Goal: Communication & Community: Answer question/provide support

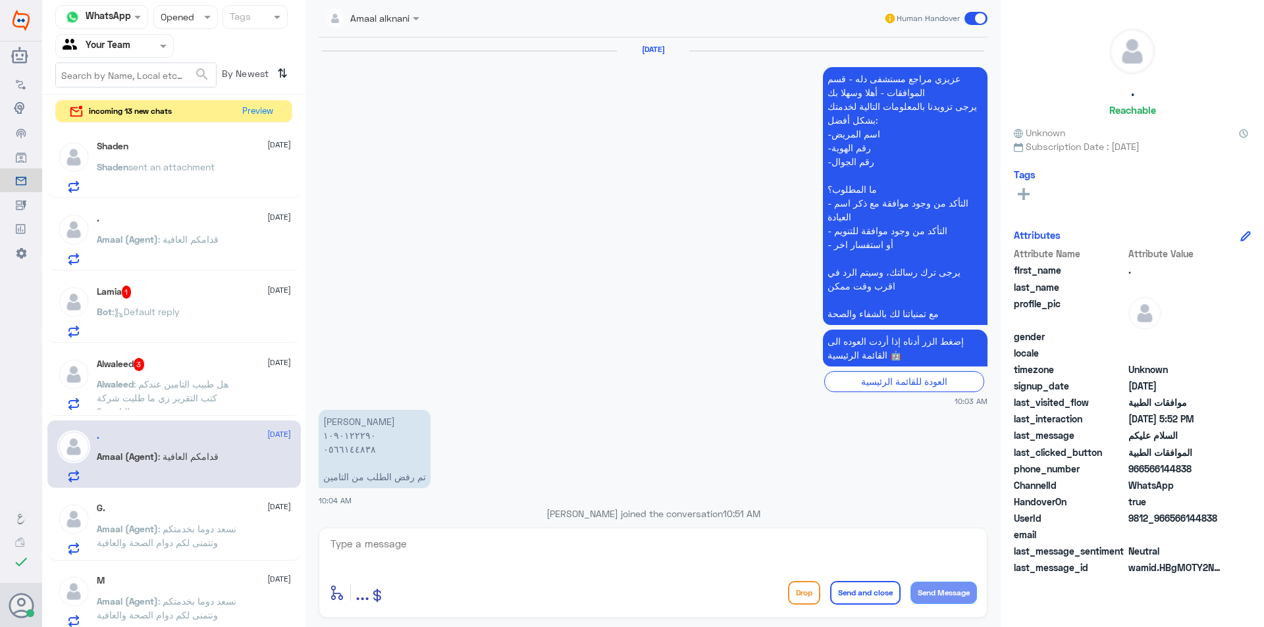
scroll to position [1502, 0]
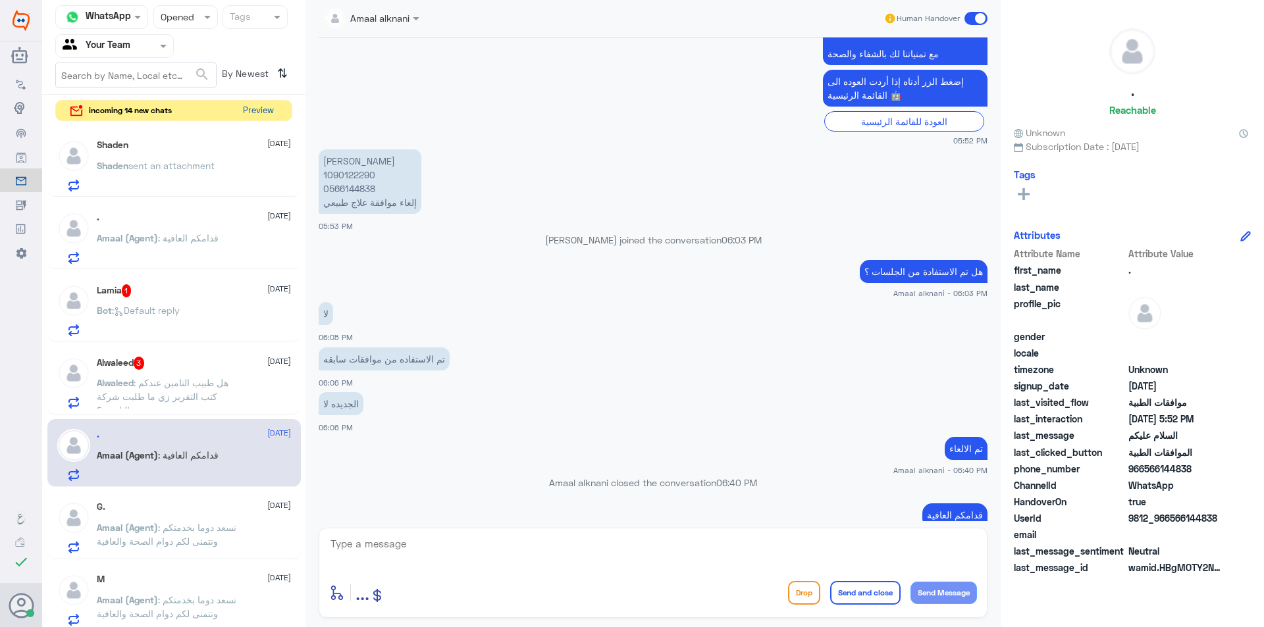
click at [254, 102] on button "Preview" at bounding box center [258, 111] width 41 height 20
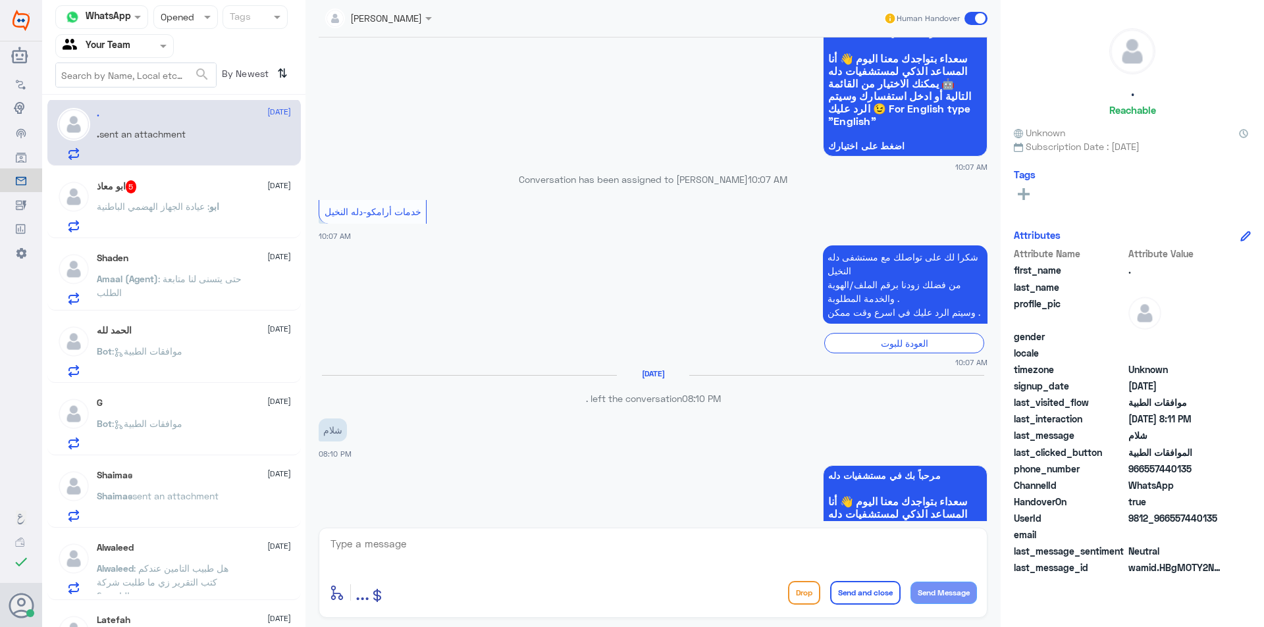
scroll to position [551, 0]
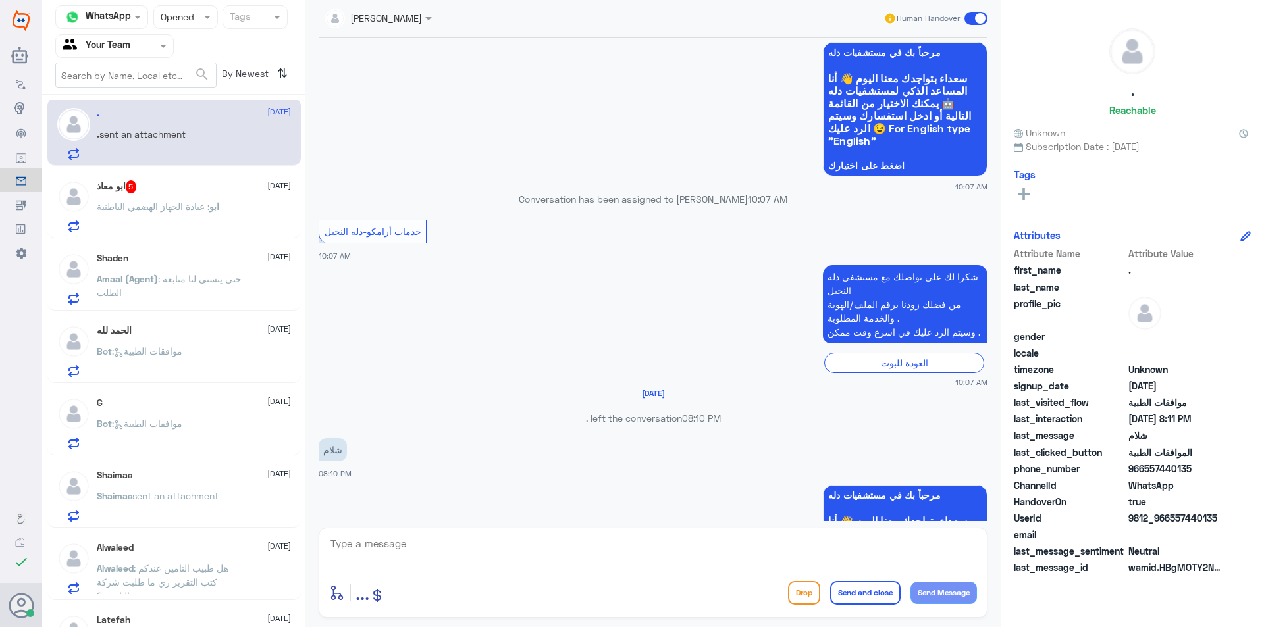
click at [368, 532] on div "enter flow name ... Drop Send and close Send Message" at bounding box center [653, 573] width 669 height 90
click at [369, 546] on textarea at bounding box center [653, 551] width 648 height 32
type textarea "j"
type textarea "تفضل"
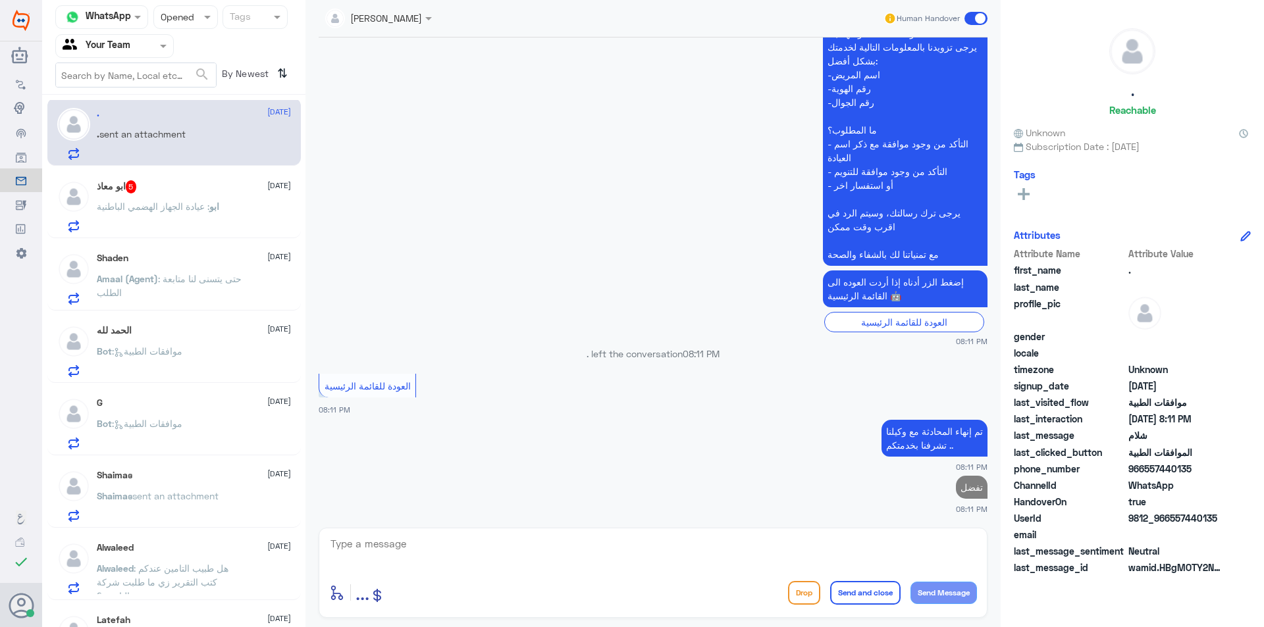
click at [134, 239] on div ". [DATE] . sent an attachment ابو معاذ 5 [DATE] ابو : عيادة الجهاز الهضمي الباط…" at bounding box center [173, 366] width 263 height 532
click at [137, 221] on p "ابو : عيادة الجهاز الهضمي الباطنية" at bounding box center [158, 215] width 122 height 33
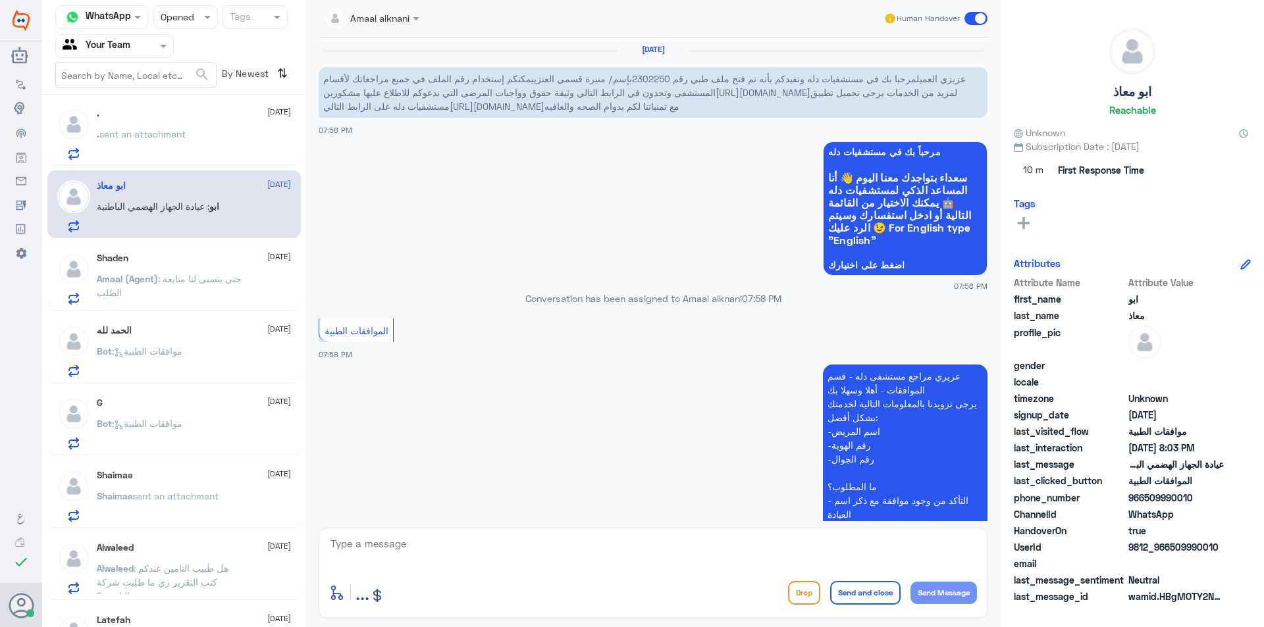
scroll to position [448, 0]
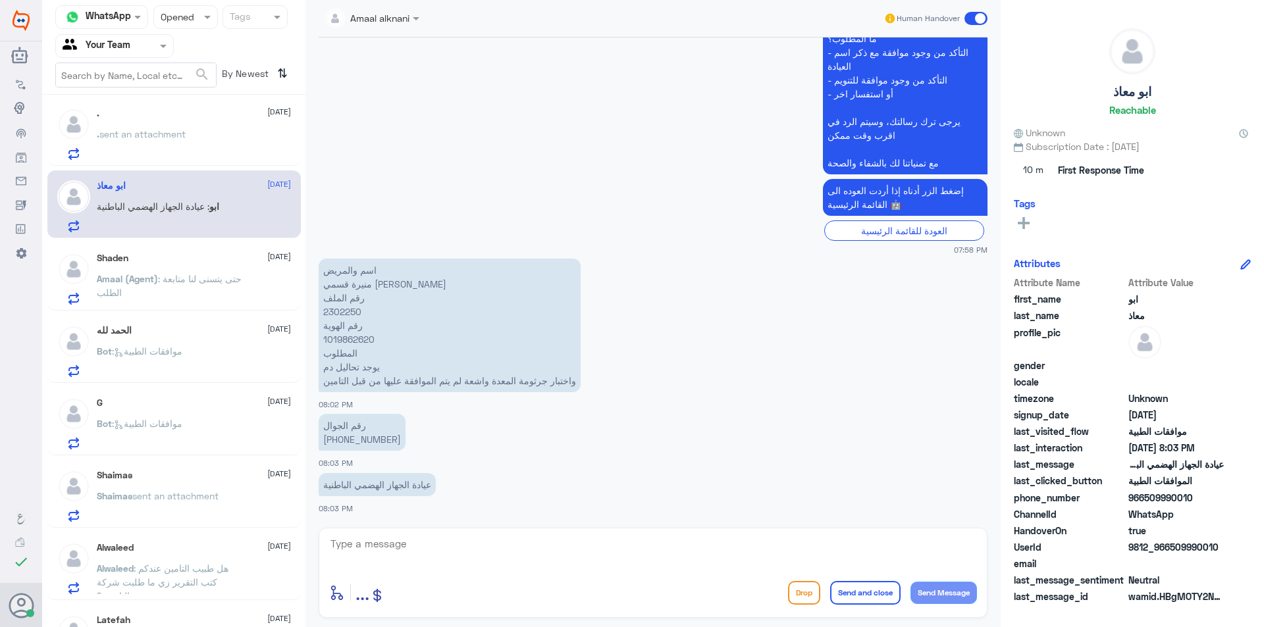
click at [358, 303] on p "اسم والمريض منيرة قسمي [PERSON_NAME] رقم الملف 2302250 رقم الهوية 1019862620 ال…" at bounding box center [450, 326] width 262 height 134
click at [350, 314] on p "اسم والمريض منيرة قسمي [PERSON_NAME] رقم الملف 2302250 رقم الهوية 1019862620 ال…" at bounding box center [450, 326] width 262 height 134
copy p "2302250"
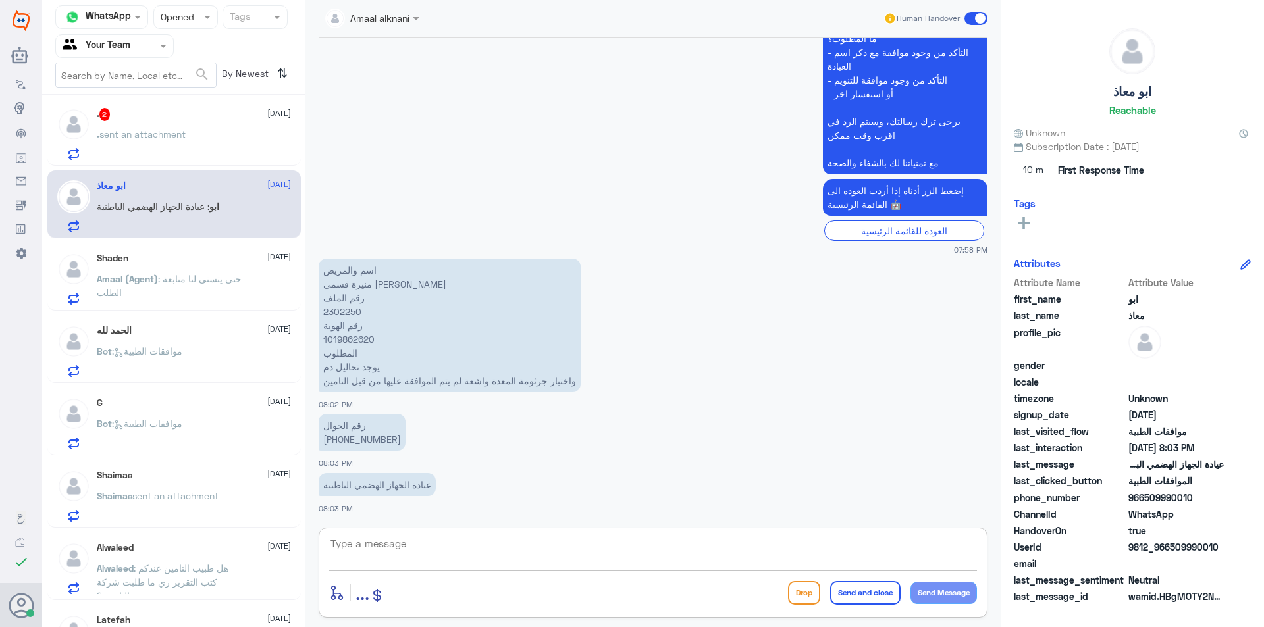
click at [465, 561] on textarea at bounding box center [653, 551] width 648 height 32
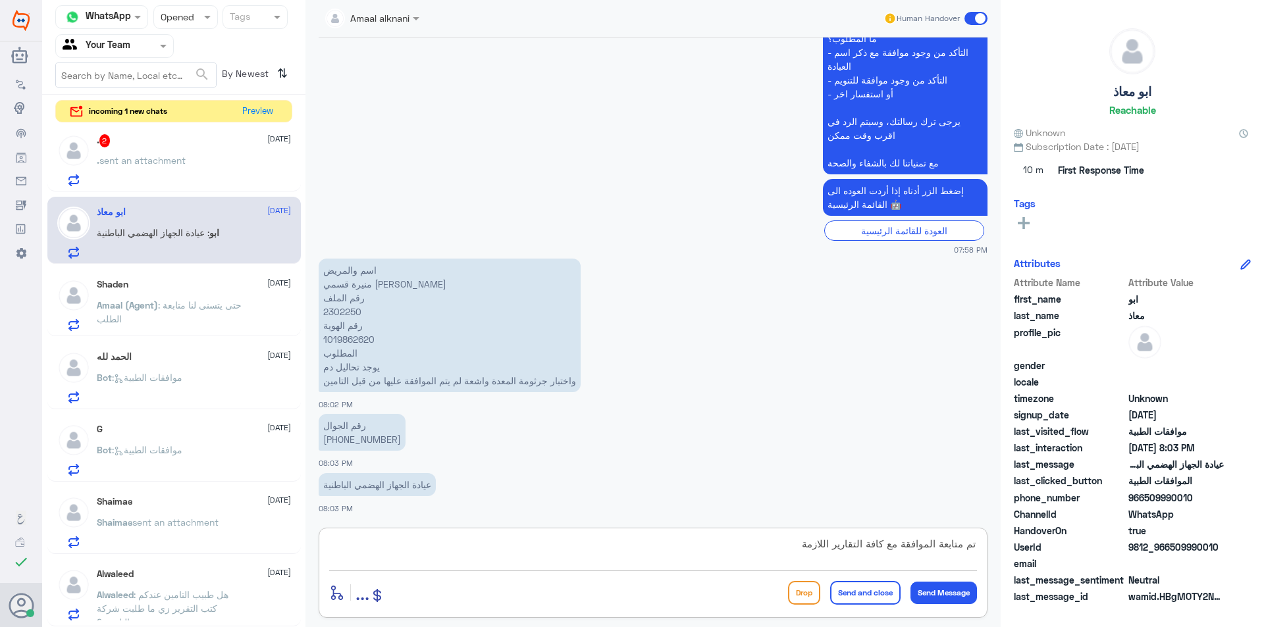
type textarea "تم متابعة الموافقة مع كافة التقارير اللازمة"
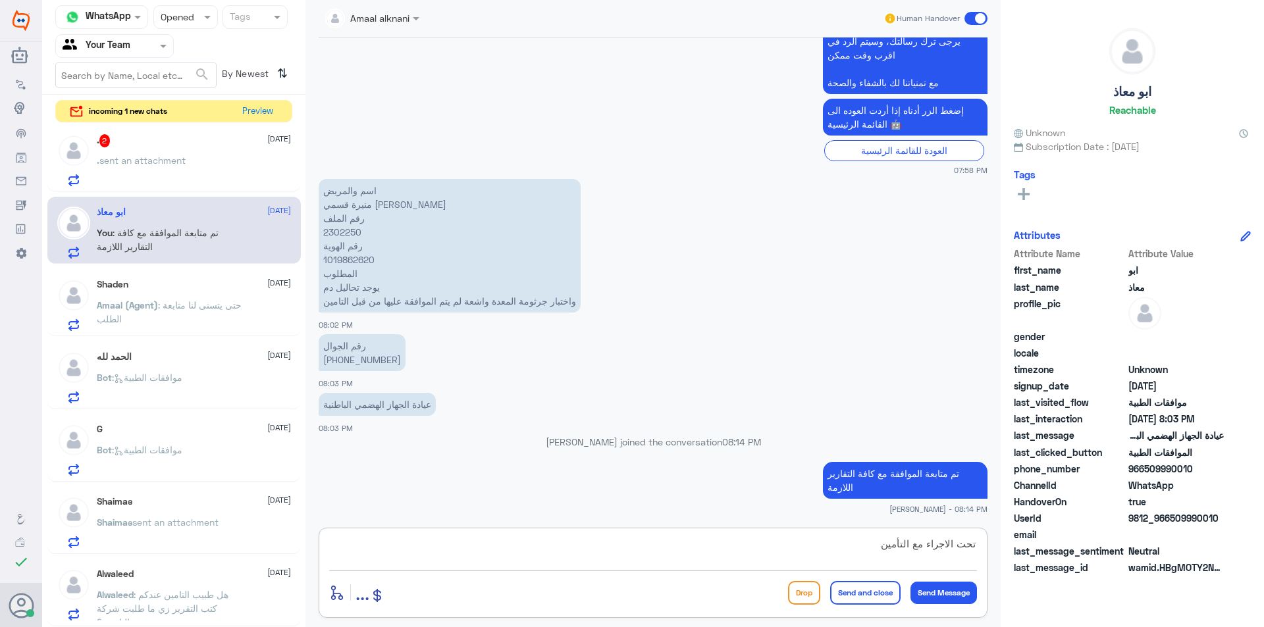
type textarea "تحت الاجراء مع التأمين ."
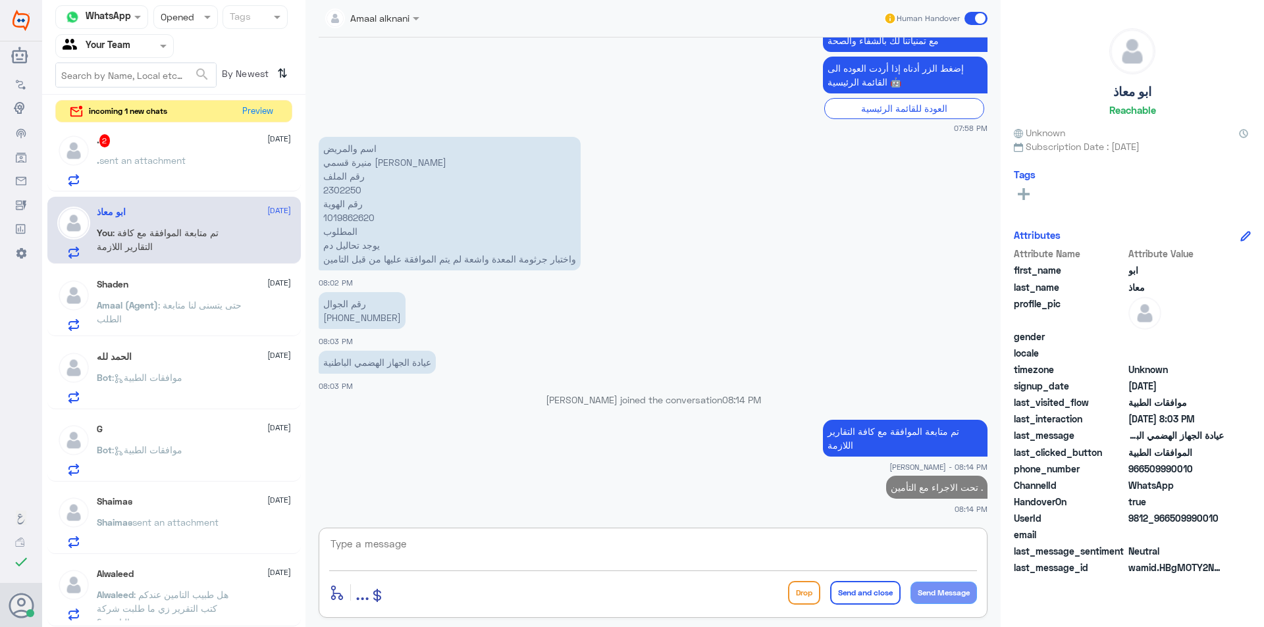
click at [164, 182] on p ". sent an attachment" at bounding box center [141, 169] width 89 height 33
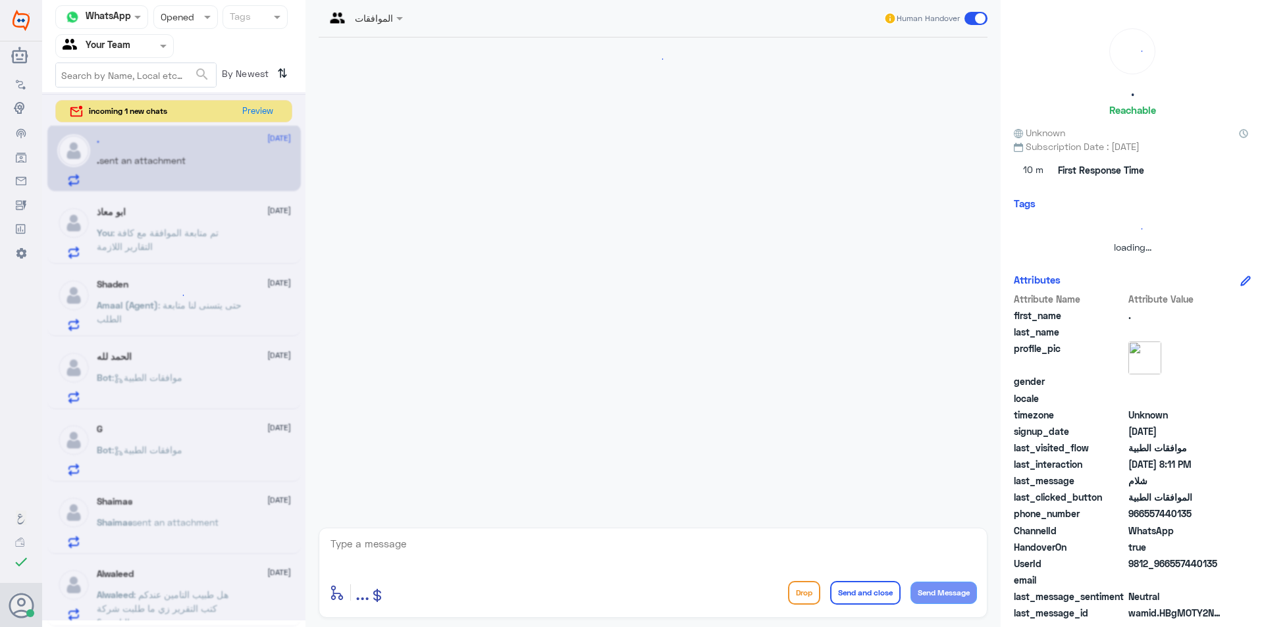
scroll to position [816, 0]
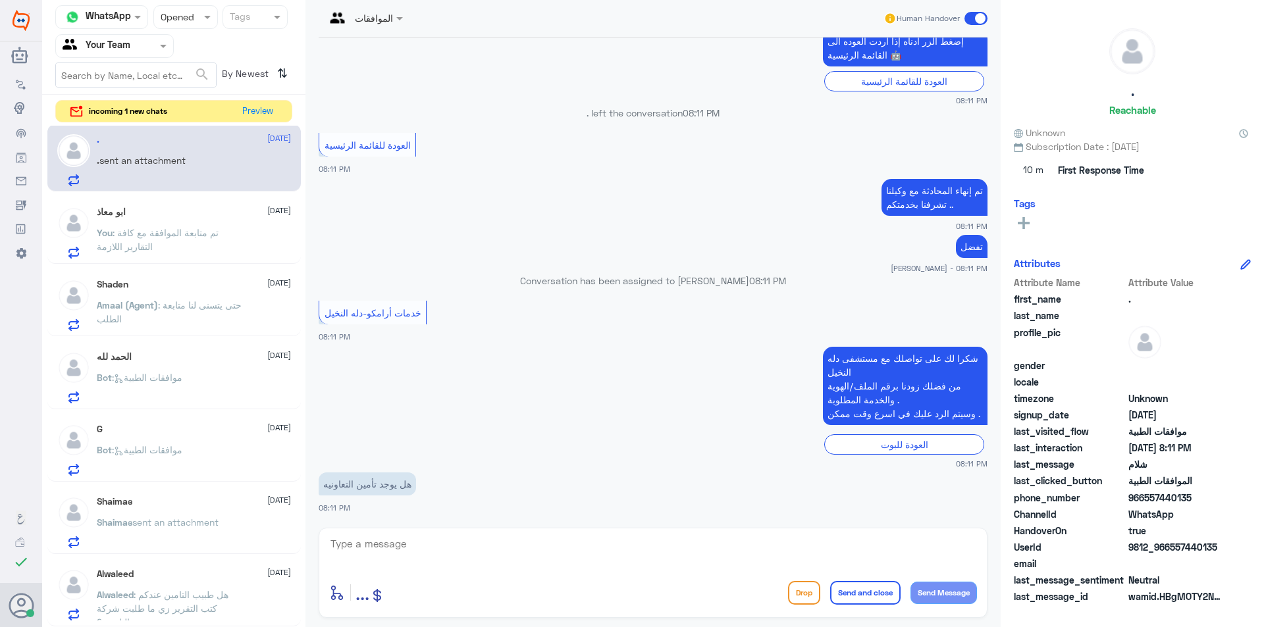
click at [575, 558] on textarea at bounding box center [653, 551] width 648 height 32
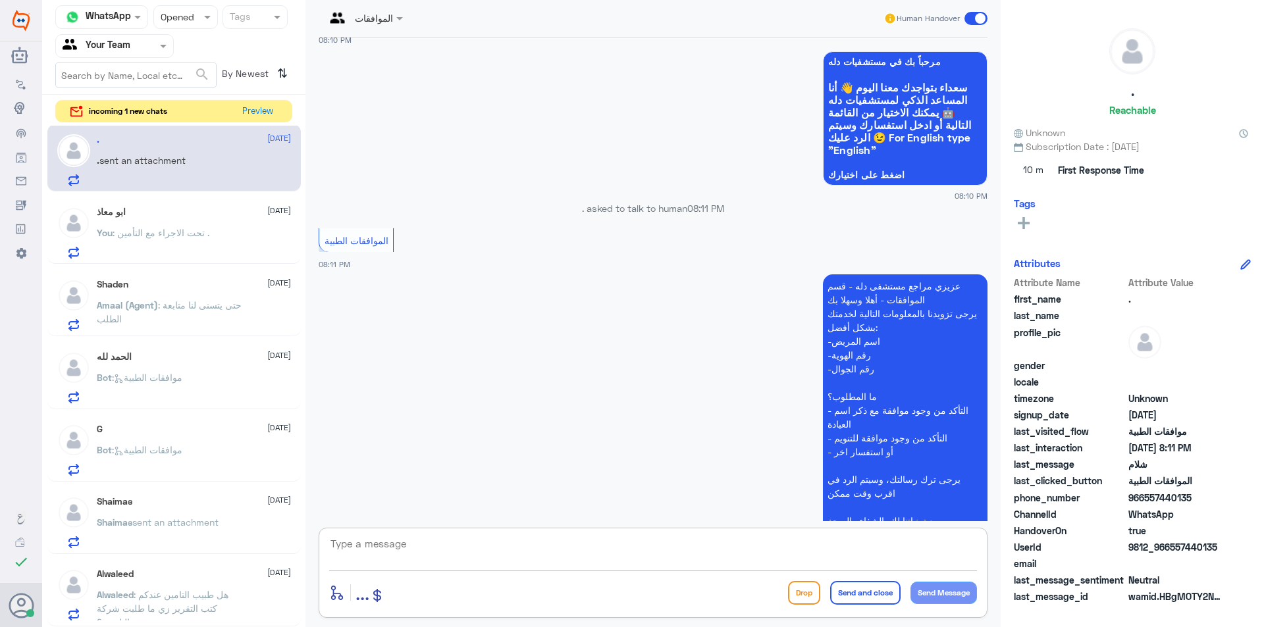
scroll to position [553, 0]
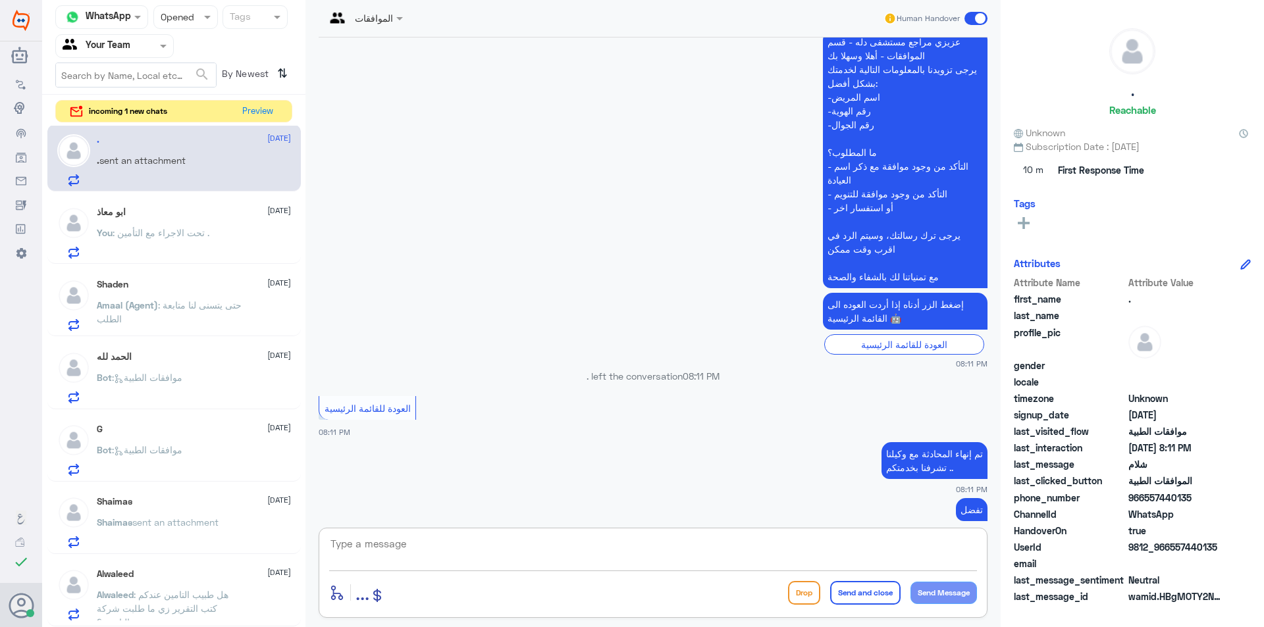
click at [585, 554] on textarea at bounding box center [653, 551] width 648 height 32
type textarea "ارجو توضيح استفسارك"
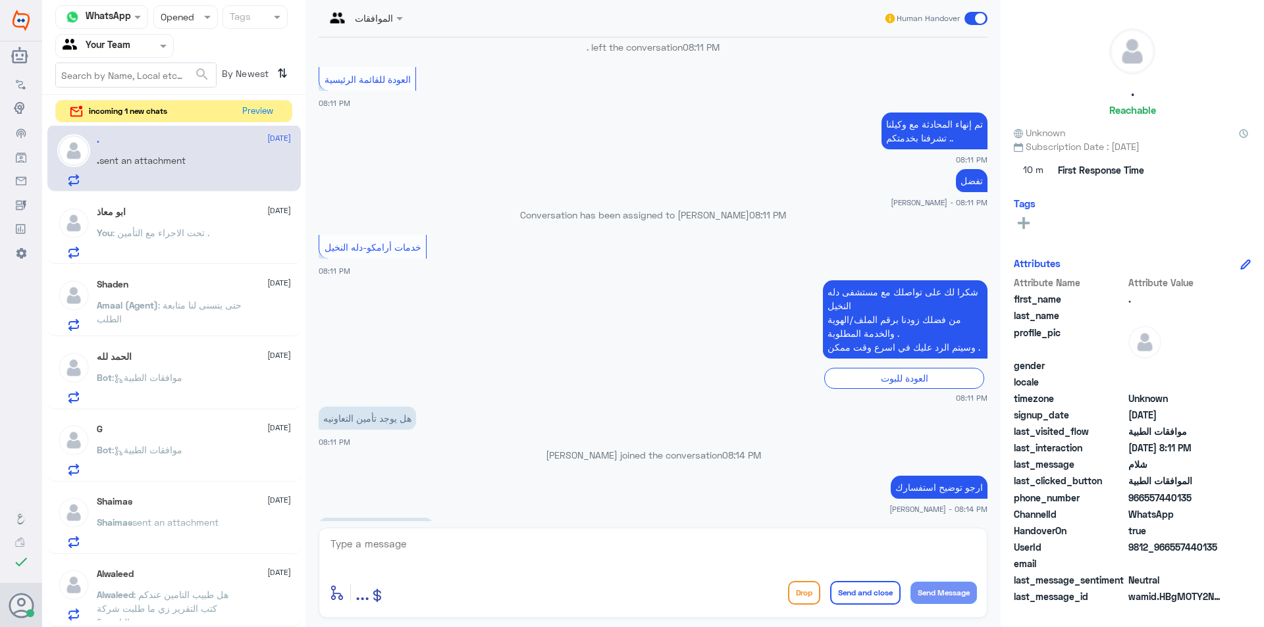
scroll to position [945, 0]
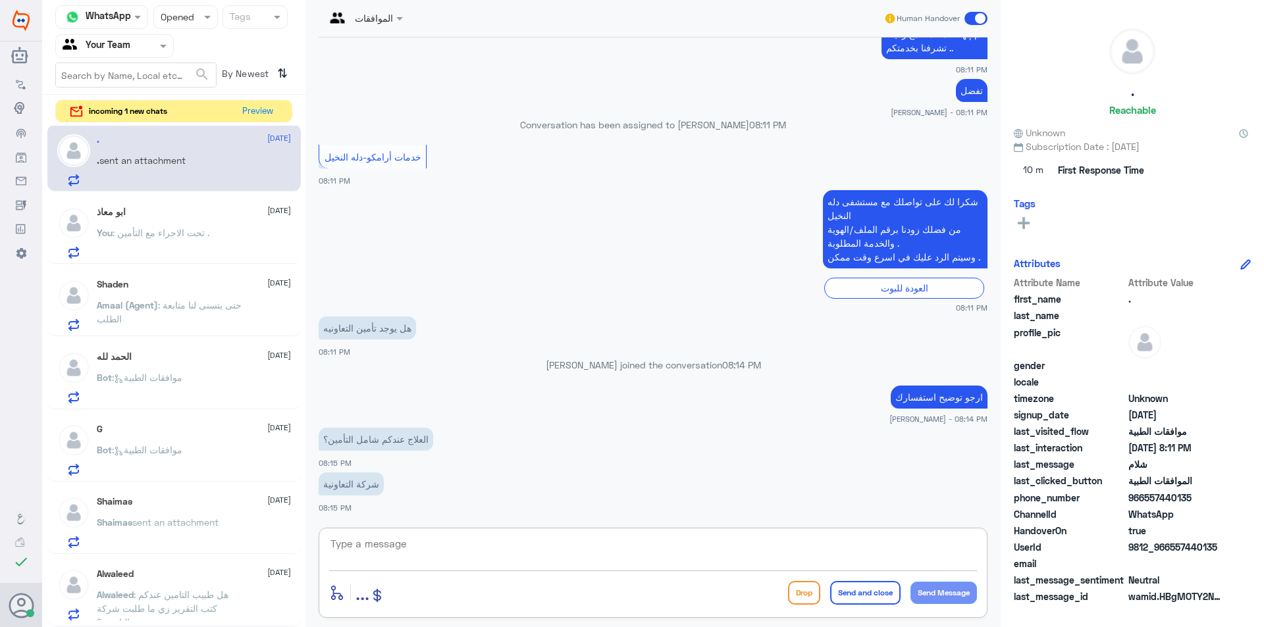
click at [377, 548] on textarea at bounding box center [653, 551] width 648 height 32
type textarea "[PERSON_NAME] برقم الهوية"
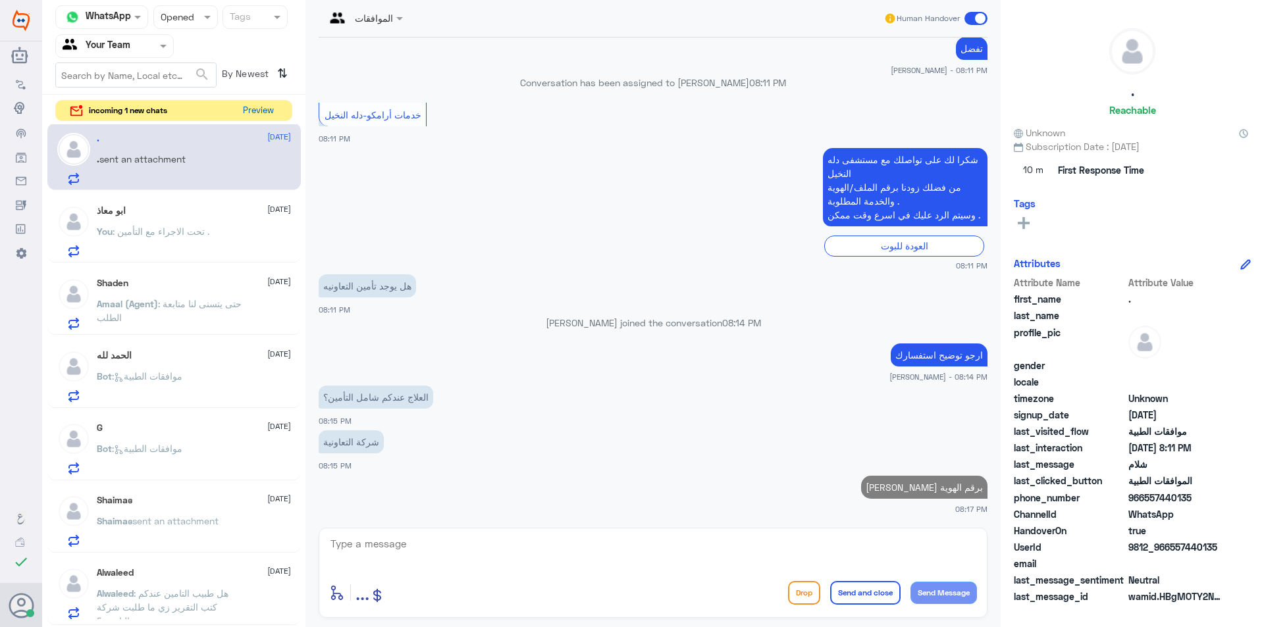
click at [241, 116] on button "Preview" at bounding box center [258, 111] width 41 height 20
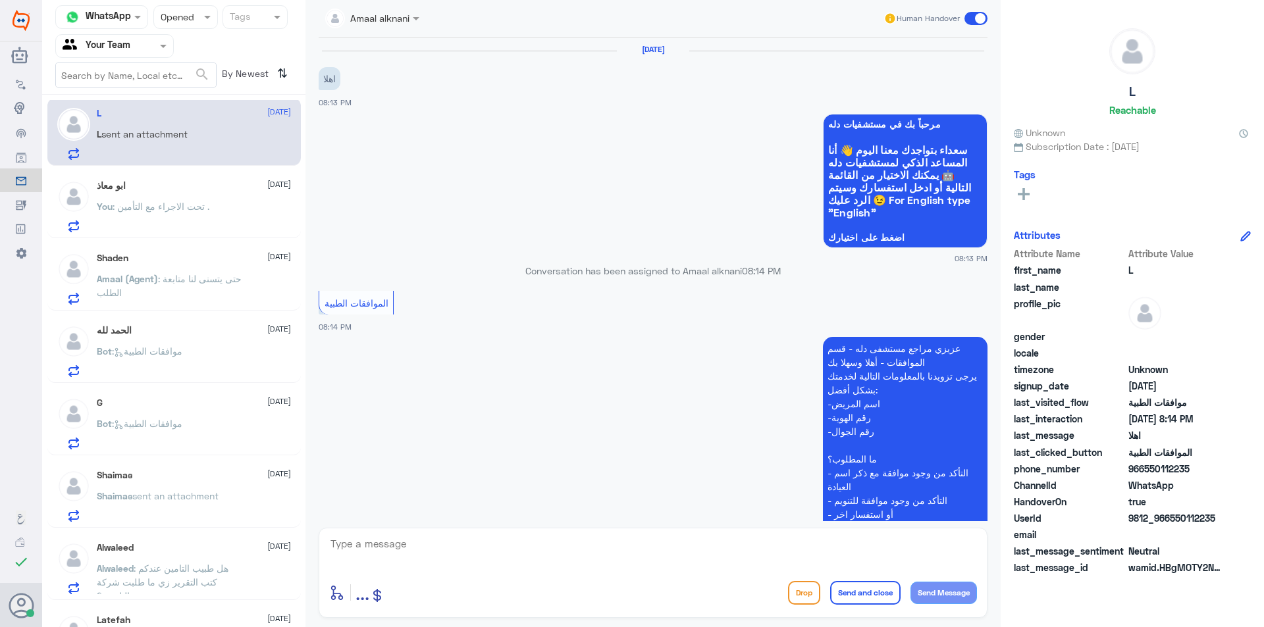
click at [178, 221] on p "You : تحت الاجراء مع التأمين ." at bounding box center [153, 215] width 113 height 33
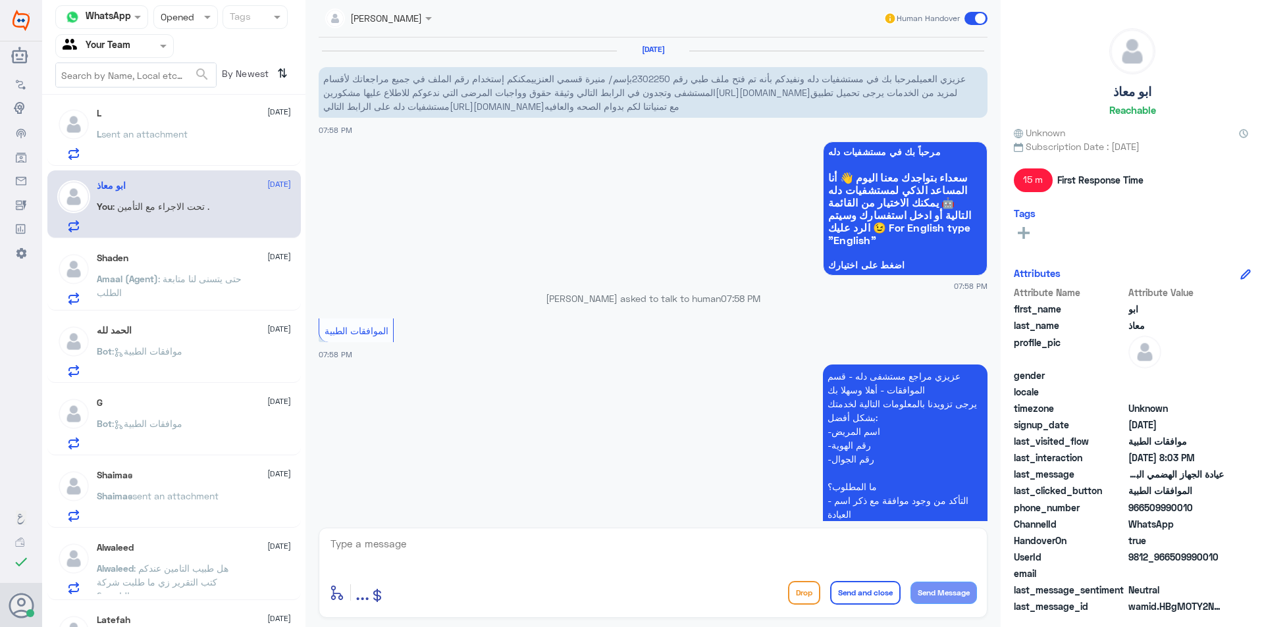
scroll to position [571, 0]
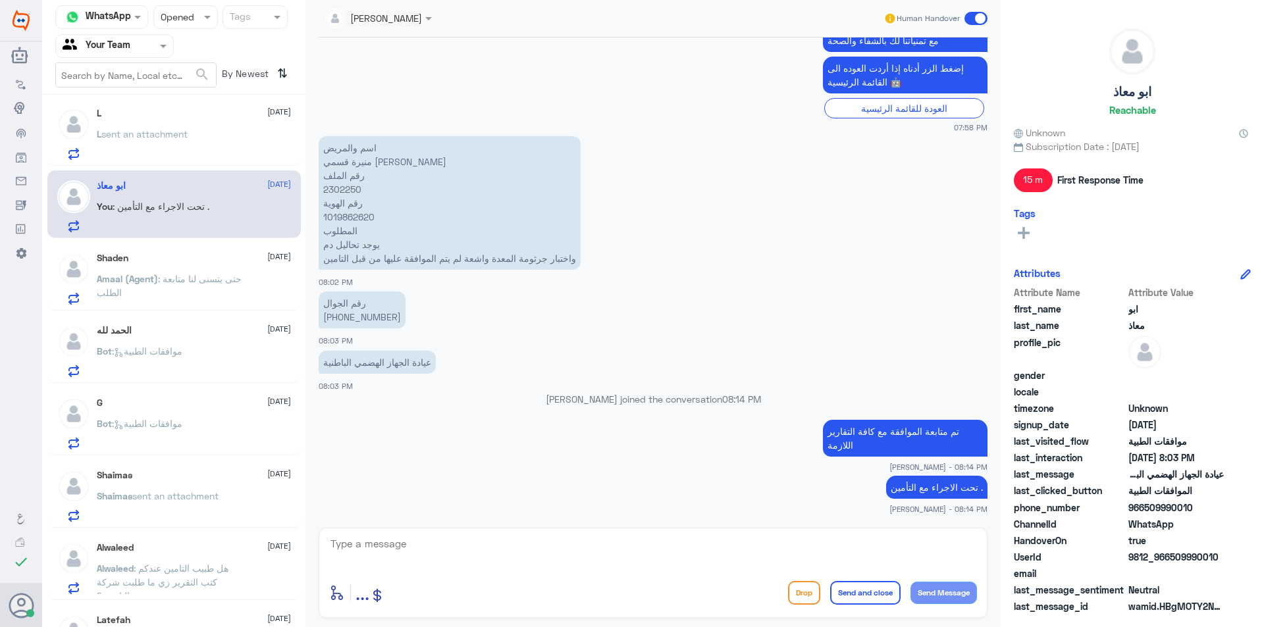
click at [196, 133] on div "L sent an attachment" at bounding box center [194, 145] width 194 height 30
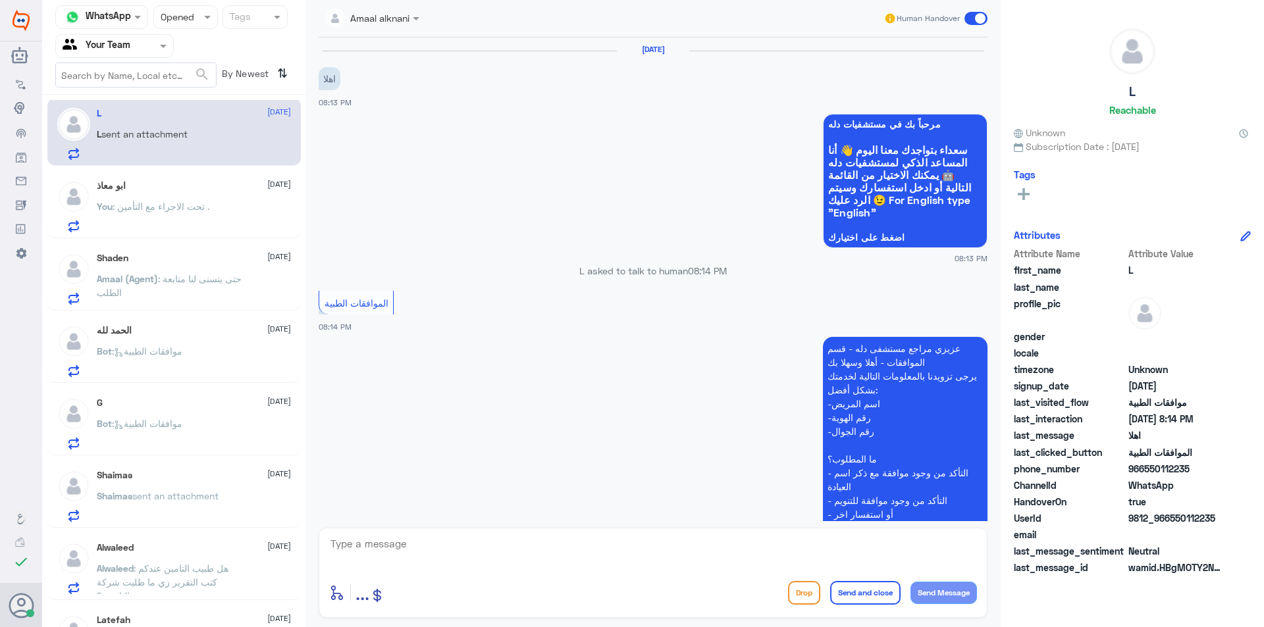
click at [454, 558] on textarea at bounding box center [653, 551] width 648 height 32
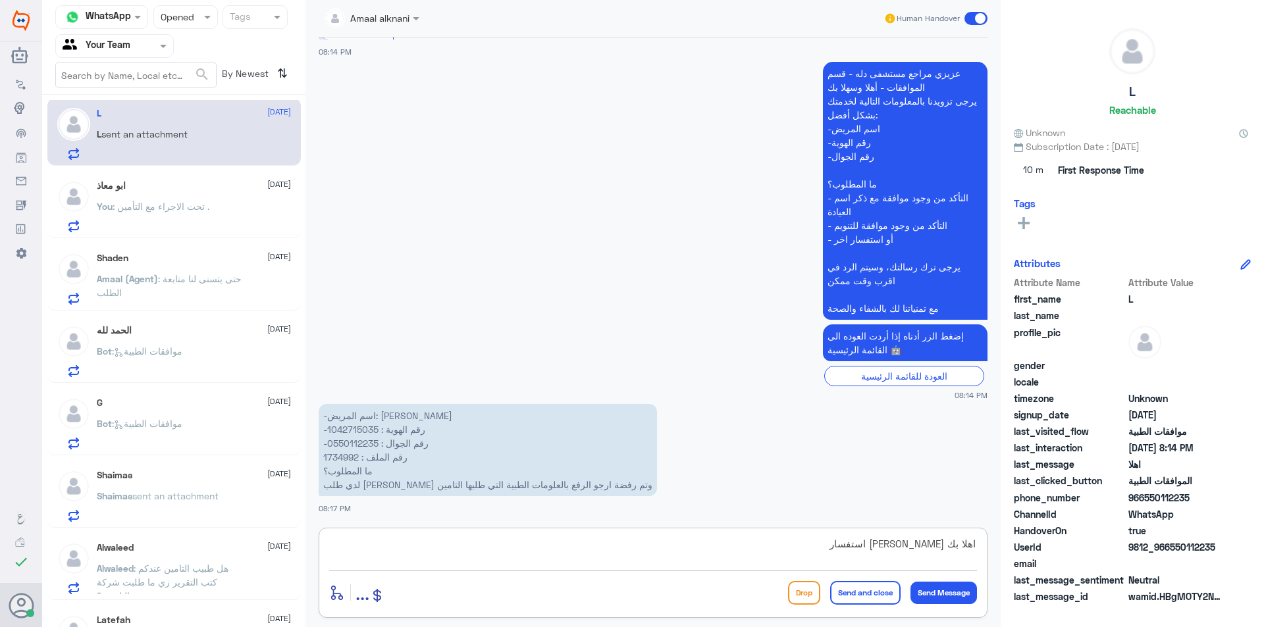
type textarea "اهلا بك [PERSON_NAME] استفسارك"
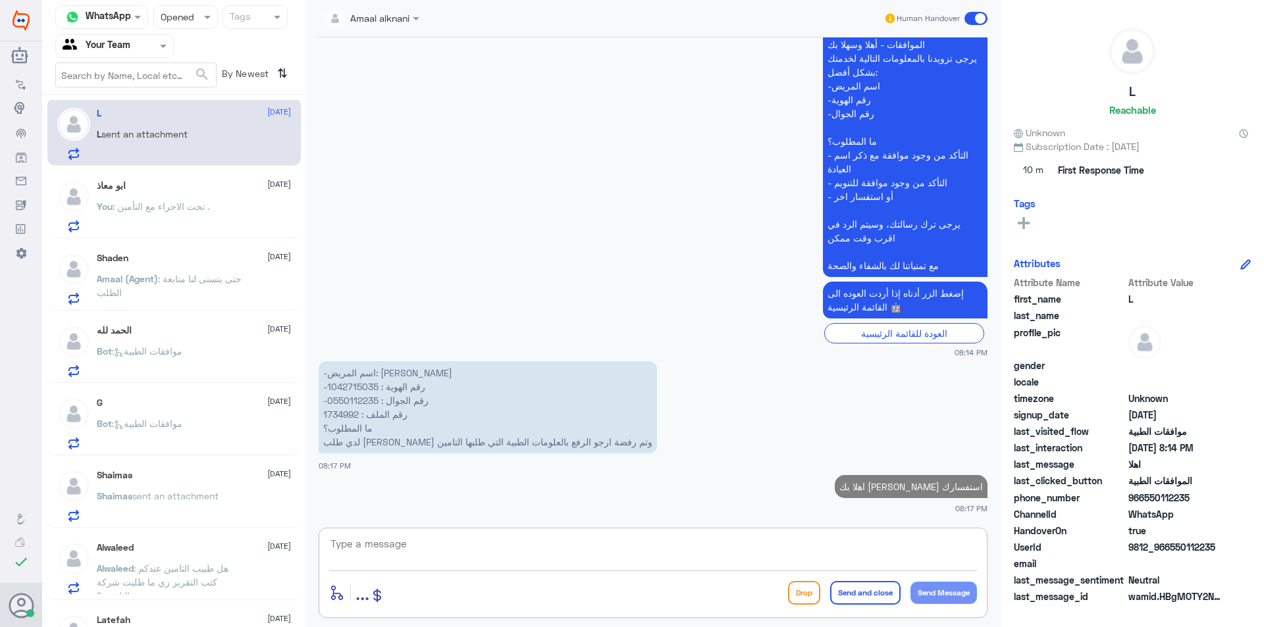
click at [352, 387] on p "-اسم المريض: [PERSON_NAME] -رقم الهوية : 1042715035 -رقم الجوال : 0550112235 رق…" at bounding box center [488, 407] width 338 height 92
copy p "1042715035"
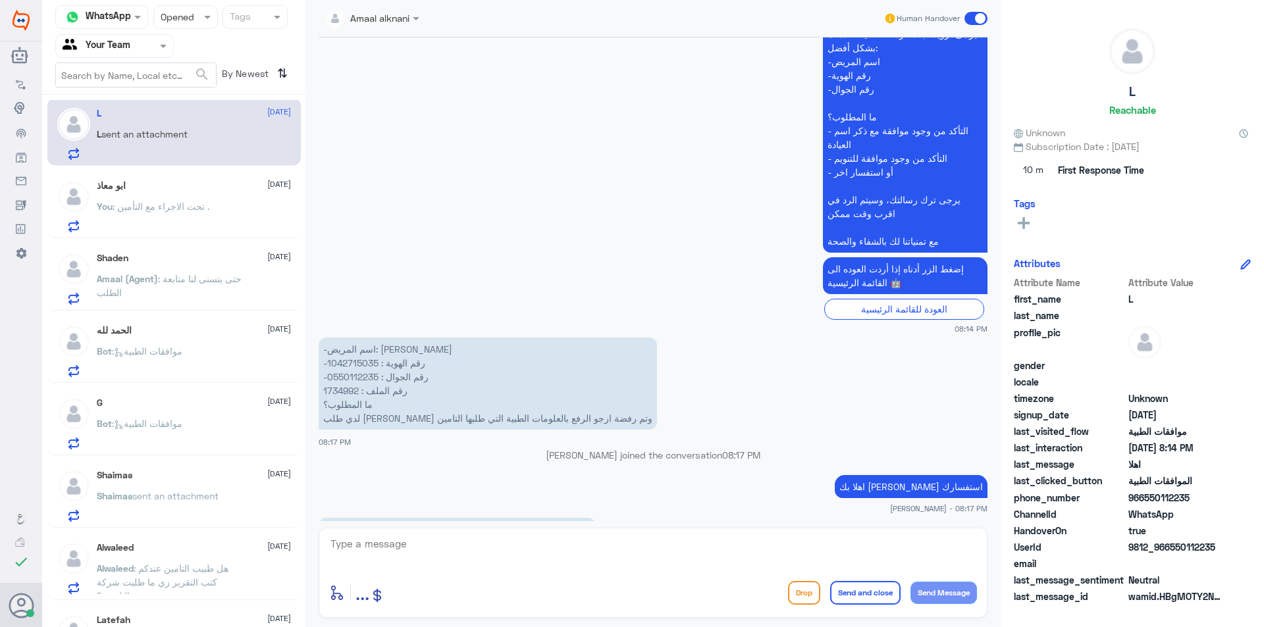
scroll to position [449, 0]
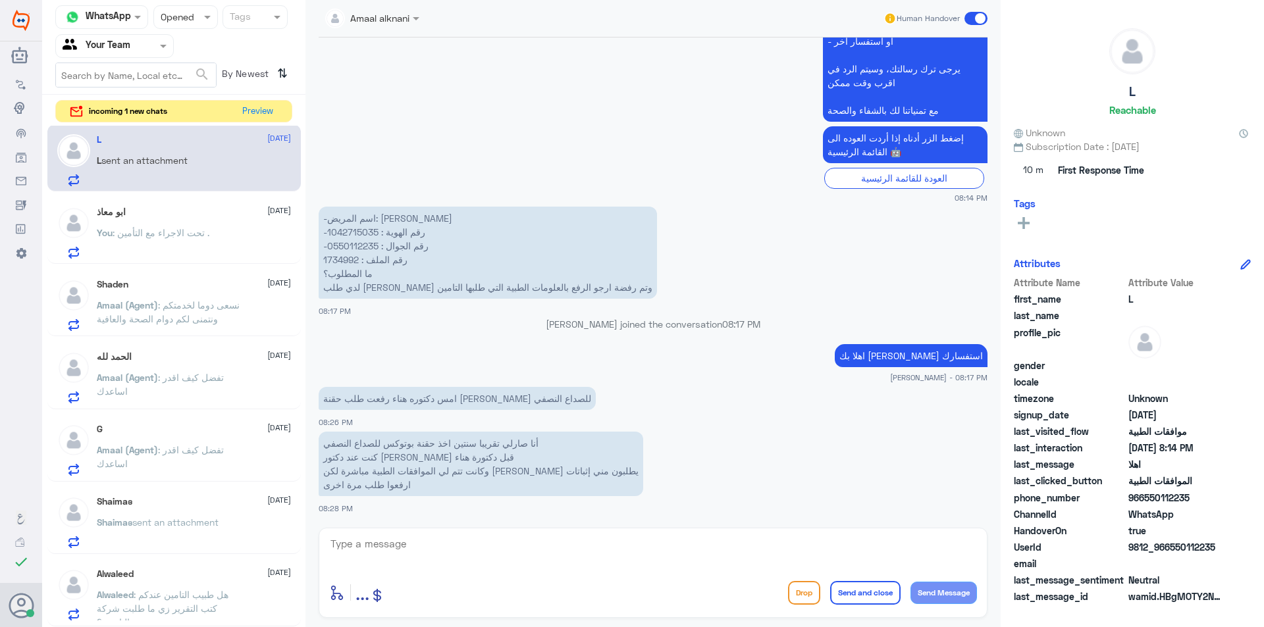
click at [337, 255] on p "-اسم المريض: [PERSON_NAME] -رقم الهوية : 1042715035 -رقم الجوال : 0550112235 رق…" at bounding box center [488, 253] width 338 height 92
copy p "1734992"
click at [531, 552] on textarea at bounding box center [653, 551] width 648 height 32
type textarea "م"
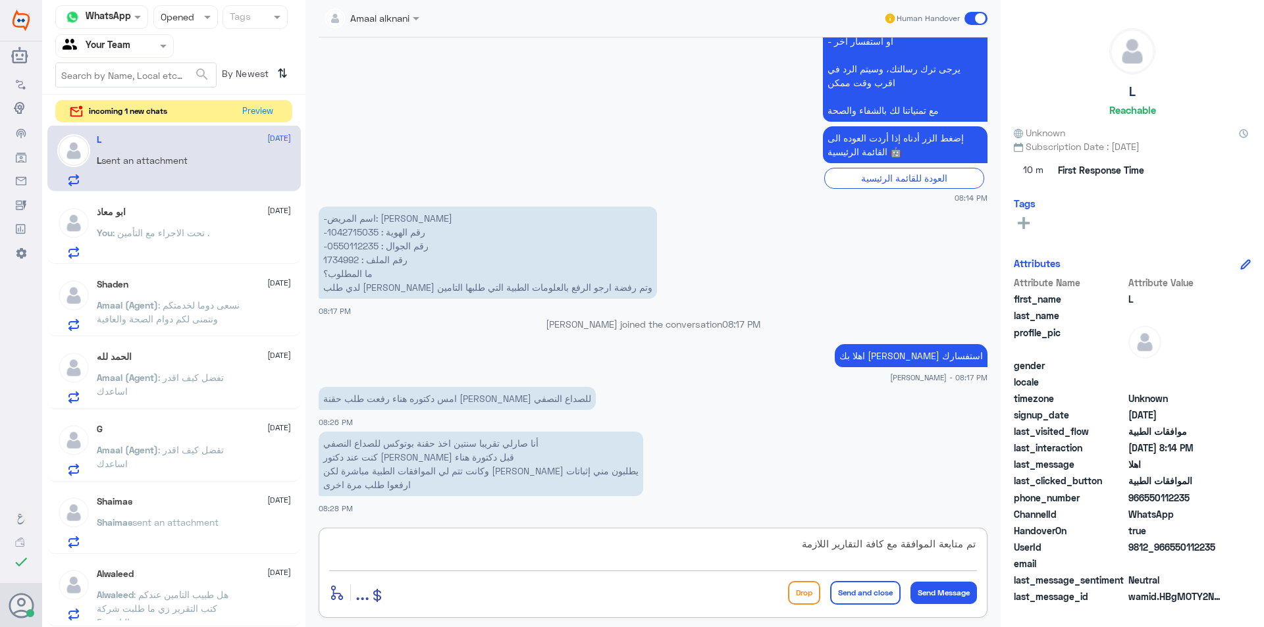
type textarea "تم متابعة الموافقة مع كافة التقارير اللازمة ."
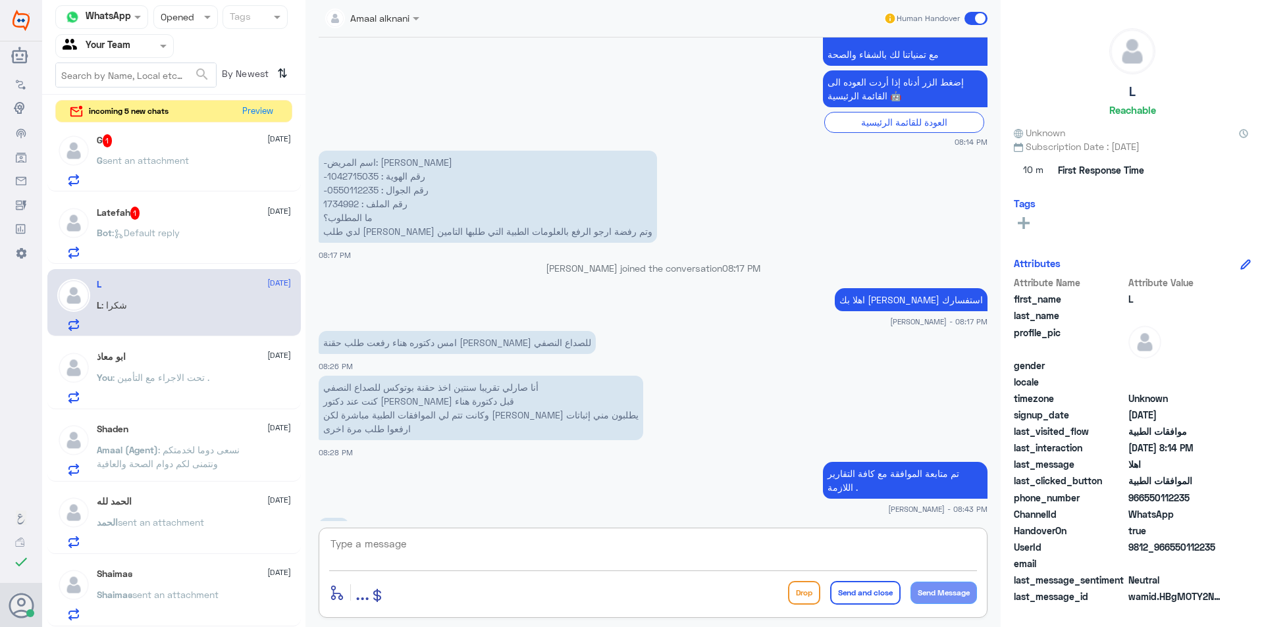
scroll to position [550, 0]
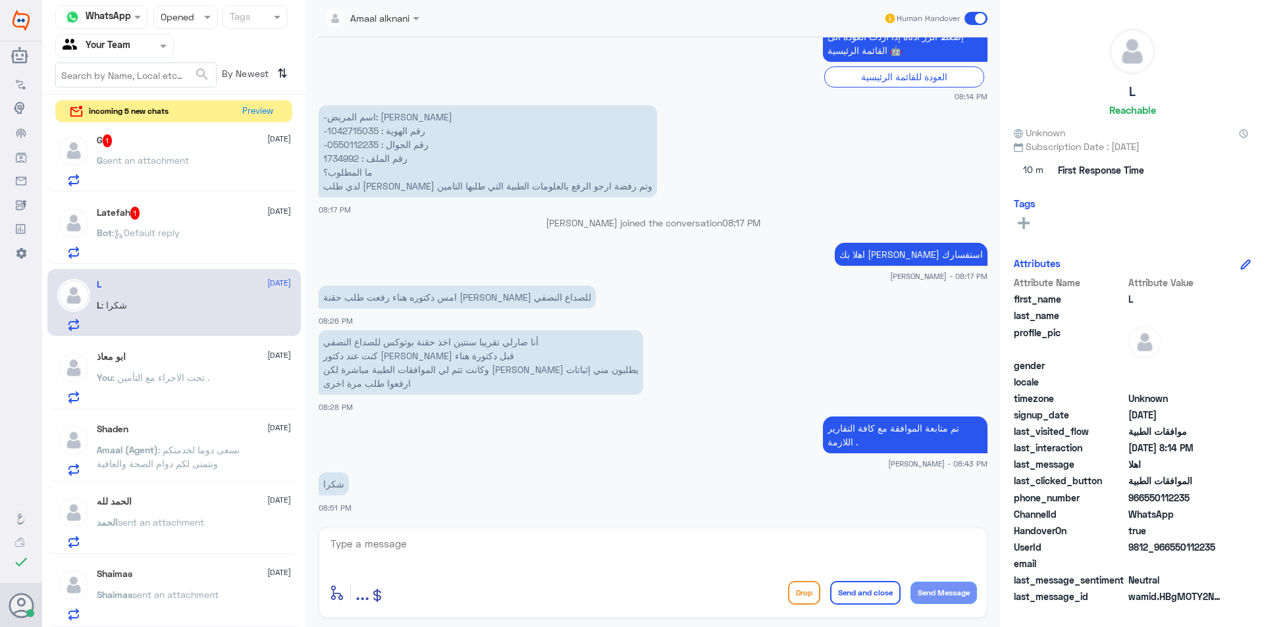
click at [234, 241] on div "Bot : Default reply" at bounding box center [194, 244] width 194 height 30
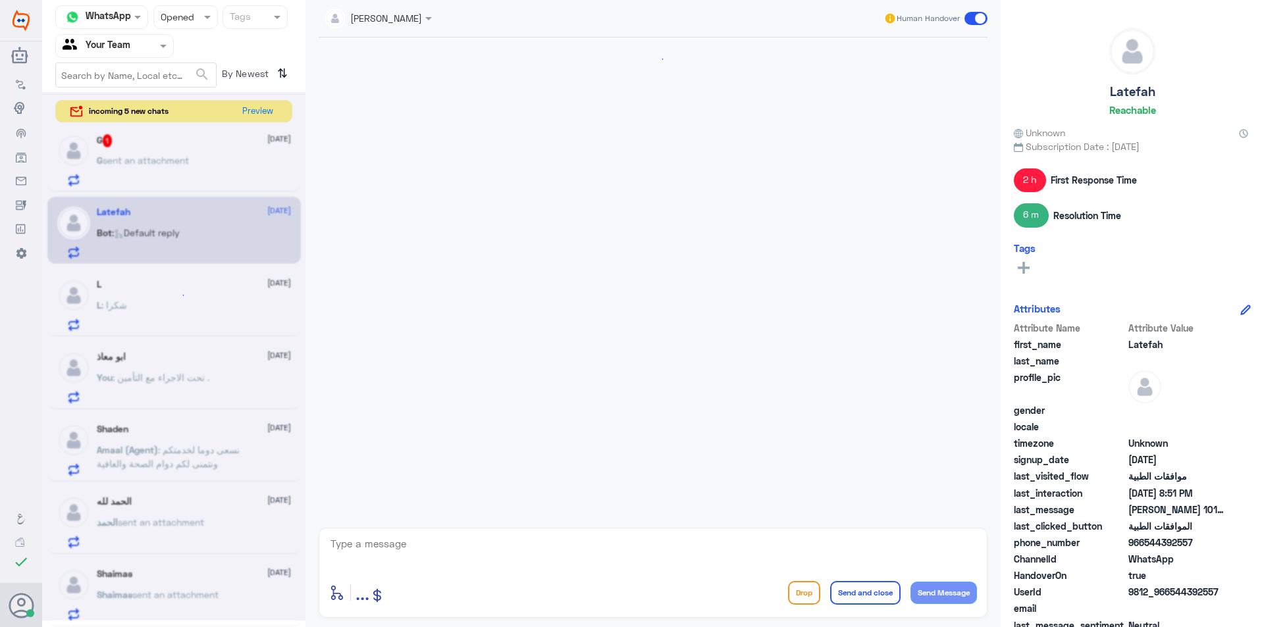
scroll to position [878, 0]
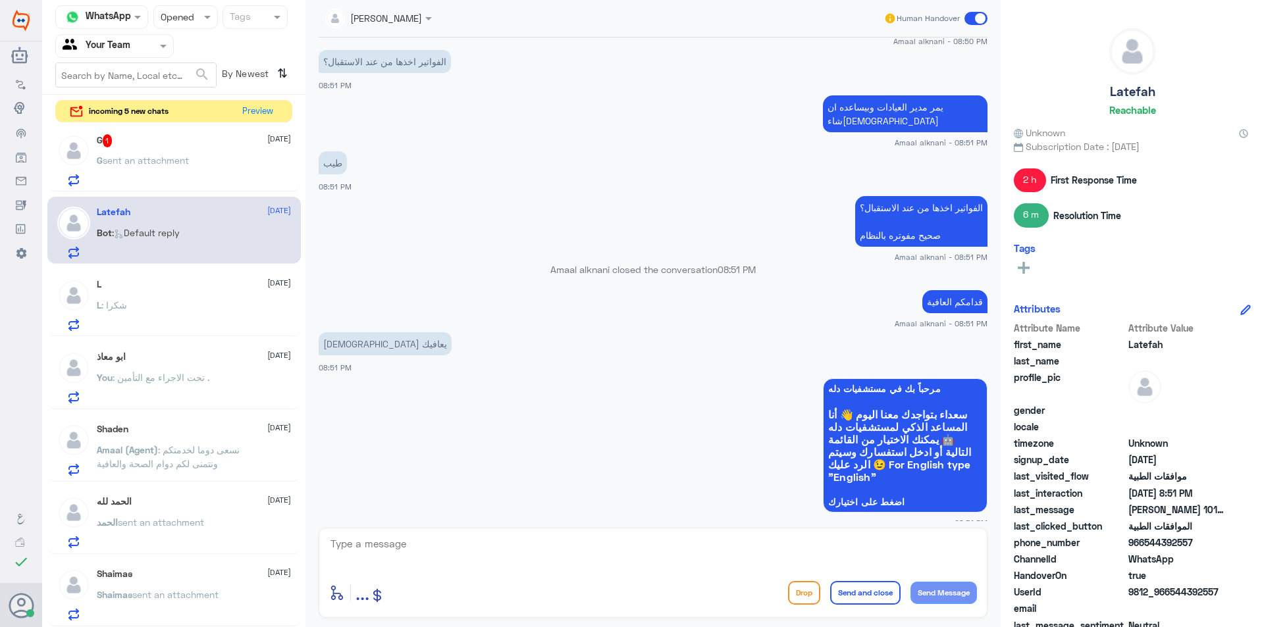
click at [169, 152] on div "G 1 [DATE] G sent an attachment" at bounding box center [194, 160] width 194 height 52
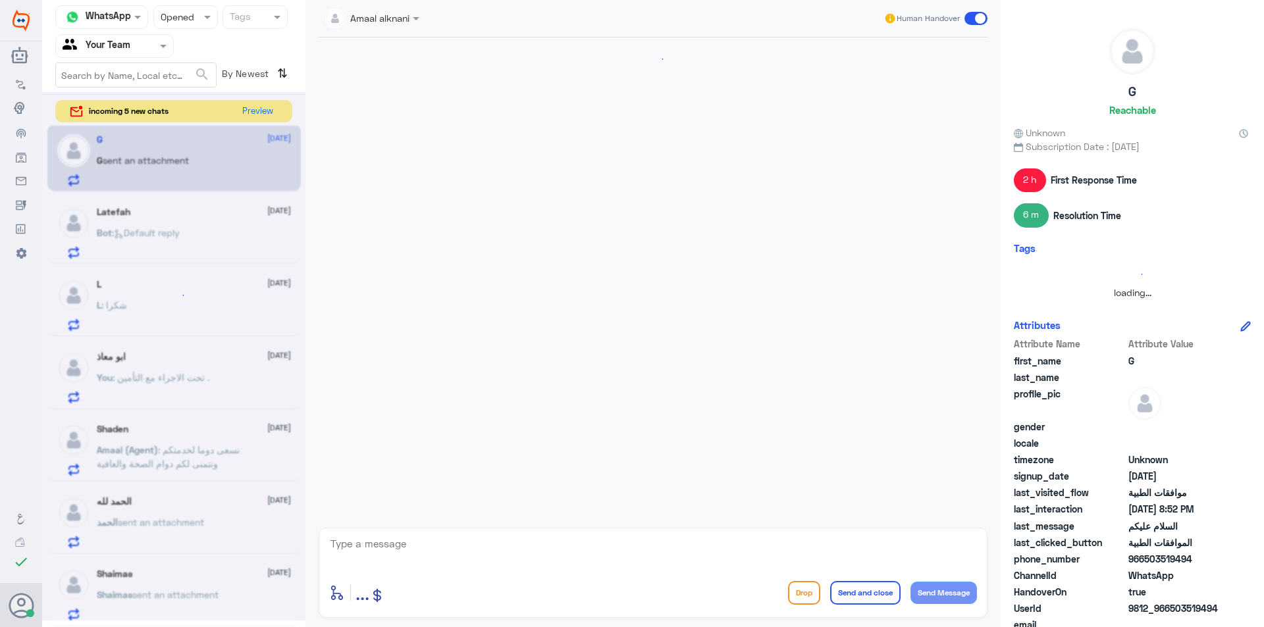
scroll to position [286, 0]
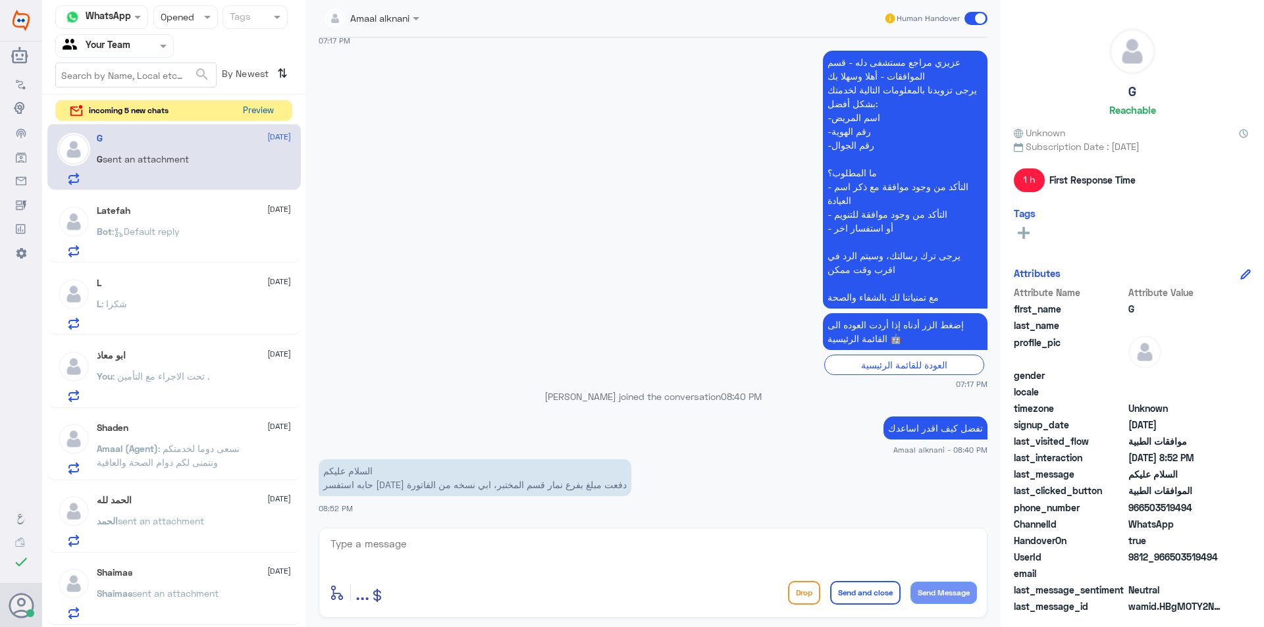
click at [257, 115] on button "Preview" at bounding box center [258, 111] width 41 height 20
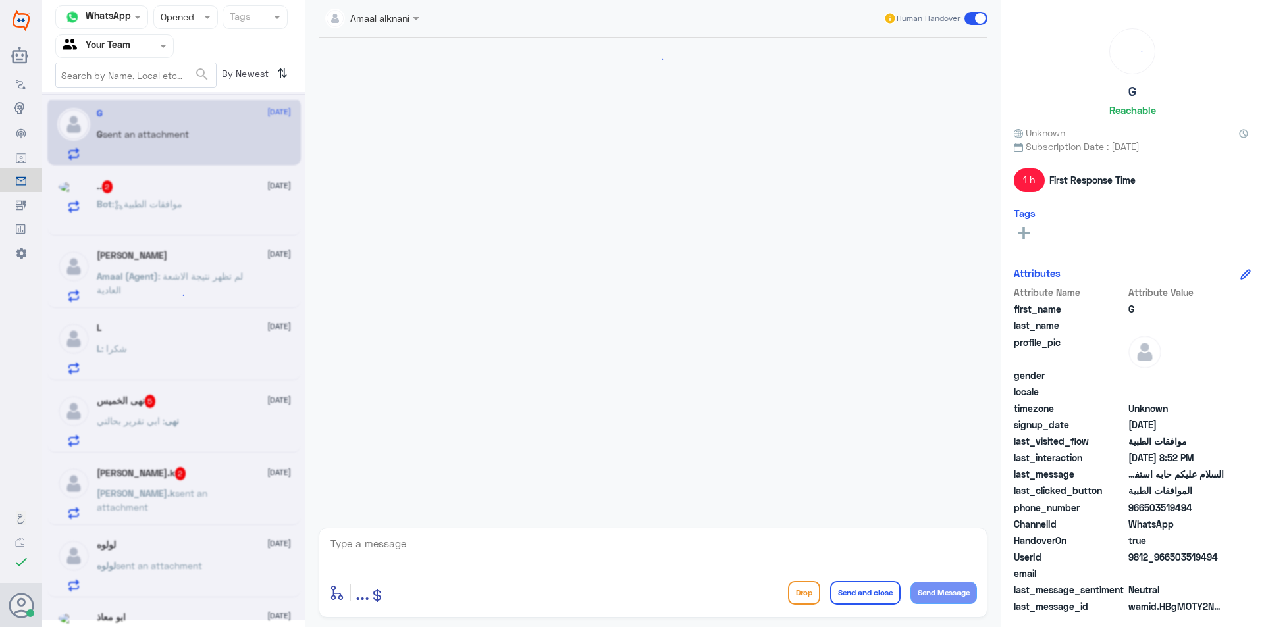
scroll to position [286, 0]
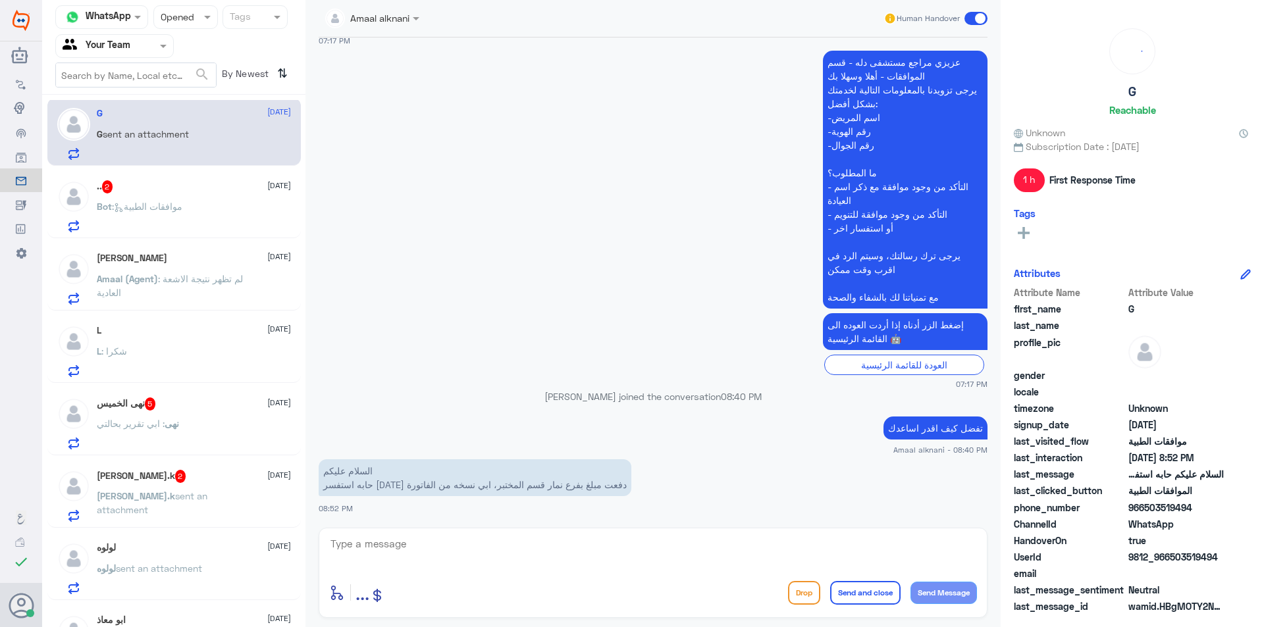
click at [215, 216] on div "Bot : موافقات الطبية" at bounding box center [194, 218] width 194 height 30
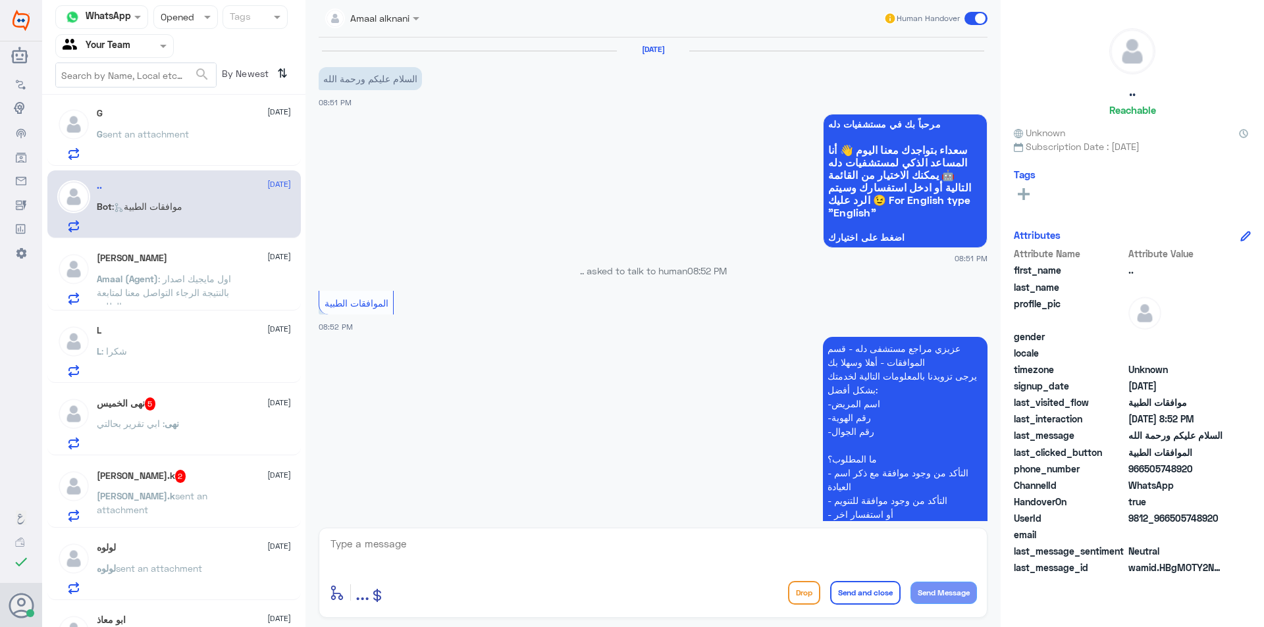
click at [190, 447] on div "نهى : ابي تقرير بحالتي" at bounding box center [194, 435] width 194 height 30
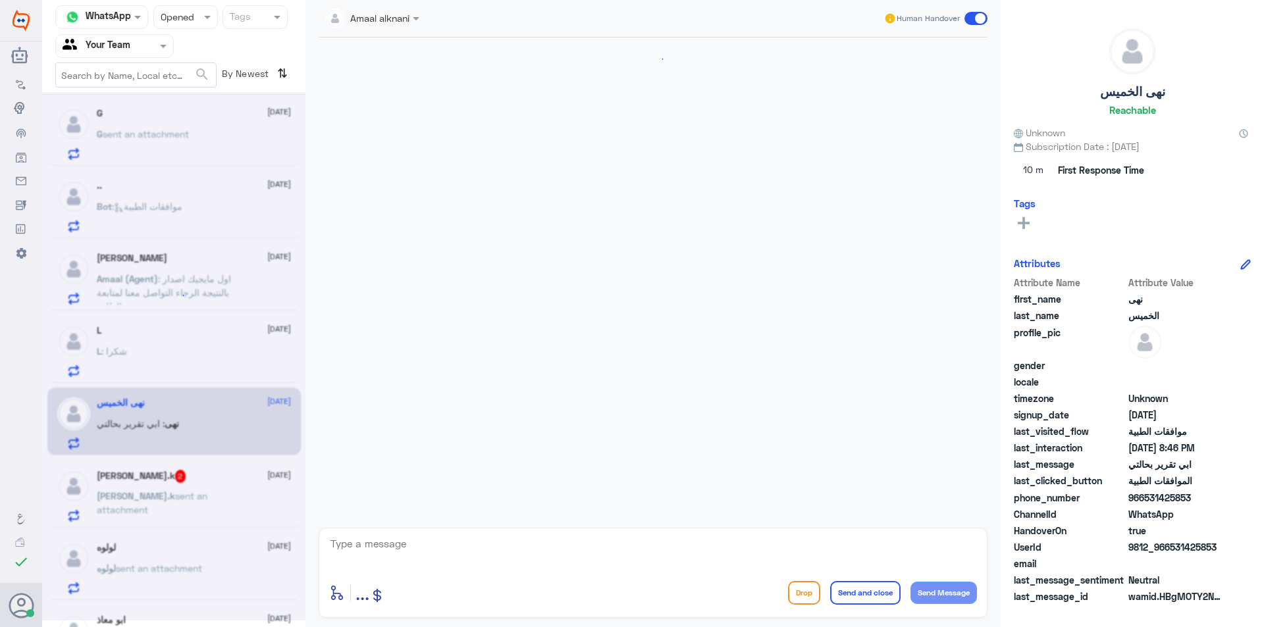
scroll to position [616, 0]
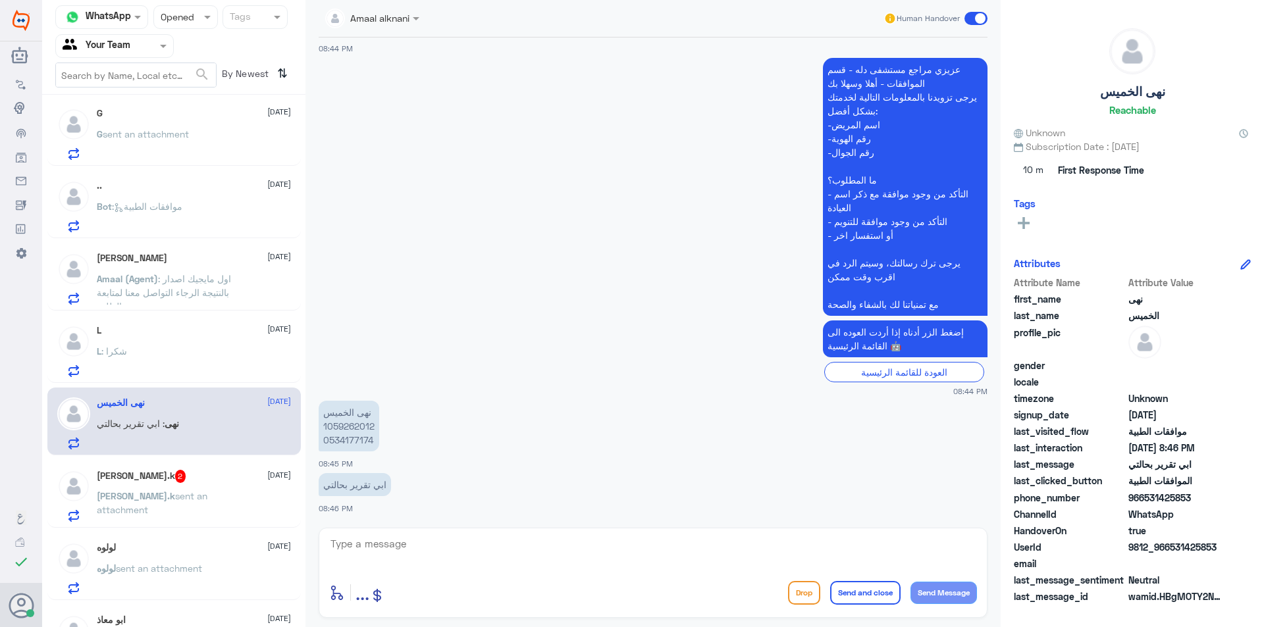
click at [386, 544] on textarea at bounding box center [653, 551] width 648 height 32
type textarea "هذا الرقم مخصص لمتابعة الموافقات للطبية فقط."
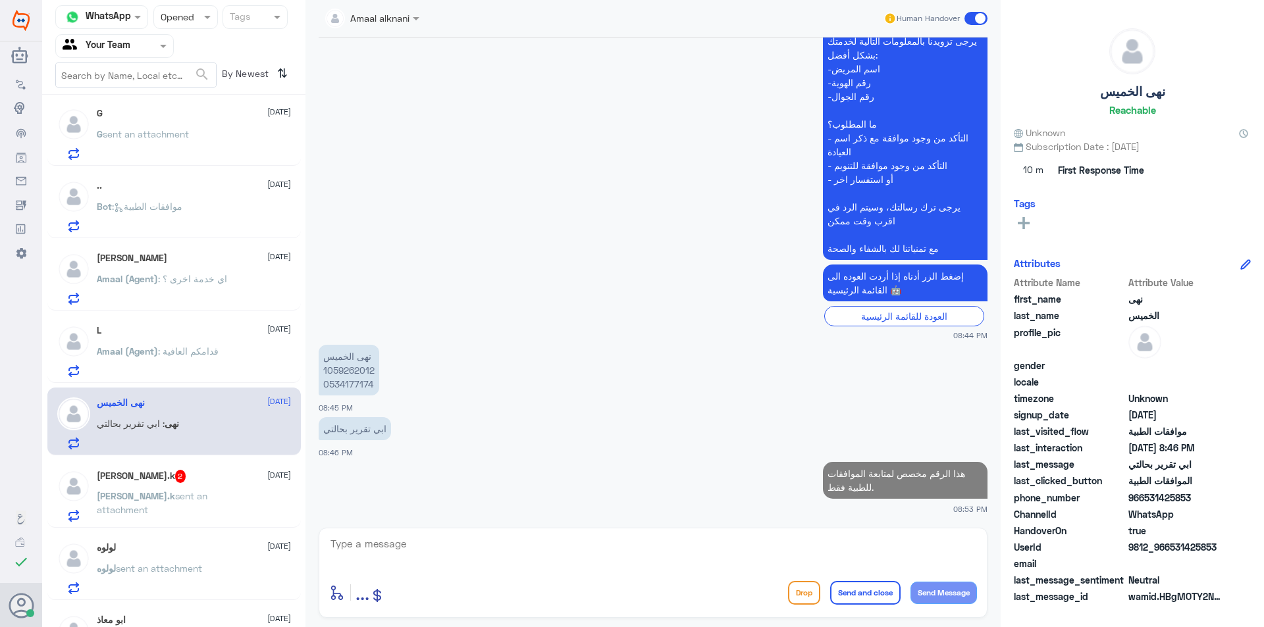
click at [230, 506] on div "[PERSON_NAME] sent an attachment" at bounding box center [194, 507] width 194 height 30
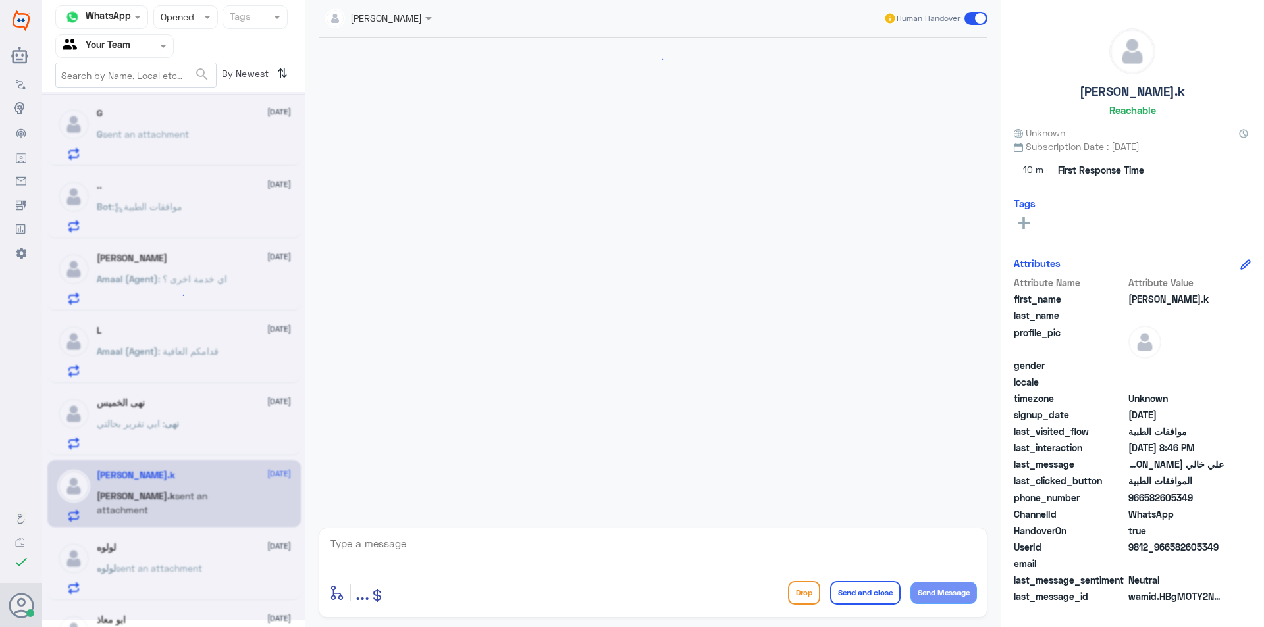
scroll to position [248, 0]
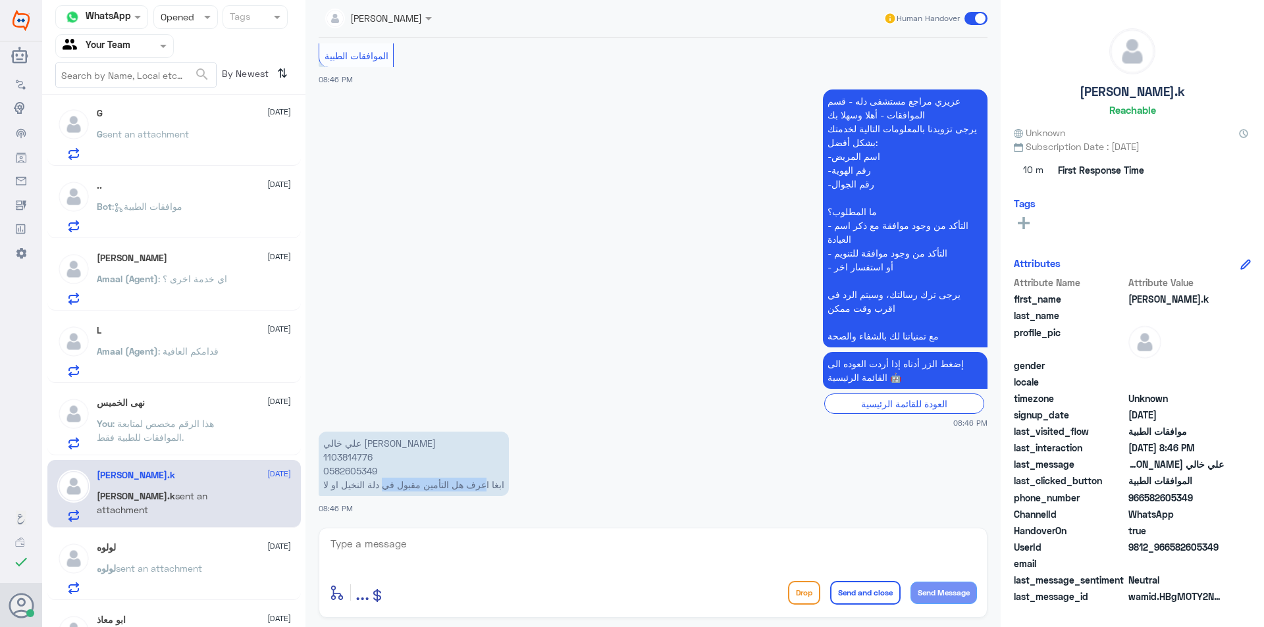
drag, startPoint x: 487, startPoint y: 484, endPoint x: 376, endPoint y: 479, distance: 111.4
click at [379, 480] on p "علي خالي [PERSON_NAME] 1103814776 0582605349 ابغا اعرف هل التأمين مقبول في دلة …" at bounding box center [414, 464] width 190 height 65
click at [351, 456] on p "علي خالي [PERSON_NAME] 1103814776 0582605349 ابغا اعرف هل التأمين مقبول في دلة …" at bounding box center [414, 464] width 190 height 65
copy p "1103814776"
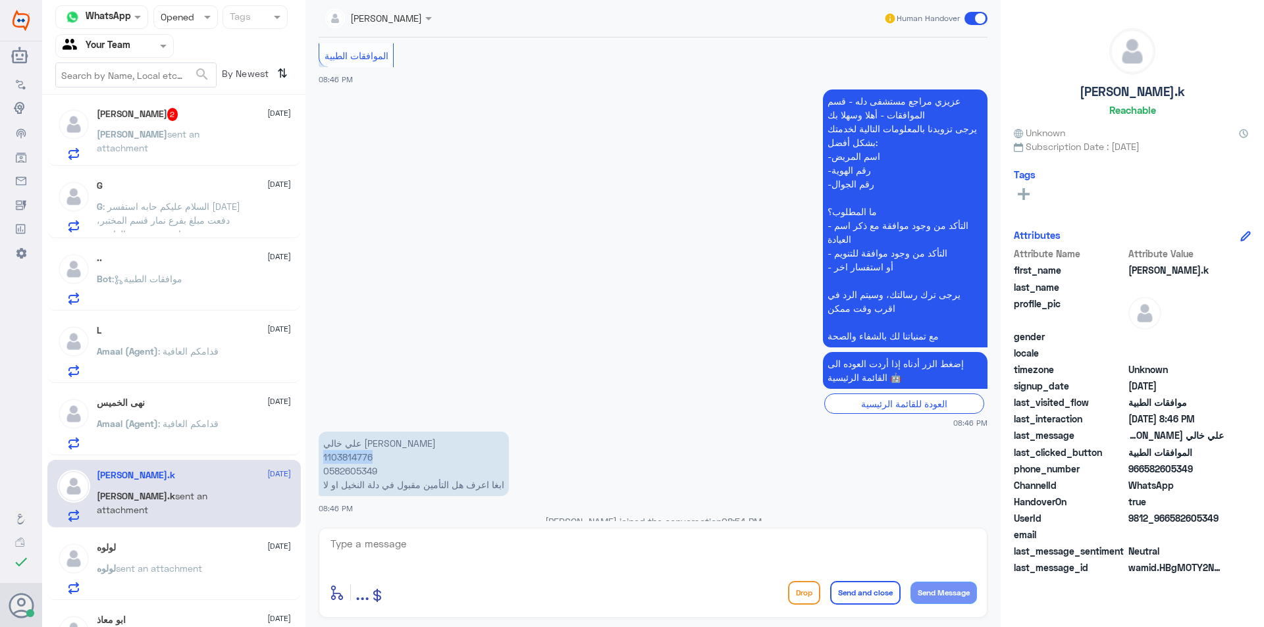
scroll to position [394, 0]
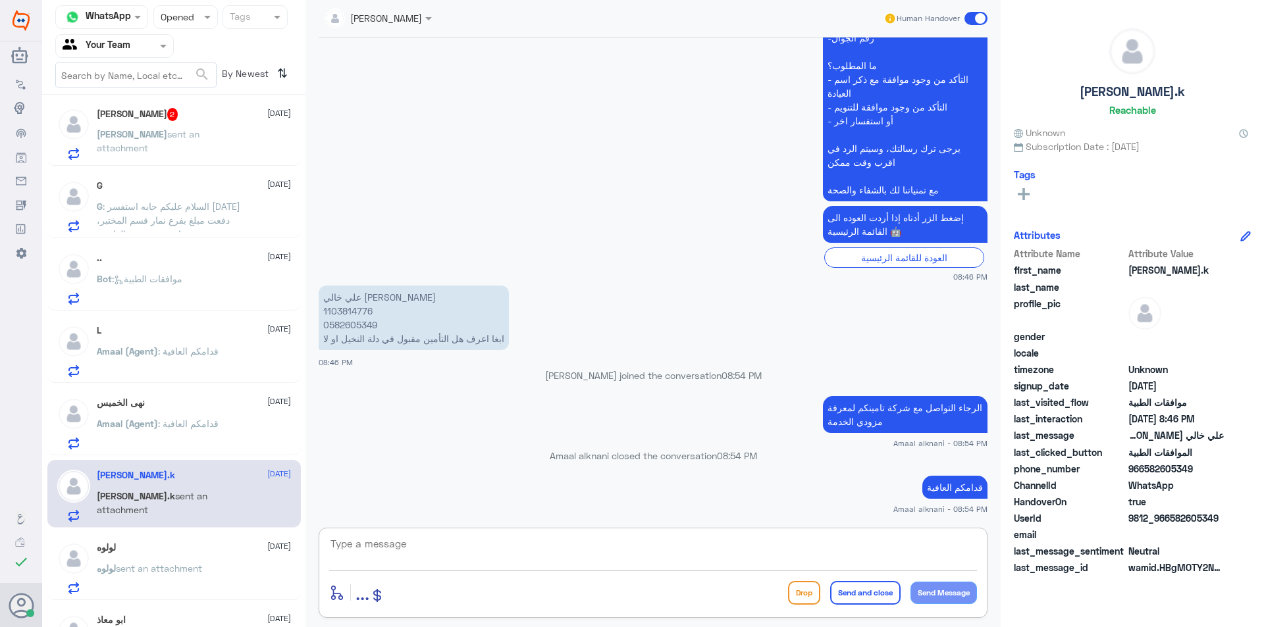
click at [368, 550] on textarea at bounding box center [653, 551] width 648 height 32
type textarea "سيتم التاكد"
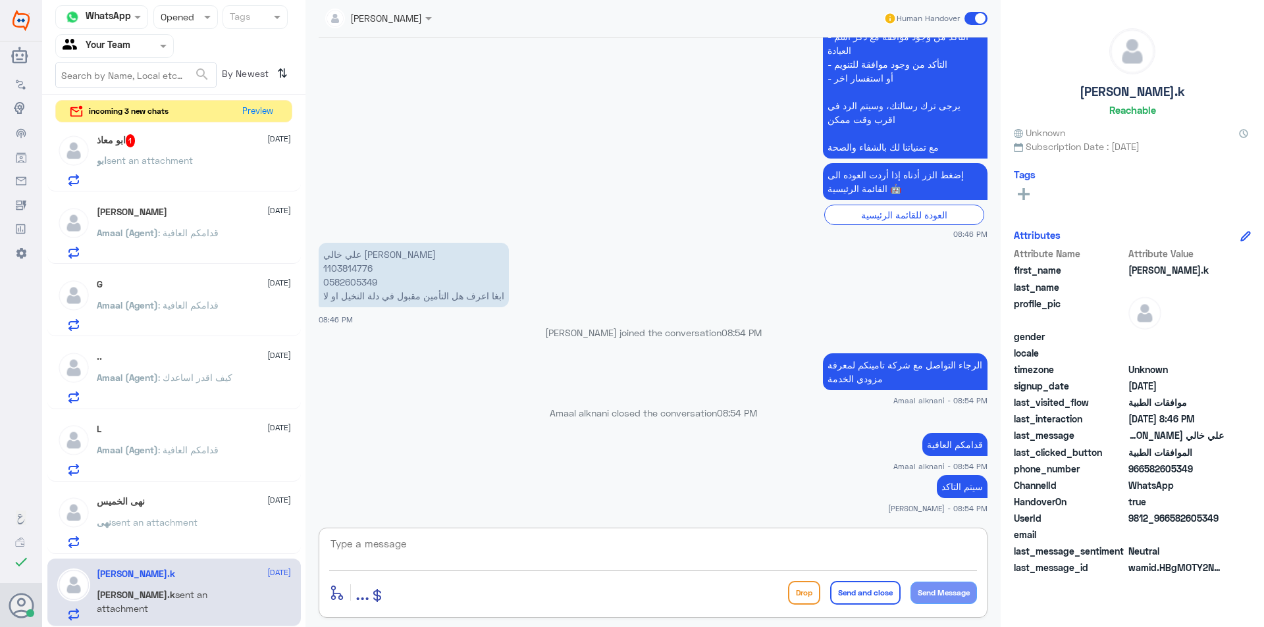
click at [202, 151] on div "ابو معاذ 1 [DATE] ابو sent an attachment" at bounding box center [194, 160] width 194 height 52
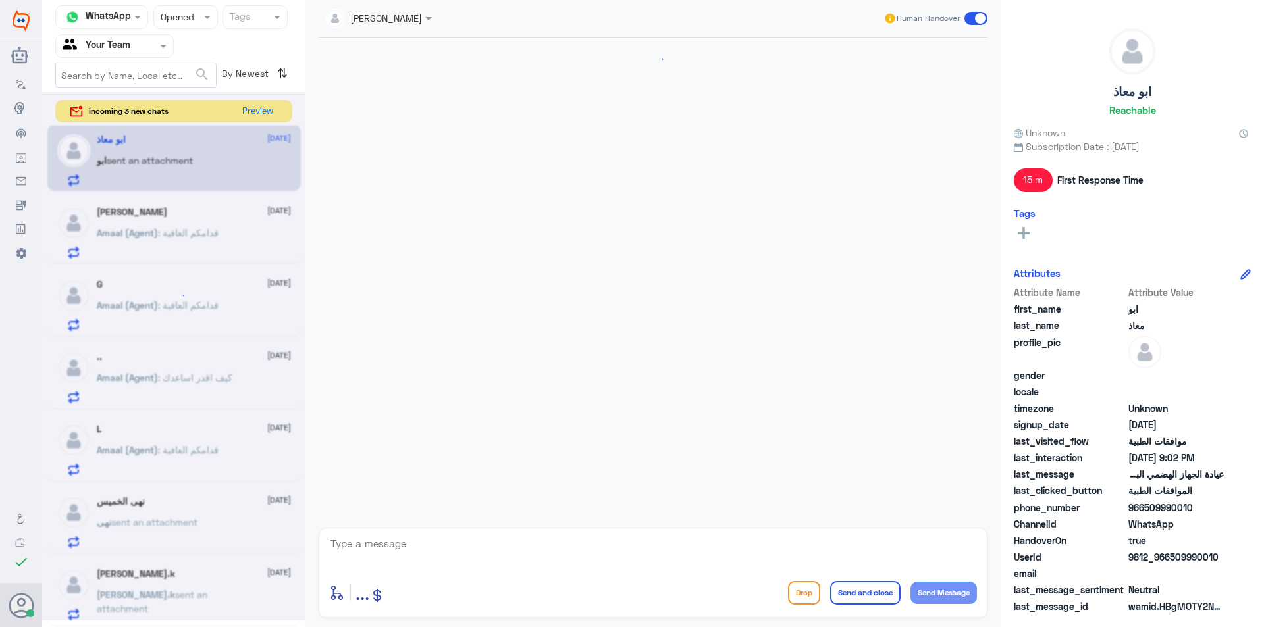
scroll to position [616, 0]
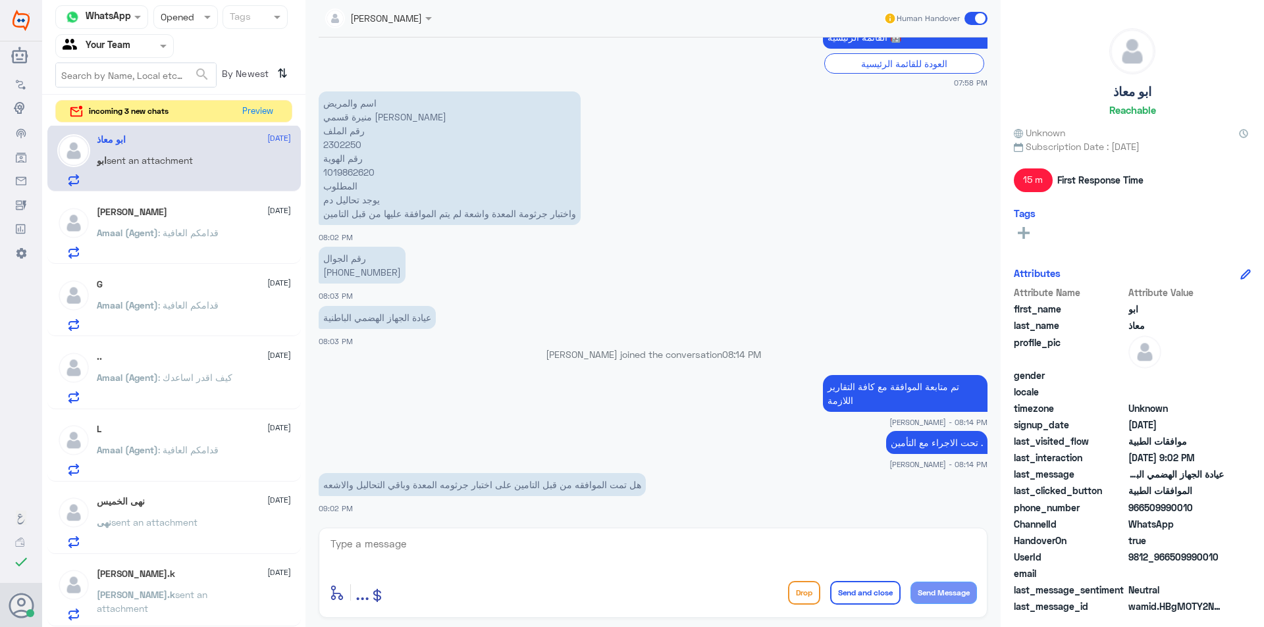
click at [340, 140] on p "اسم والمريض منيرة قسمي [PERSON_NAME] رقم الملف 2302250 رقم الهوية 1019862620 ال…" at bounding box center [450, 159] width 262 height 134
copy p "2302250"
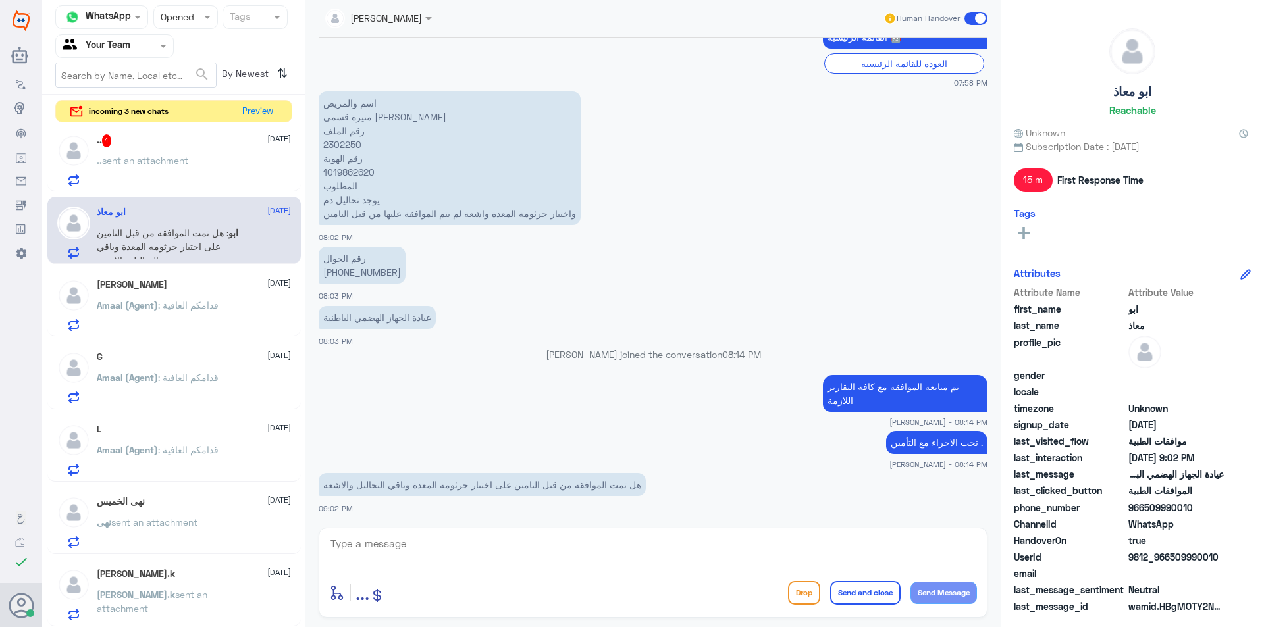
click at [500, 548] on textarea at bounding box center [653, 551] width 648 height 32
click at [210, 178] on div ".. sent an attachment" at bounding box center [194, 172] width 194 height 30
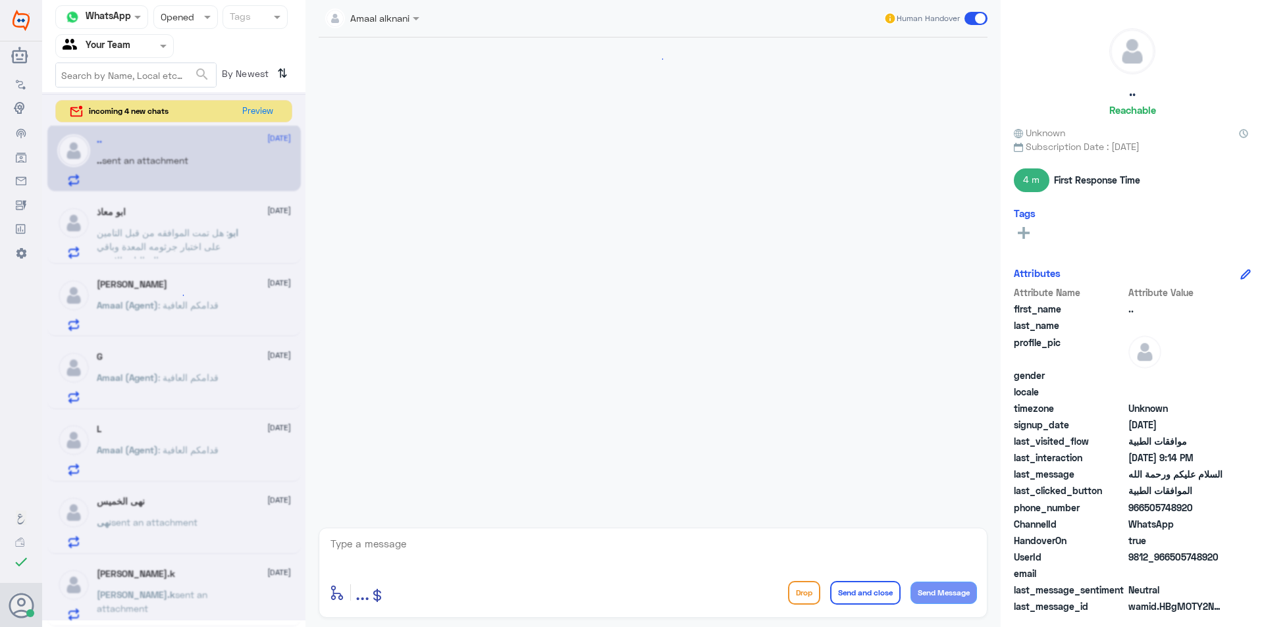
scroll to position [273, 0]
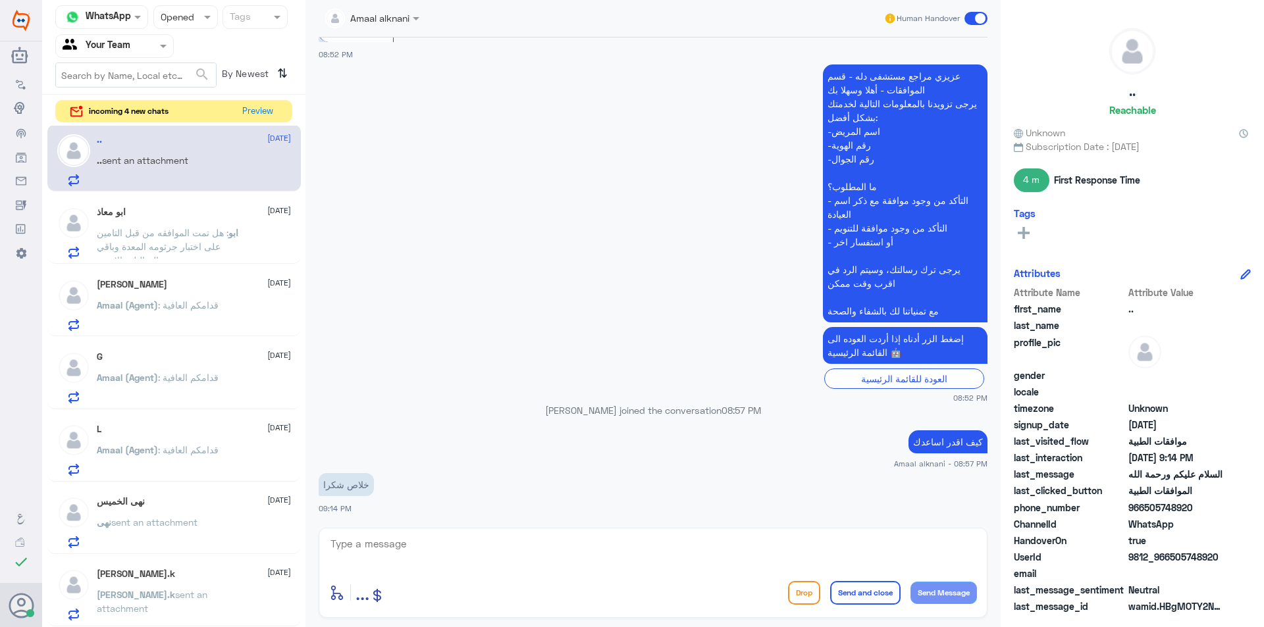
click at [891, 315] on p "عزيزي مراجع مستشفى دله - قسم الموافقات - أهلا وسهلا بك يرجى تزويدنا بالمعلومات …" at bounding box center [905, 194] width 165 height 258
copy div "مع تمنياتنا لك بالشفاء والصحة"
click at [619, 550] on textarea at bounding box center [653, 551] width 648 height 32
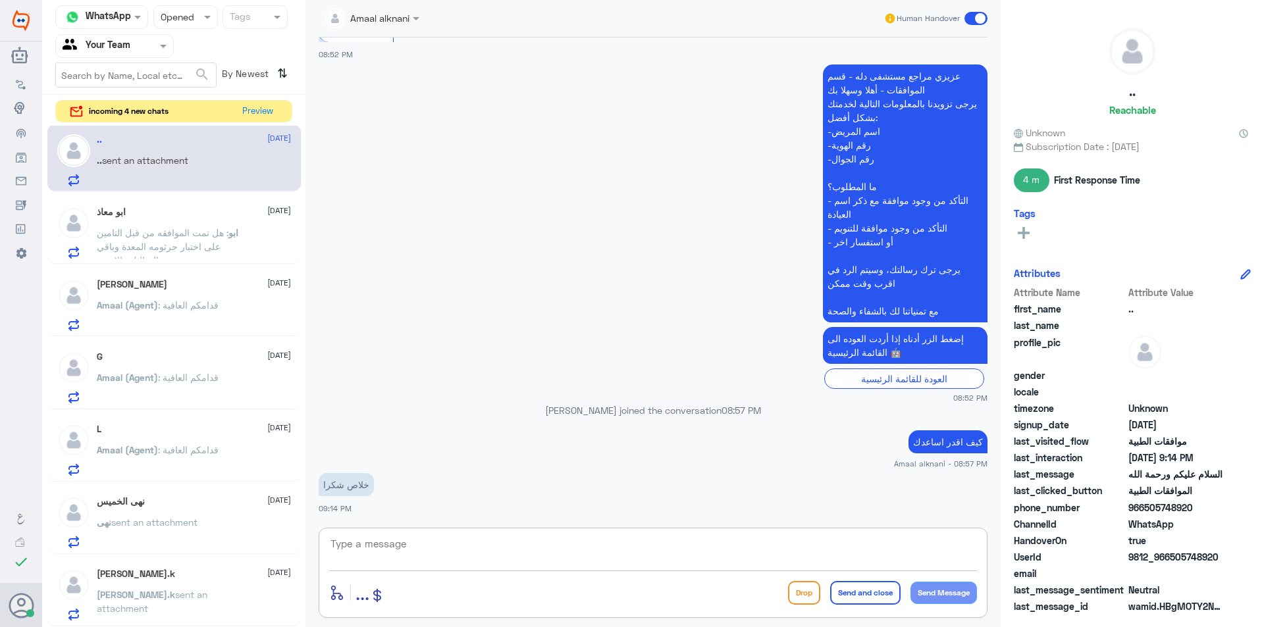
paste textarea "مع تمنياتنا لك بالشفاء والصحة"
drag, startPoint x: 959, startPoint y: 547, endPoint x: 999, endPoint y: 550, distance: 39.6
click at [999, 550] on div "Amaal alknani Human Handover [DATE] السلام عليكم ورحمة الله 08:51 PM مرحباً بك …" at bounding box center [652, 315] width 695 height 631
type textarea "تمنياتنا لك بالشفاء والصحة"
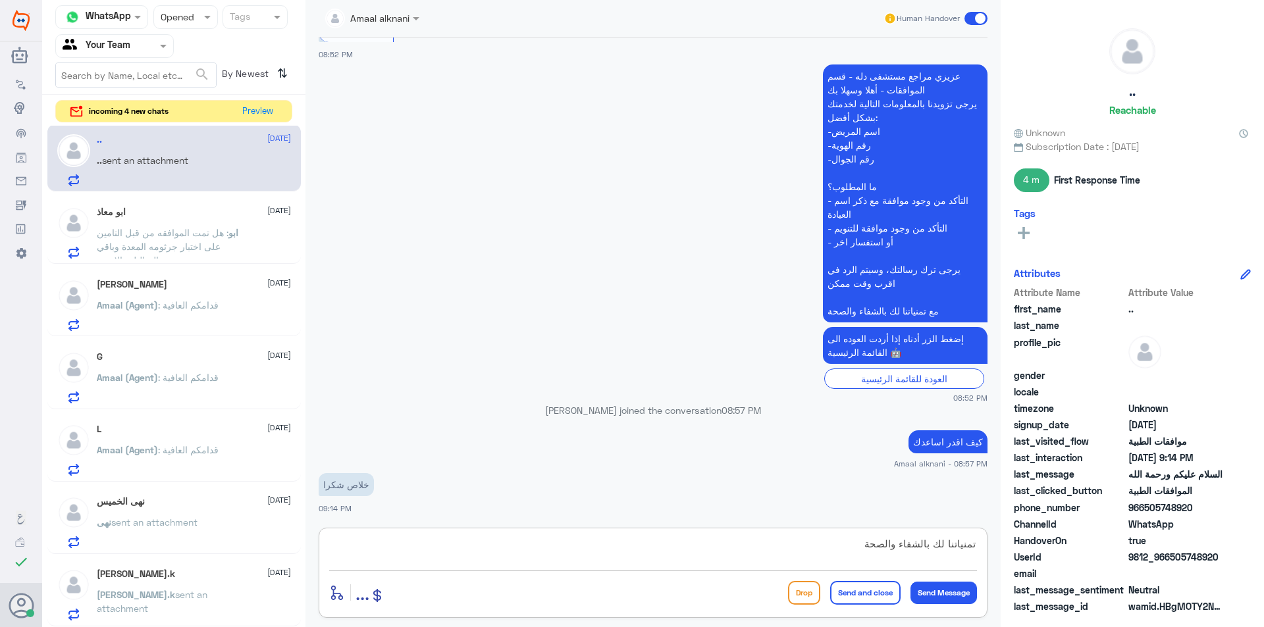
click at [878, 594] on button "Send and close" at bounding box center [865, 593] width 70 height 24
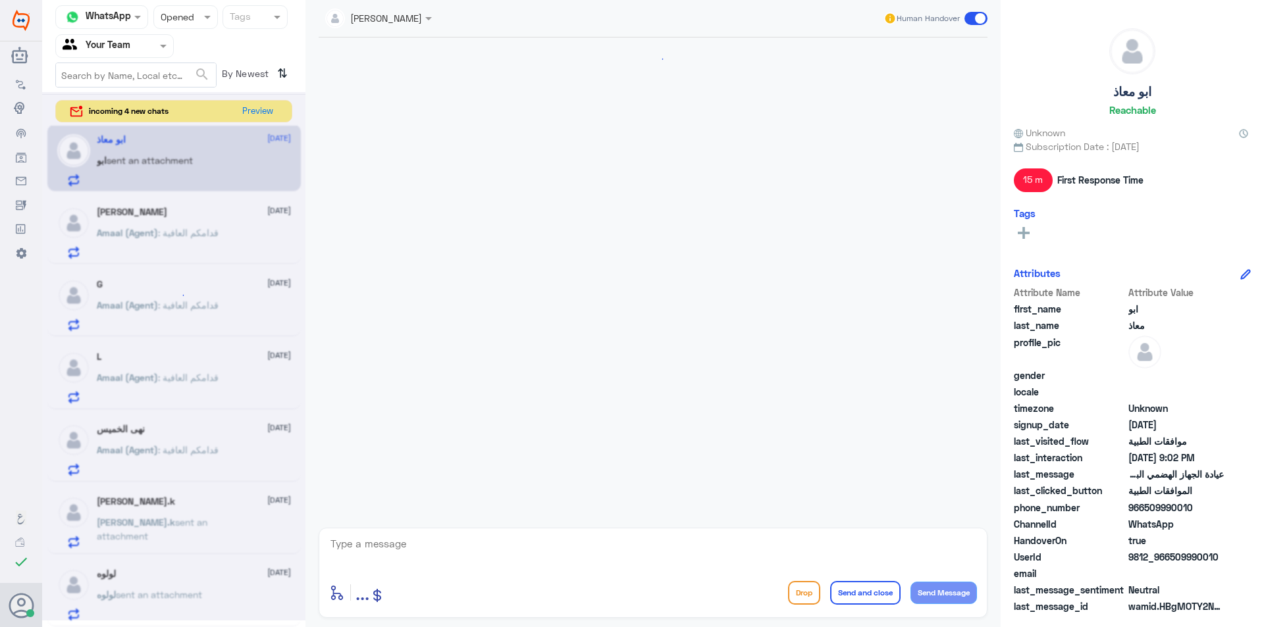
scroll to position [616, 0]
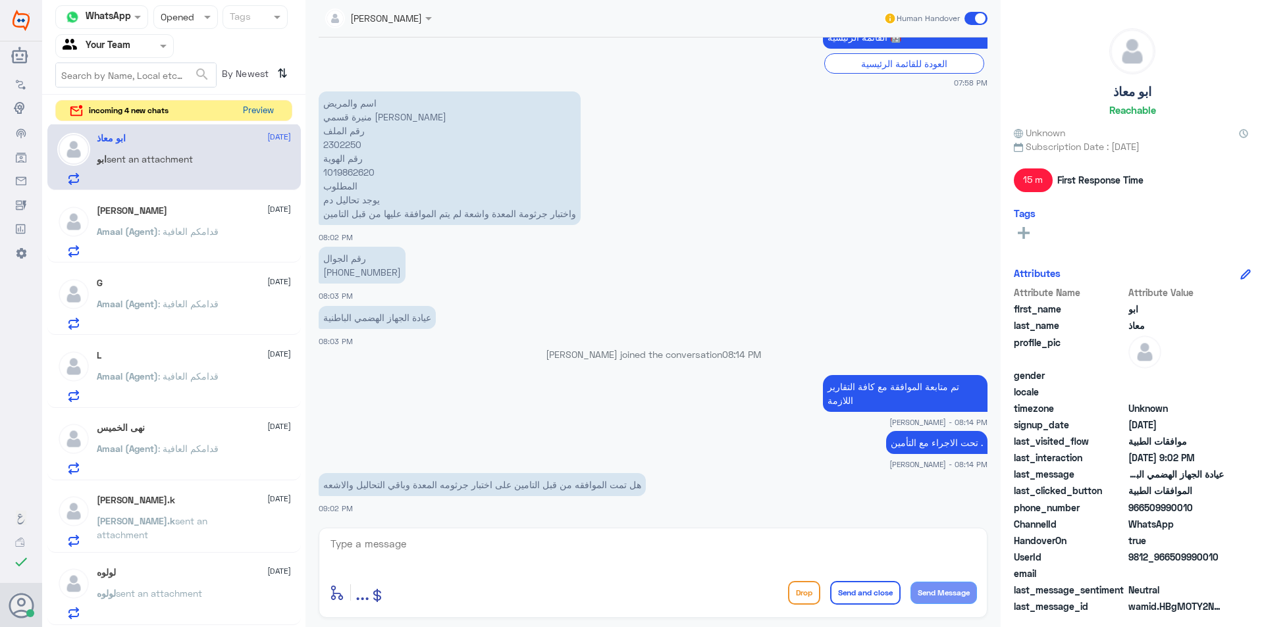
click at [266, 114] on button "Preview" at bounding box center [258, 111] width 41 height 20
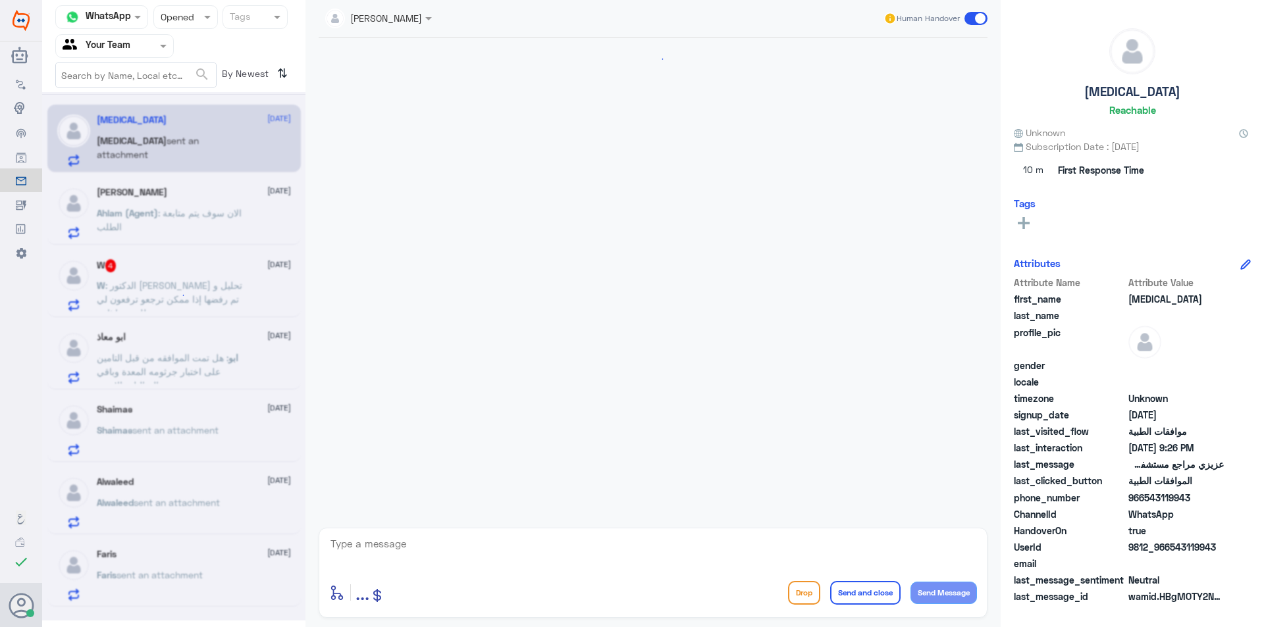
scroll to position [330, 0]
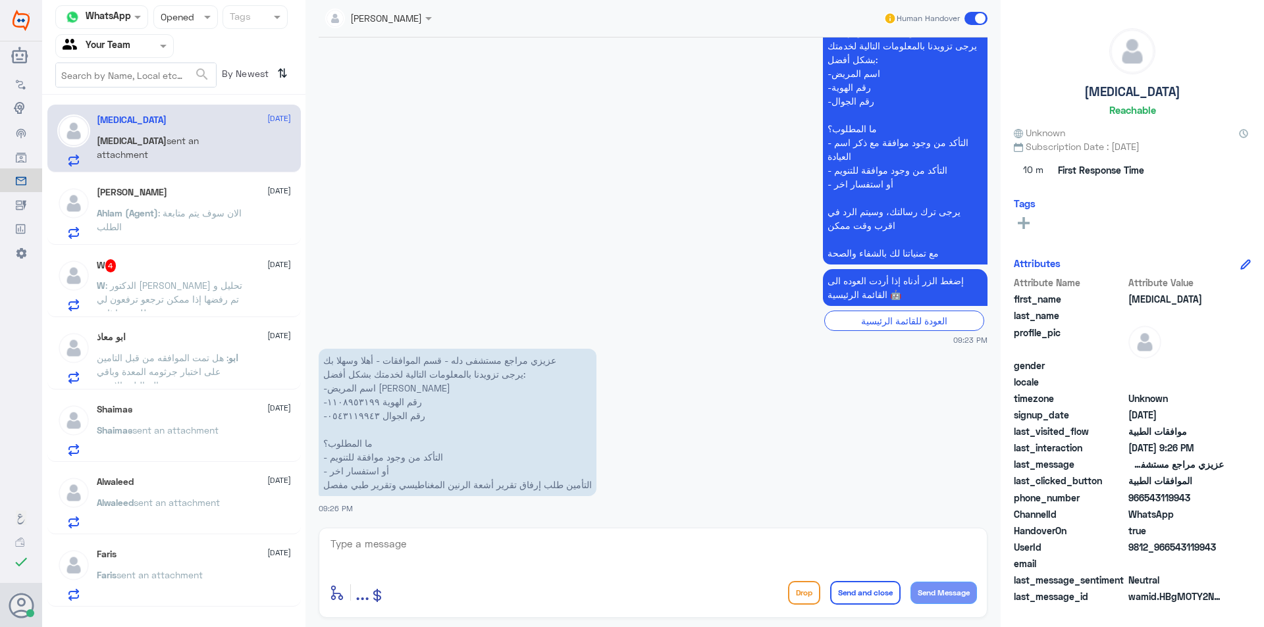
click at [215, 259] on div "W 4 [DATE] W : الدكتور [PERSON_NAME] تحليل و تم رفضها إذا ممكن ترجعو ترفعون لي …" at bounding box center [173, 284] width 253 height 68
click at [215, 263] on div "W 4 [DATE]" at bounding box center [194, 265] width 194 height 13
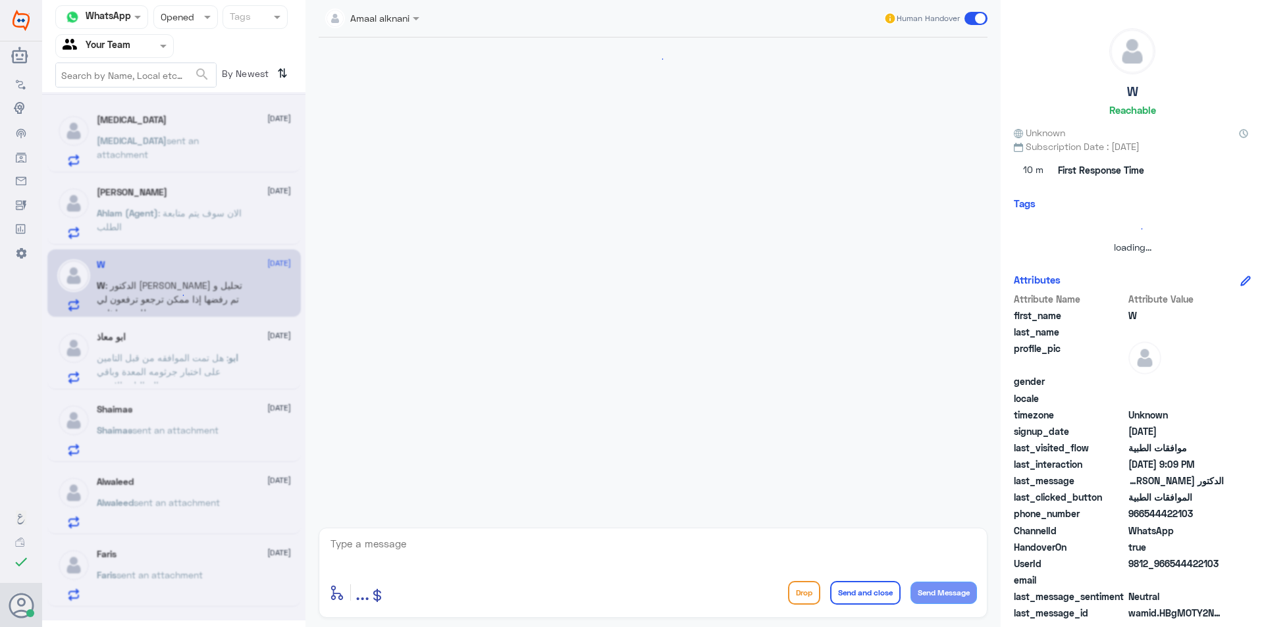
scroll to position [293, 0]
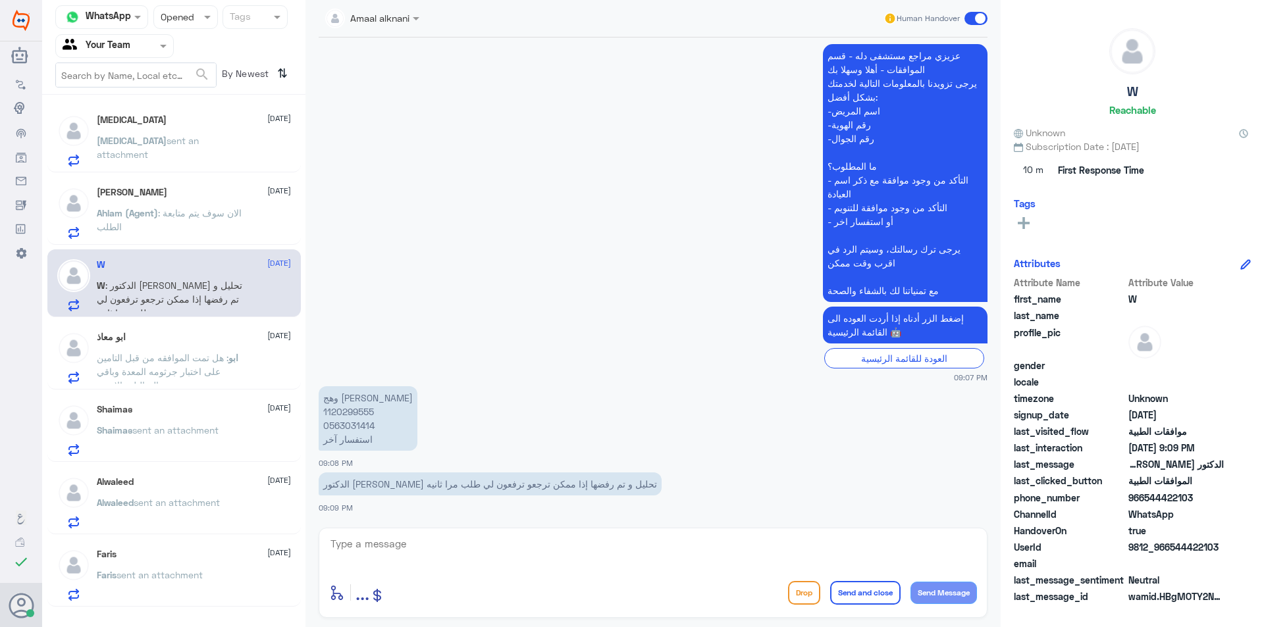
click at [340, 412] on p "وهج [PERSON_NAME] 1120299555 0563031414 استفسار آخر" at bounding box center [368, 418] width 99 height 65
copy p "1120299555"
click at [502, 542] on textarea at bounding box center [653, 551] width 648 height 32
type textarea "ه"
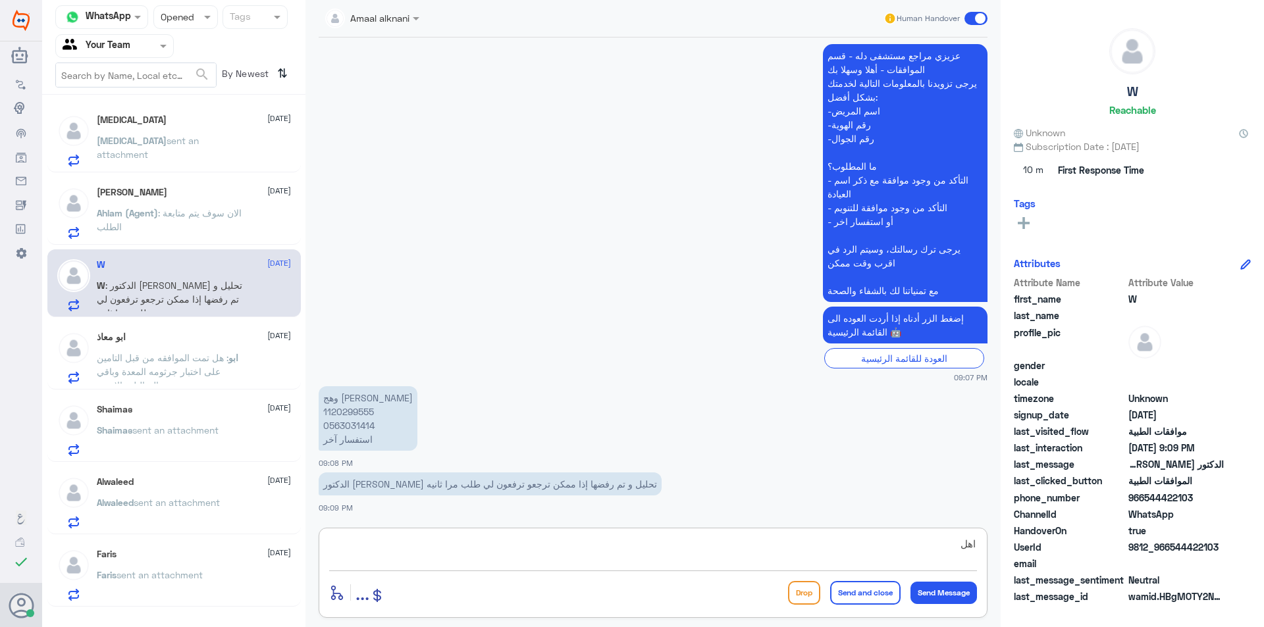
type textarea "اهلا"
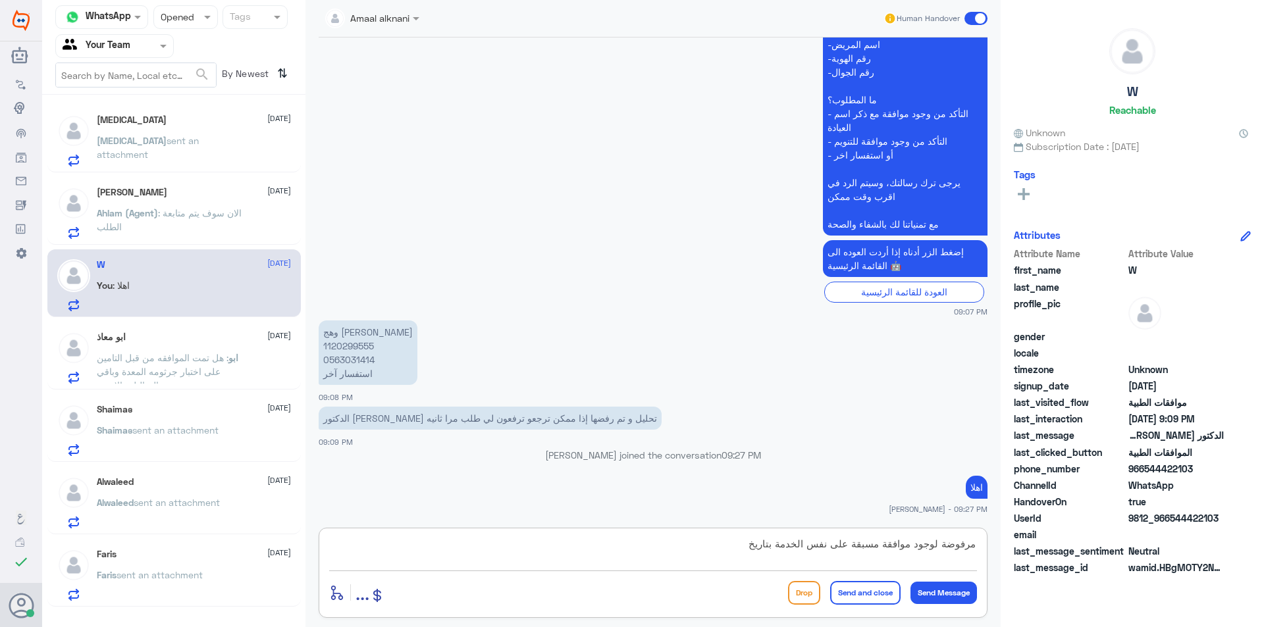
paste textarea "101)APROVED ON [DATE]"
drag, startPoint x: 681, startPoint y: 544, endPoint x: 599, endPoint y: 546, distance: 82.3
click at [599, 546] on textarea "مرفوضة لوجود موافقة مسبقة على نفس الخدمة بتاريخ 101)APROVED ON [DATE]" at bounding box center [653, 551] width 648 height 32
click at [724, 546] on textarea "مرفوضة لوجود موافقة مسبقة على نفس الخدمة بتاريخ 10116/07/25)" at bounding box center [653, 551] width 648 height 32
drag, startPoint x: 682, startPoint y: 546, endPoint x: 664, endPoint y: 546, distance: 18.4
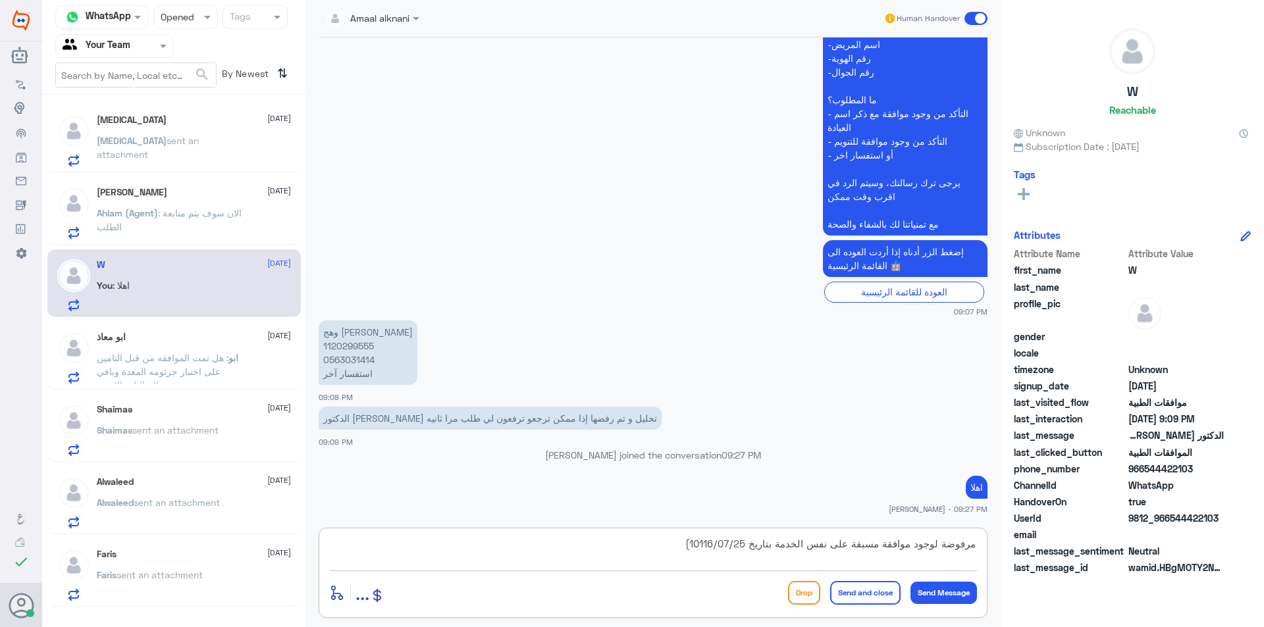
click at [664, 546] on textarea "مرفوضة لوجود موافقة مسبقة على نفس الخدمة بتاريخ 10116/07/25)" at bounding box center [653, 551] width 648 height 32
drag, startPoint x: 745, startPoint y: 542, endPoint x: 625, endPoint y: 539, distance: 119.2
click at [625, 539] on textarea "مرفوضة لوجود موافقة مسبقة على نفس الخدمة بتاريخ 10116/07/25)" at bounding box center [653, 551] width 648 height 32
paste textarea "101)APROVED ON [DATE]"
drag, startPoint x: 407, startPoint y: 560, endPoint x: 398, endPoint y: 561, distance: 8.7
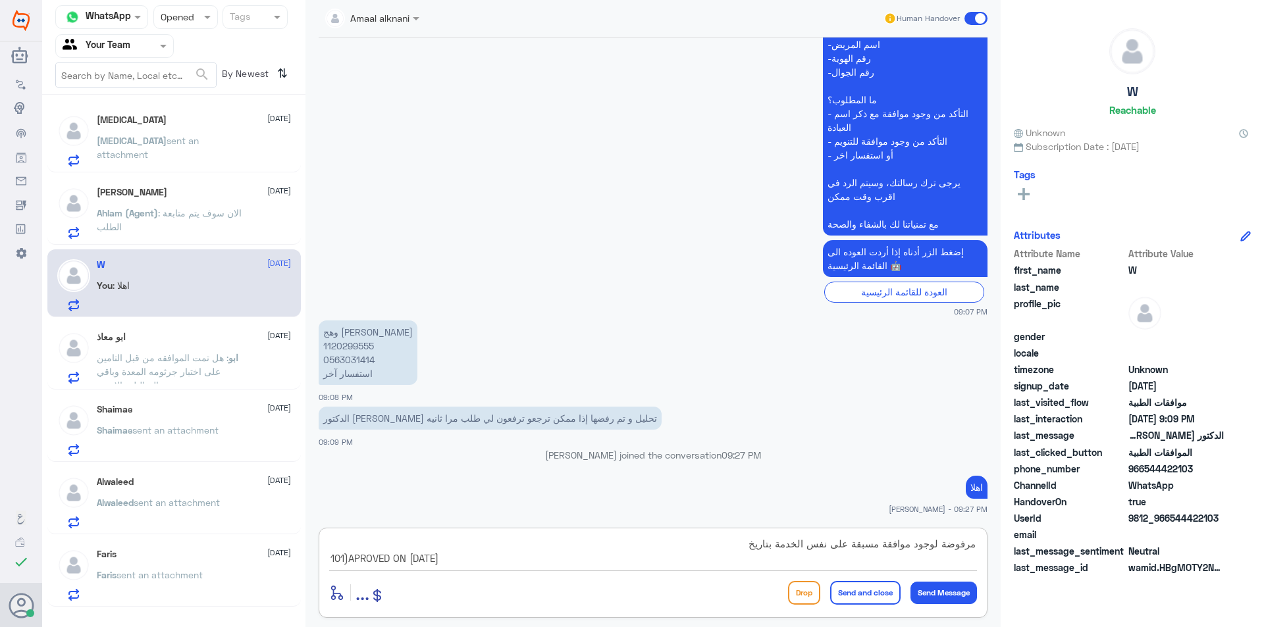
click at [402, 560] on textarea "مرفوضة لوجود موافقة مسبقة على نفس الخدمة بتاريخ 101)APROVED ON [DATE]" at bounding box center [653, 551] width 648 height 32
click at [404, 559] on textarea "مرفوضة لوجود موافقة مسبقة على نفس الخدمة بتاريخ 101)APROVED ON [DATE]" at bounding box center [653, 551] width 648 height 32
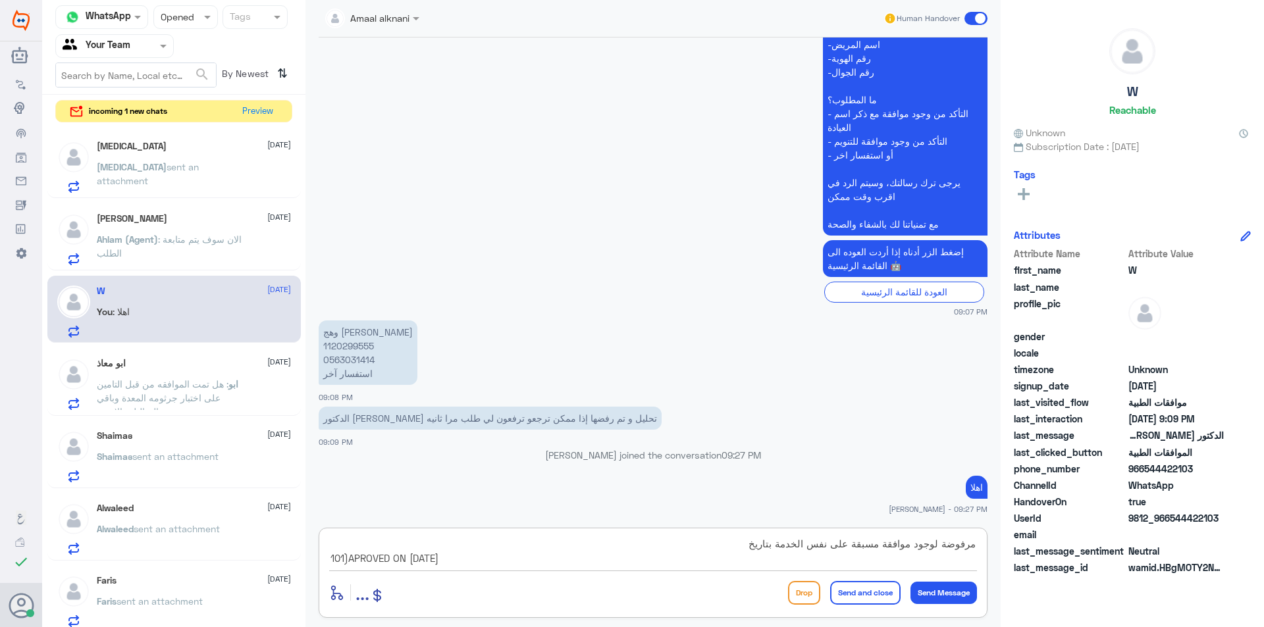
drag, startPoint x: 405, startPoint y: 560, endPoint x: 322, endPoint y: 550, distance: 83.5
click at [322, 550] on div "مرفوضة لوجود موافقة مسبقة على نفس الخدمة بتاريخ 101)APROVED ON [DATE] enter flo…" at bounding box center [653, 573] width 669 height 90
type textarea "مرفوضة لوجود موافقة مسبقة على نفس الخدمة بتاريخ [DATE]"
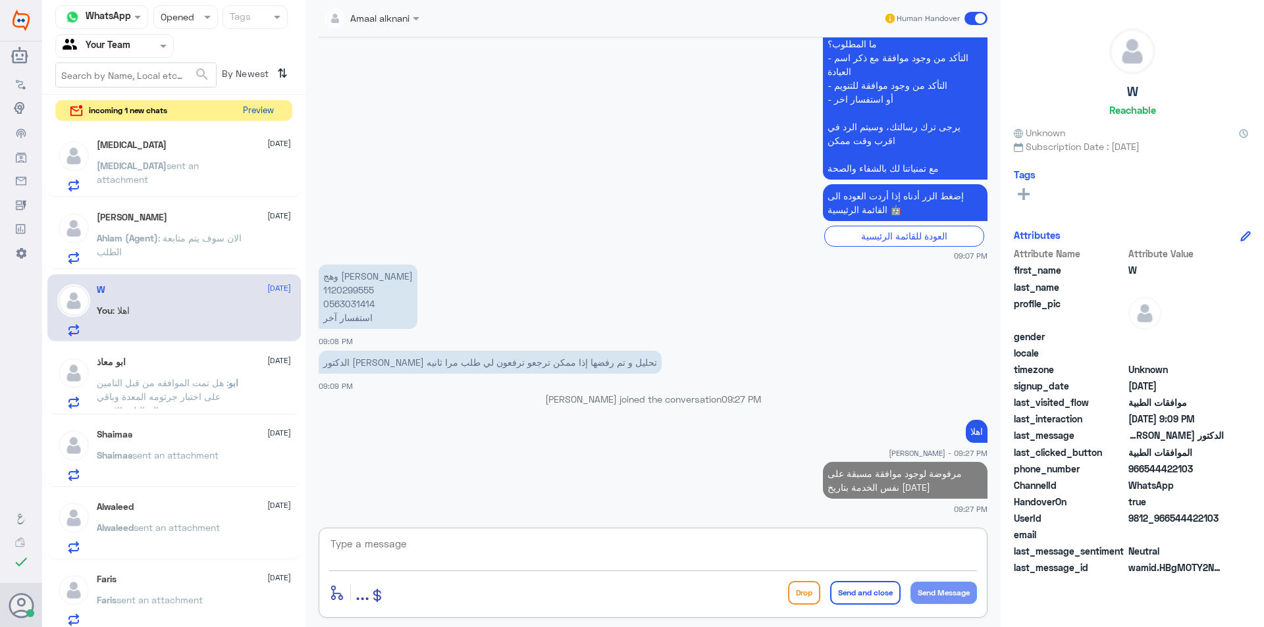
click at [259, 113] on button "Preview" at bounding box center [258, 111] width 41 height 20
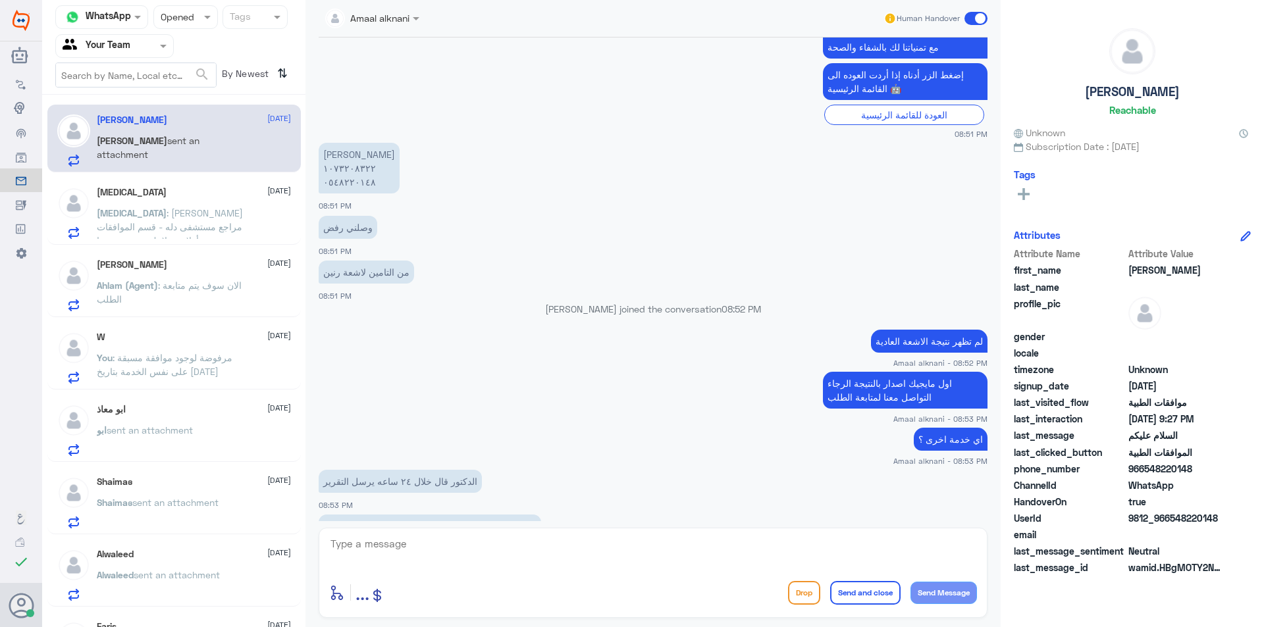
click at [191, 223] on span ": [PERSON_NAME] مراجع مستشفى دله - قسم الموافقات - أهلا وسهلا بك يرجى تزويدنا ب…" at bounding box center [170, 281] width 147 height 149
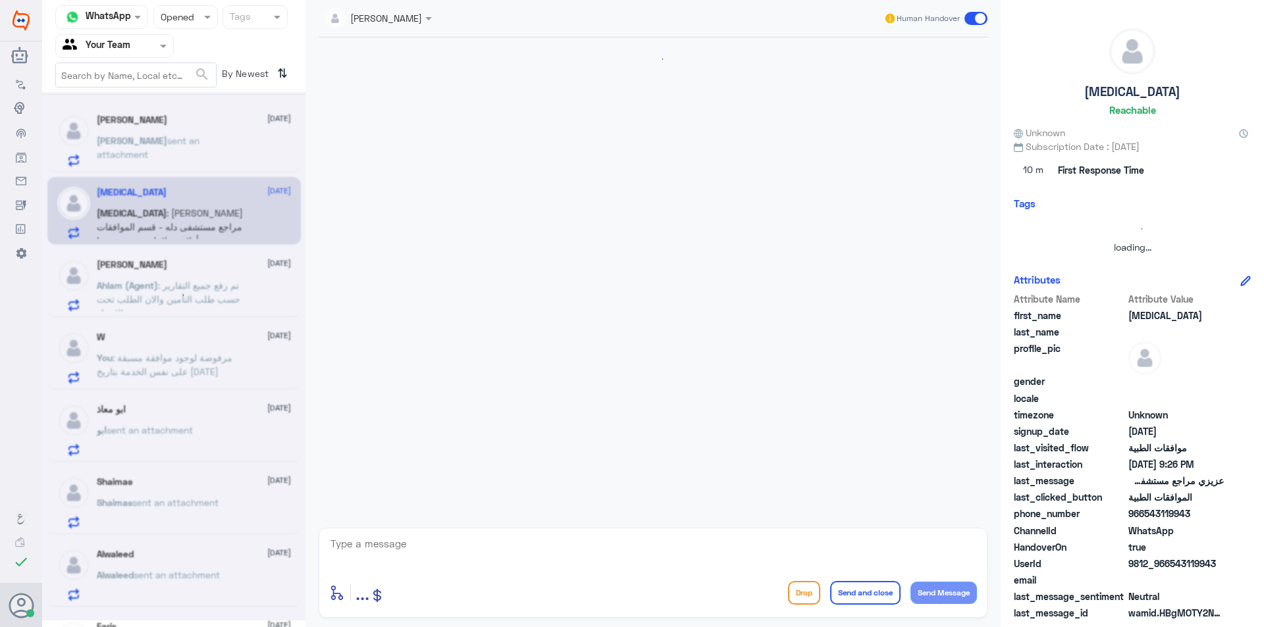
scroll to position [330, 0]
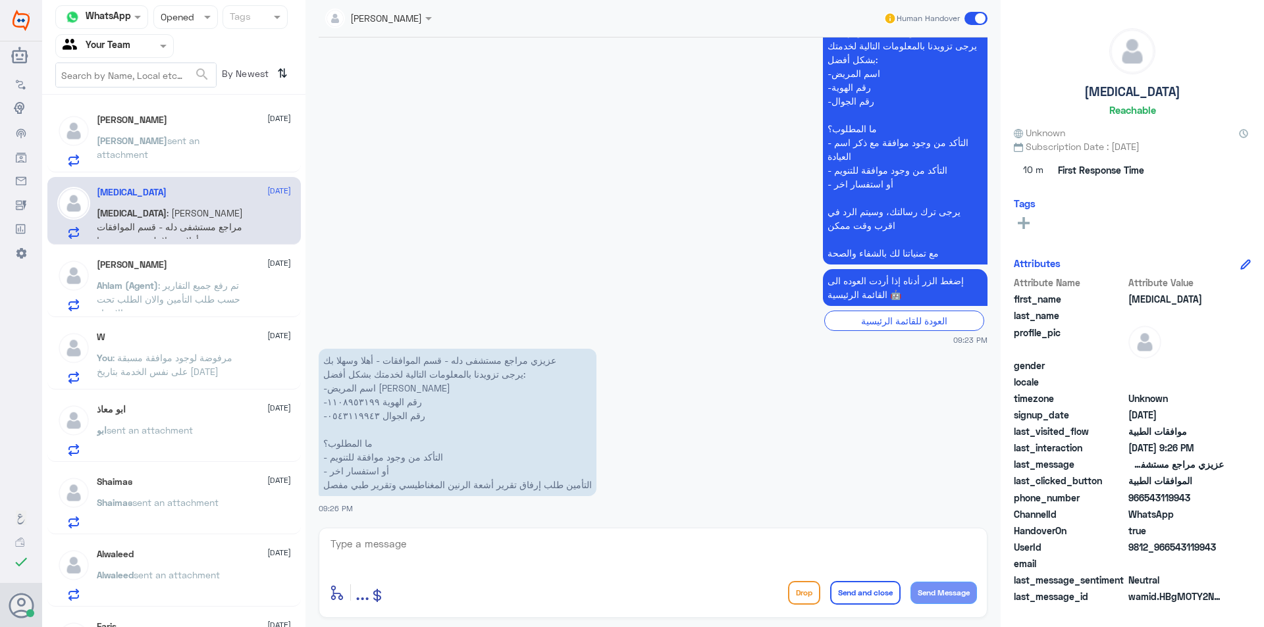
click at [350, 460] on p "عزيزي مراجع مستشفى دله - قسم الموافقات - أهلا وسهلا بك يرجى تزويدنا بالمعلومات …" at bounding box center [458, 422] width 278 height 147
click at [359, 554] on textarea at bounding box center [653, 551] width 648 height 32
drag, startPoint x: 398, startPoint y: 556, endPoint x: 275, endPoint y: 496, distance: 136.6
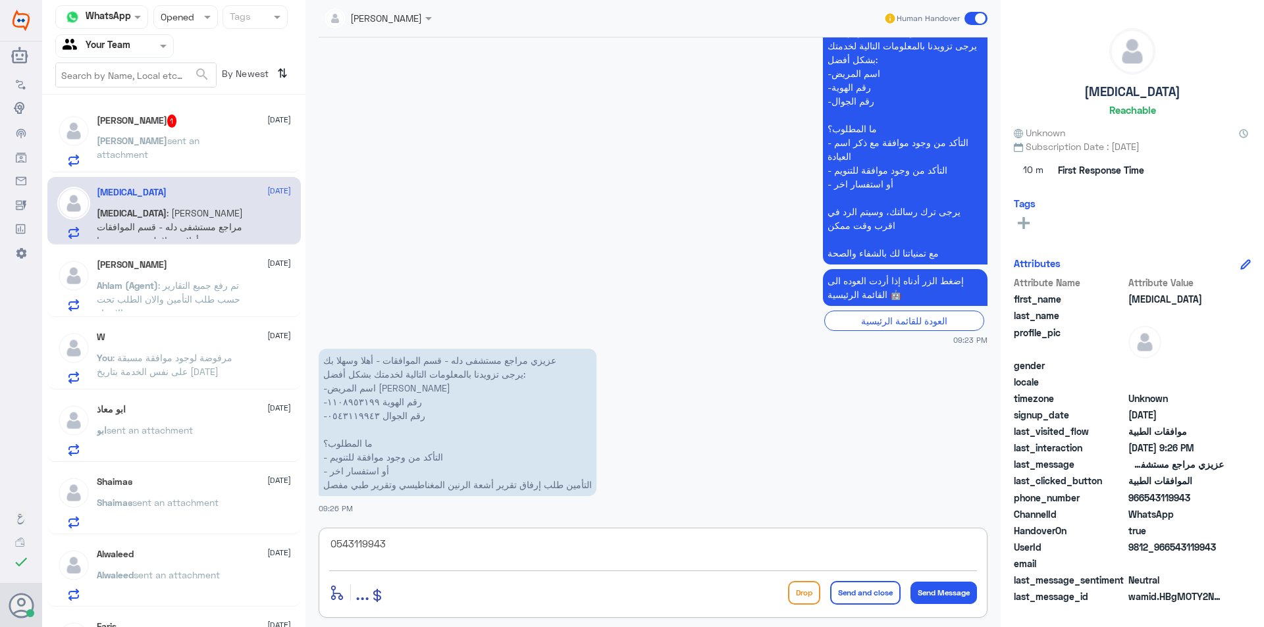
click at [270, 491] on div "Channel WhatsApp Status × Opened Tags Agent Filter Your Team search By Newest ⇅…" at bounding box center [653, 315] width 1222 height 631
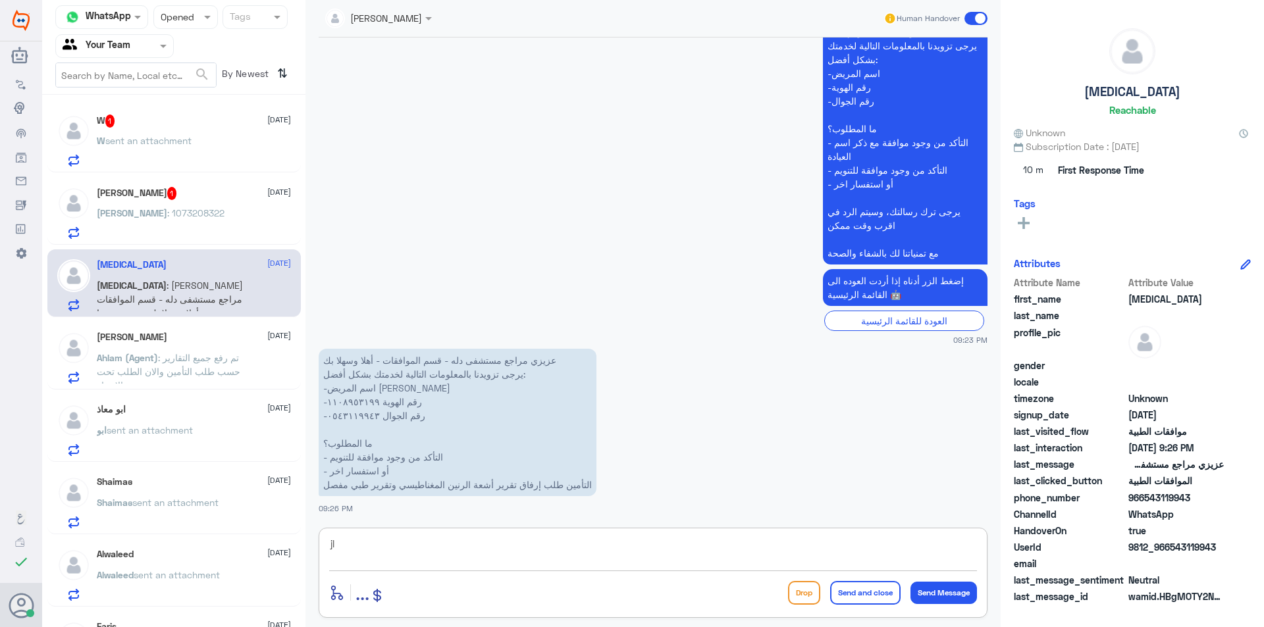
type textarea "j"
type textarea "اهلا بك"
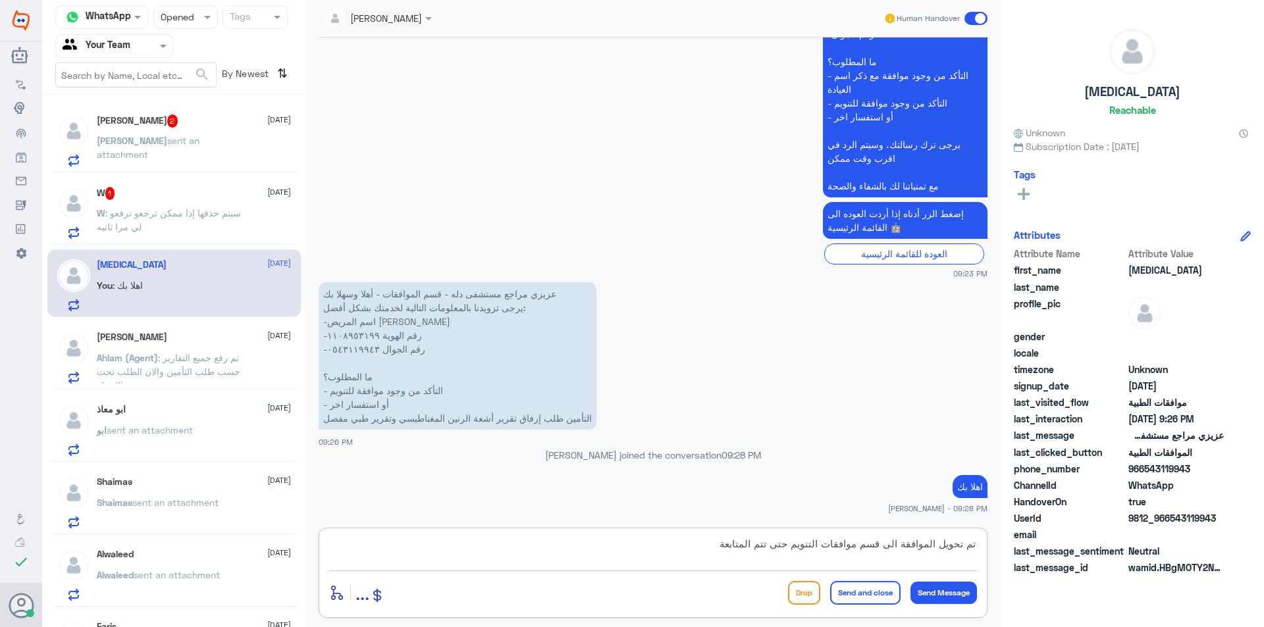
type textarea "تم تحويل الموافقة الى قسم موافقات التنويم حتى تتم المتابعة ."
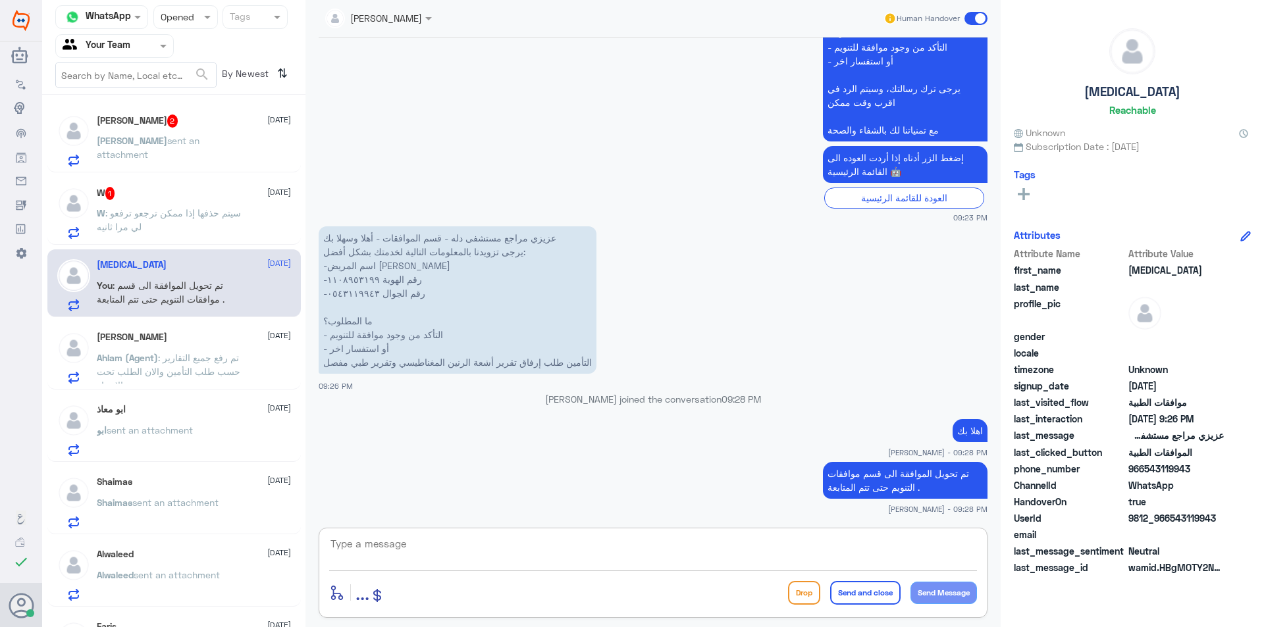
click at [447, 559] on textarea at bounding box center [653, 551] width 648 height 32
paste textarea "2088150"
drag, startPoint x: 447, startPoint y: 548, endPoint x: 47, endPoint y: 471, distance: 407.8
click at [47, 472] on div "Channel WhatsApp Status × Opened Tags Agent Filter Your Team search By Newest ⇅…" at bounding box center [653, 315] width 1222 height 631
type textarea "2088150"
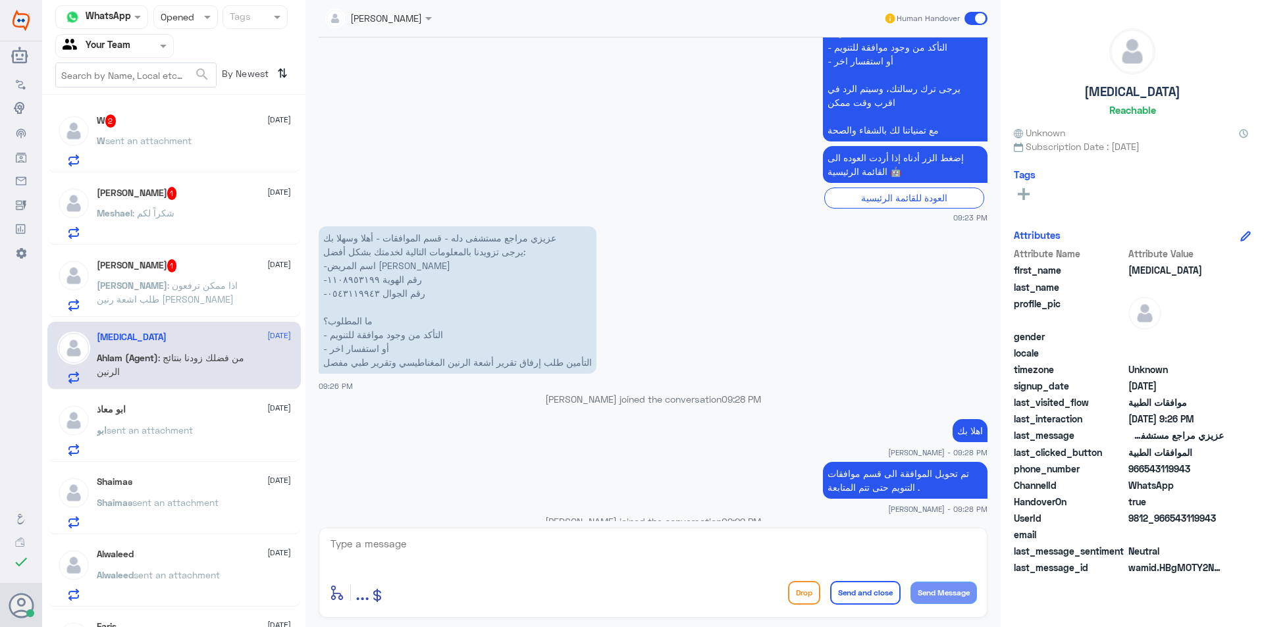
scroll to position [495, 0]
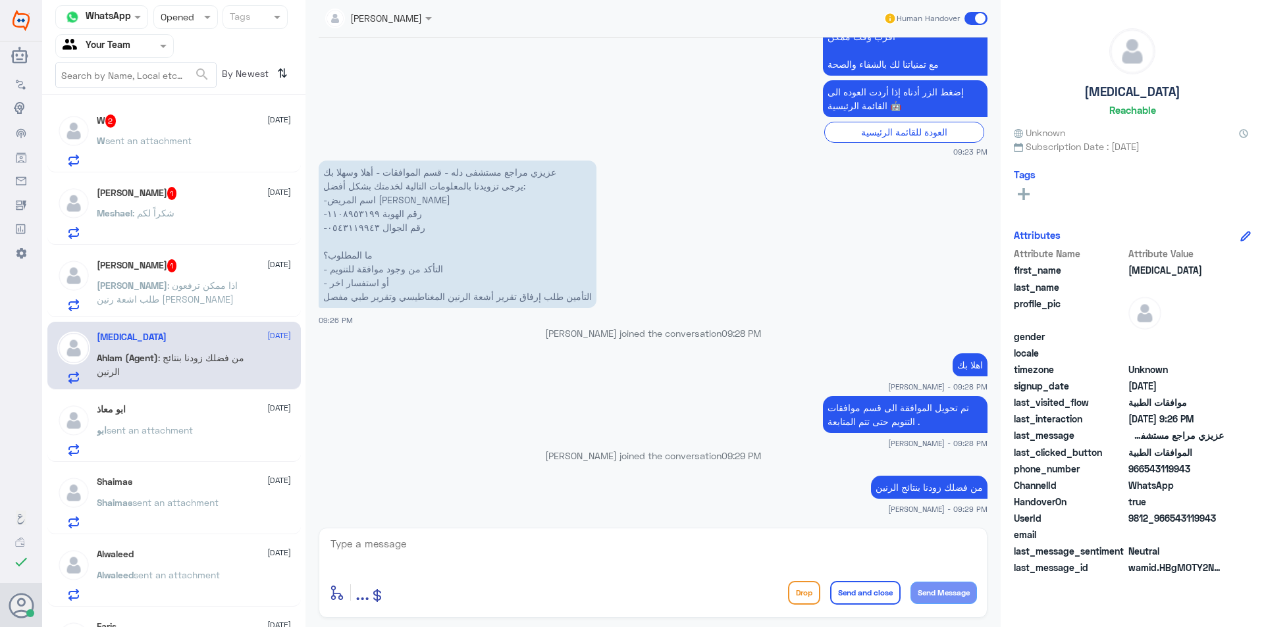
click at [209, 287] on span ": اذا ممكن ترفعون طلب اشعة رنين [PERSON_NAME]" at bounding box center [167, 292] width 141 height 25
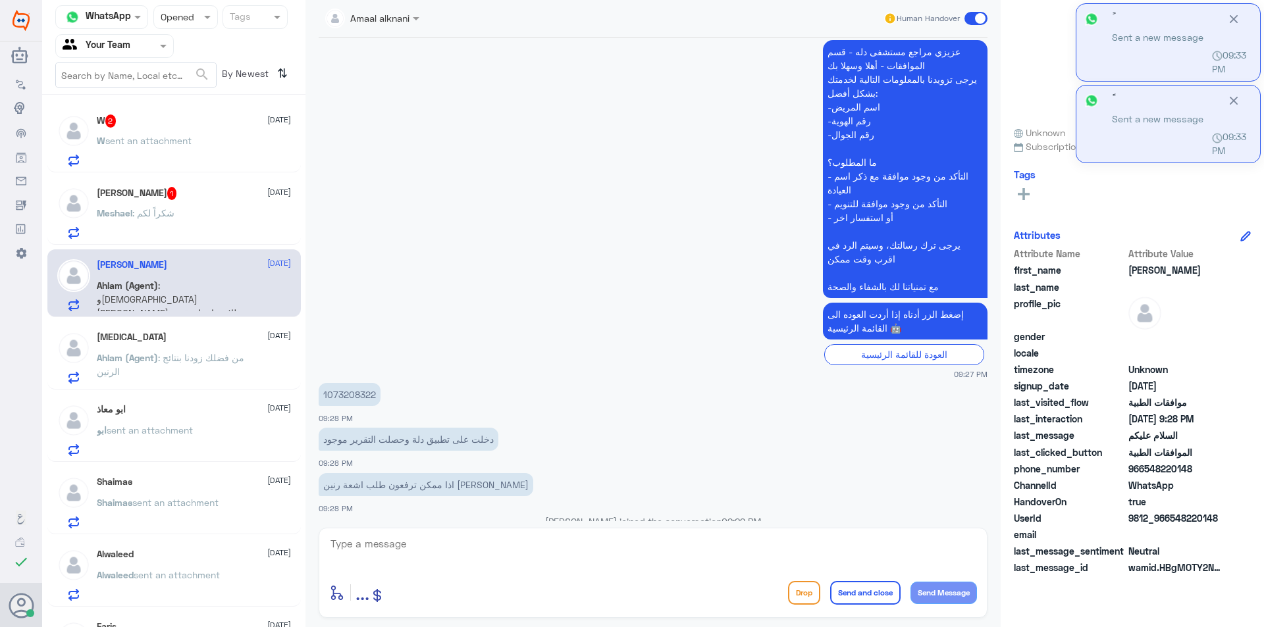
scroll to position [899, 0]
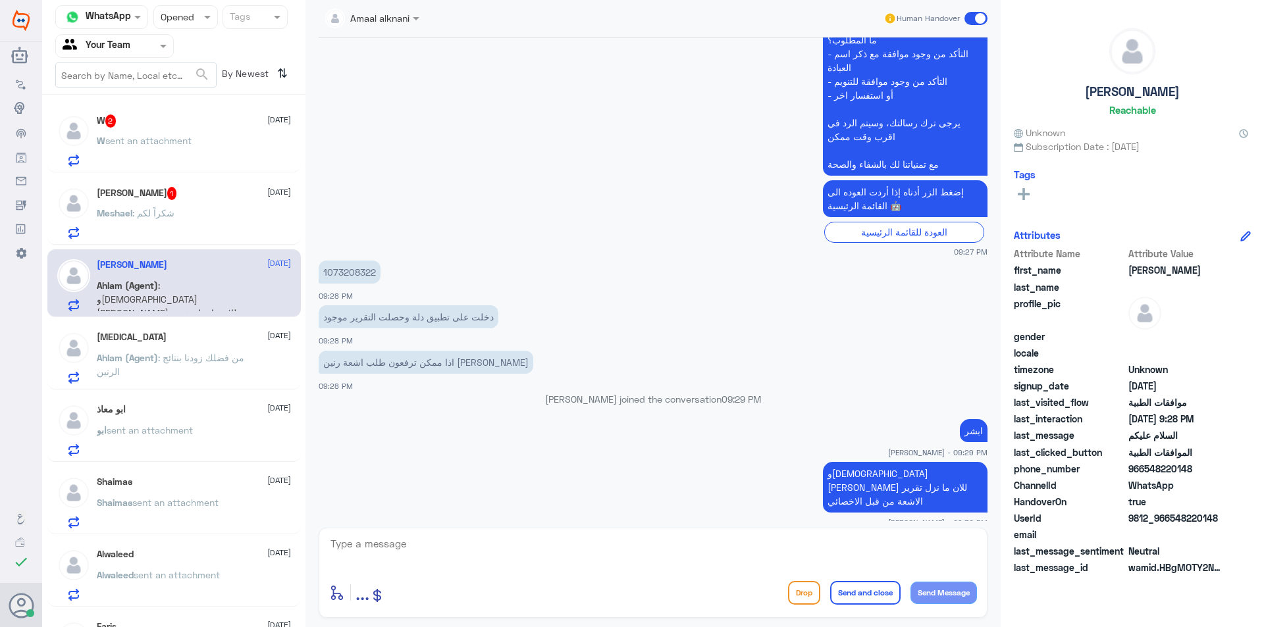
click at [128, 190] on h5 "Meshael Aljebali 1" at bounding box center [137, 193] width 80 height 13
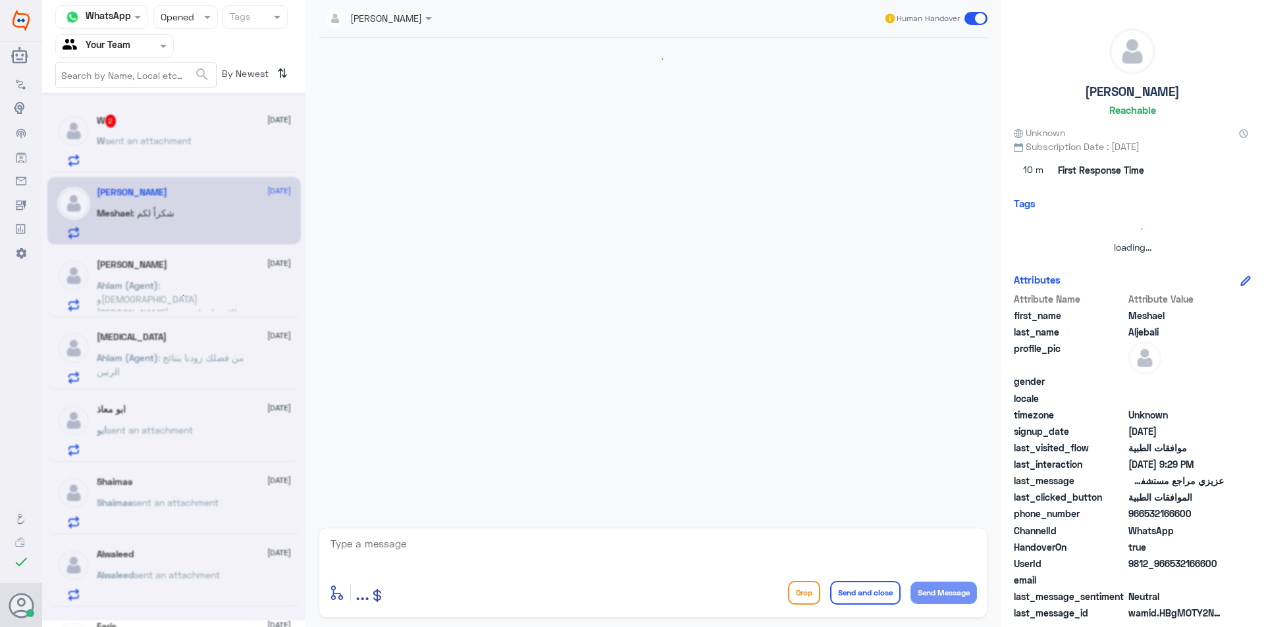
scroll to position [733, 0]
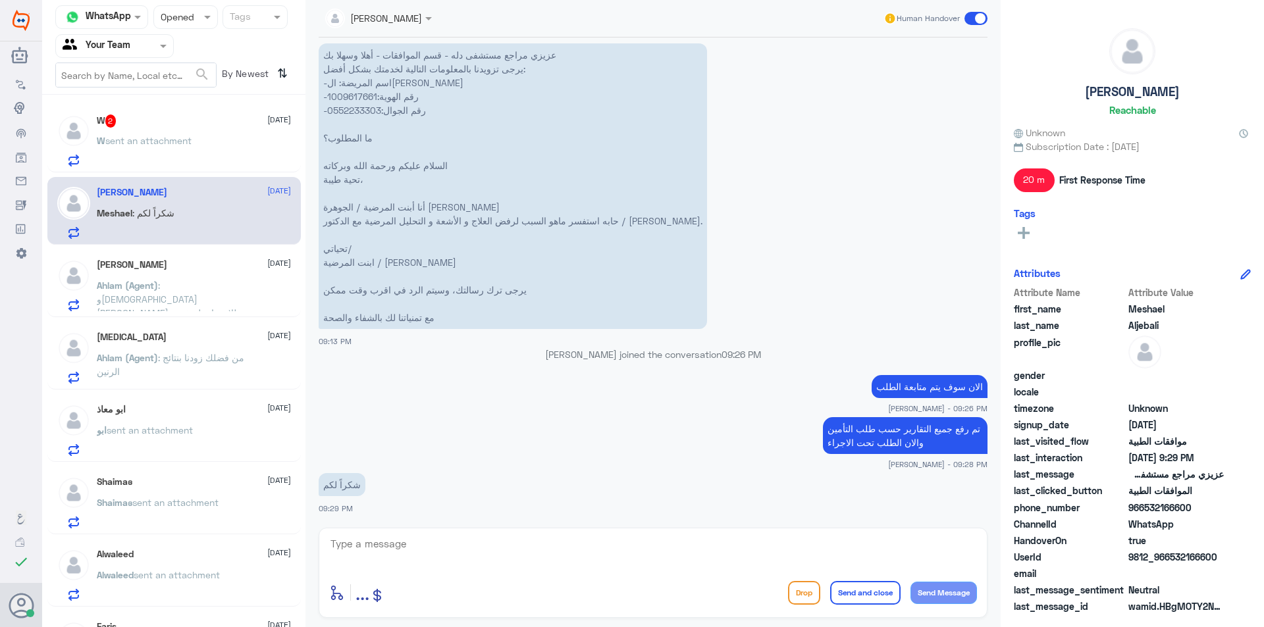
click at [139, 152] on p "W sent an attachment" at bounding box center [144, 150] width 95 height 33
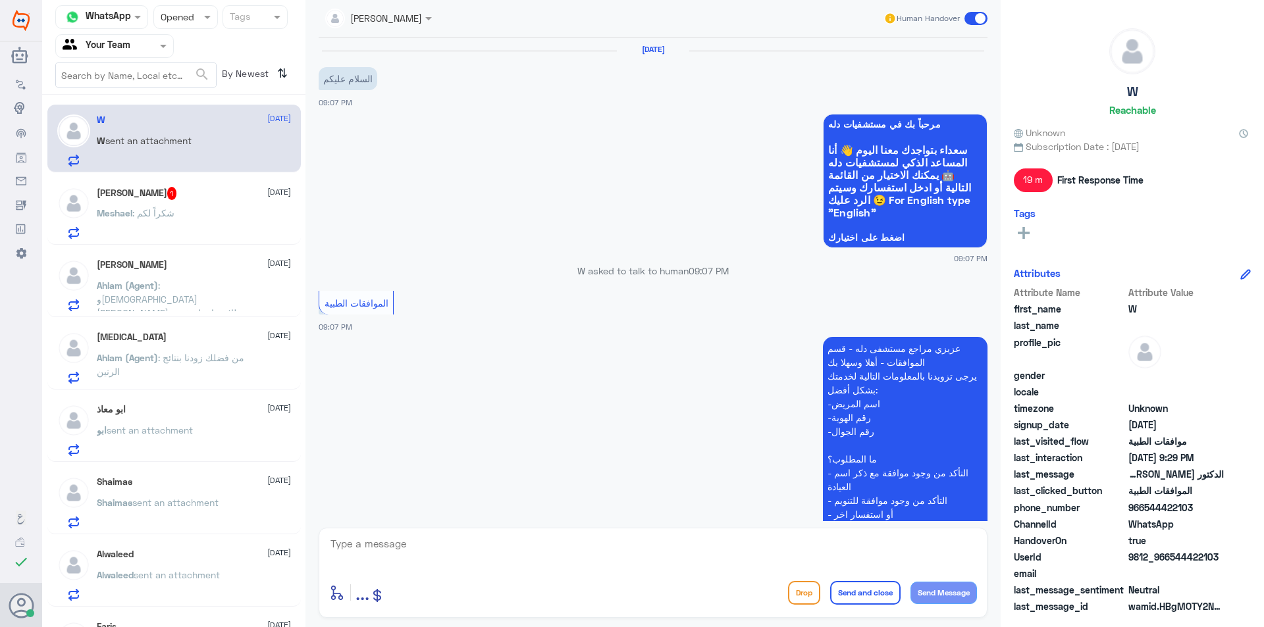
scroll to position [505, 0]
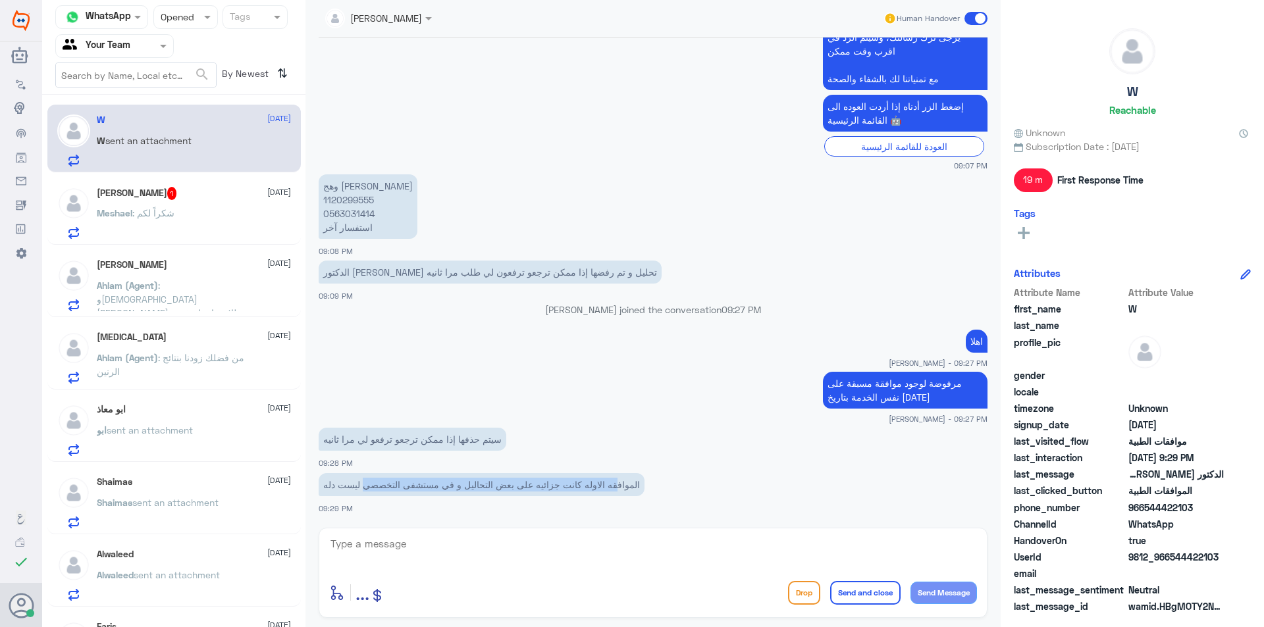
drag, startPoint x: 615, startPoint y: 490, endPoint x: 362, endPoint y: 494, distance: 252.9
click at [363, 496] on app-msgs-text "الموافقه الاوله كانت جزائيه على بعض التحاليل و في مستشفى التخصصي ليست دله" at bounding box center [653, 485] width 669 height 24
click at [361, 491] on p "الموافقه الاوله كانت جزائيه على بعض التحاليل و في مستشفى التخصصي ليست دله" at bounding box center [482, 484] width 326 height 23
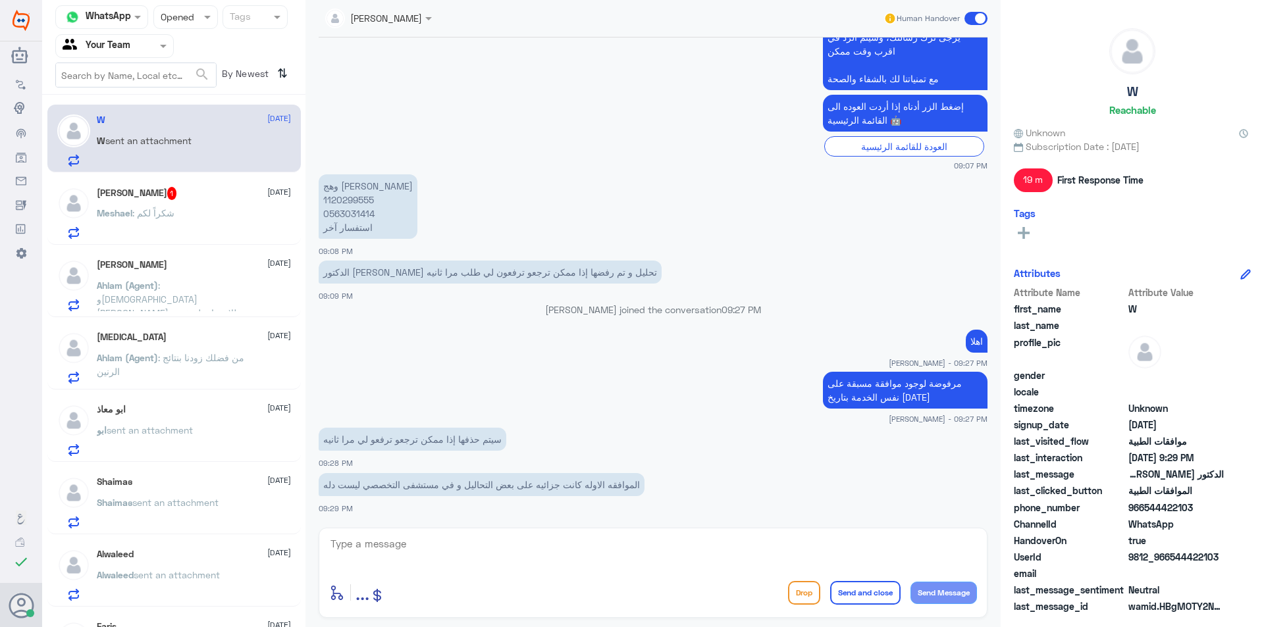
click at [365, 200] on p "وهج [PERSON_NAME] 1120299555 0563031414 استفسار آخر" at bounding box center [368, 206] width 99 height 65
copy p "1120299555"
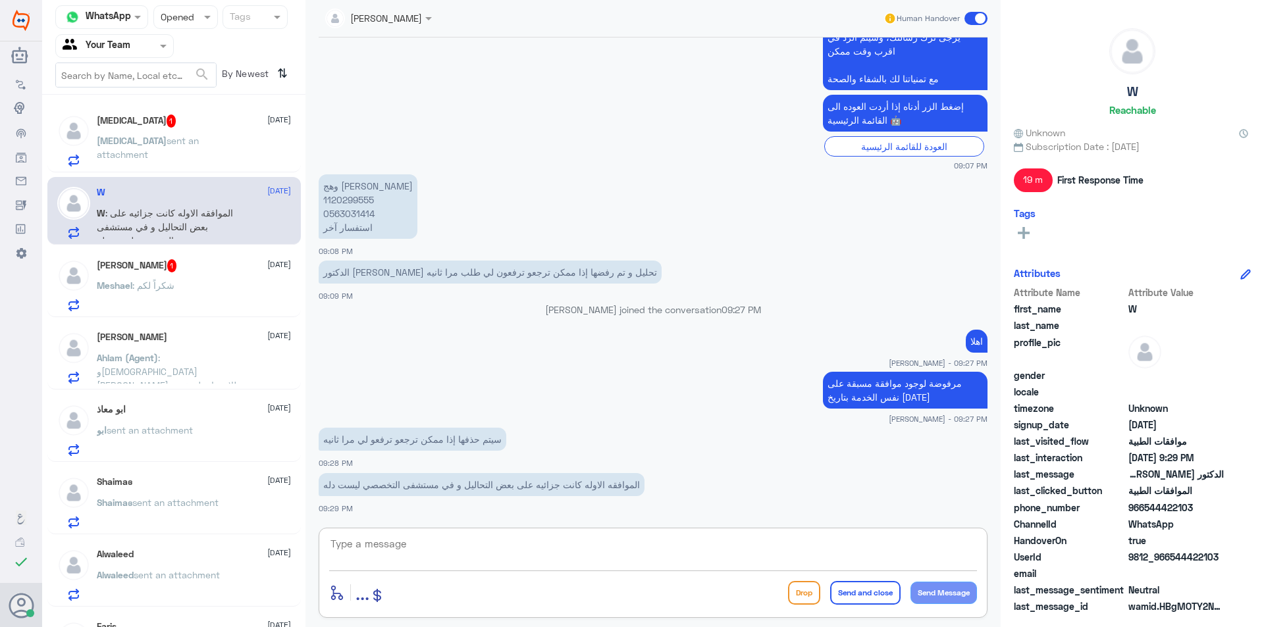
click at [517, 550] on textarea at bounding box center [653, 551] width 648 height 32
type textarea "لابد الغاء الموافقة الاولى اولا ثم رفع موافقة ثانيه"
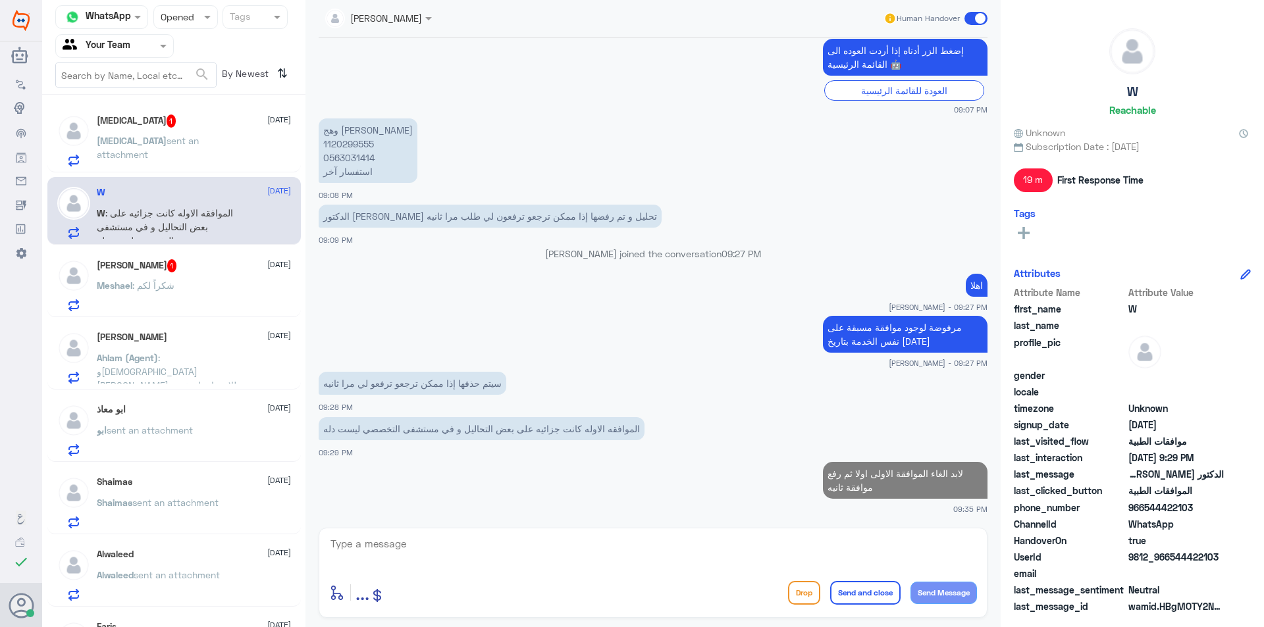
click at [209, 157] on p "[MEDICAL_DATA] sent an attachment" at bounding box center [171, 150] width 148 height 33
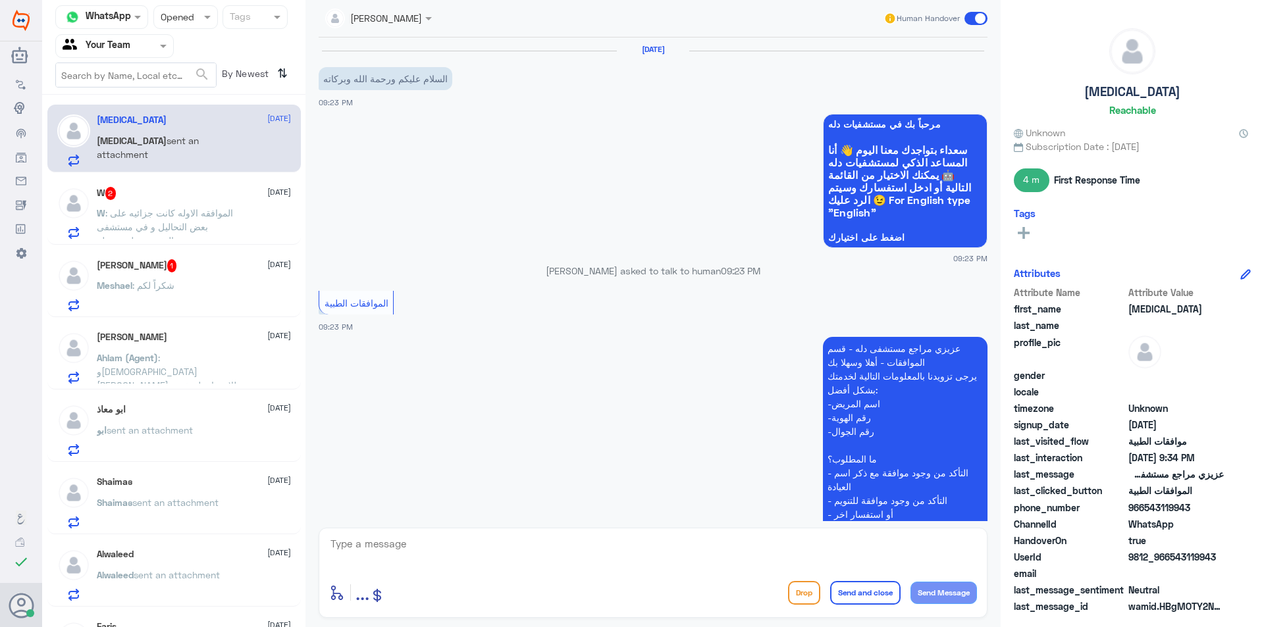
scroll to position [587, 0]
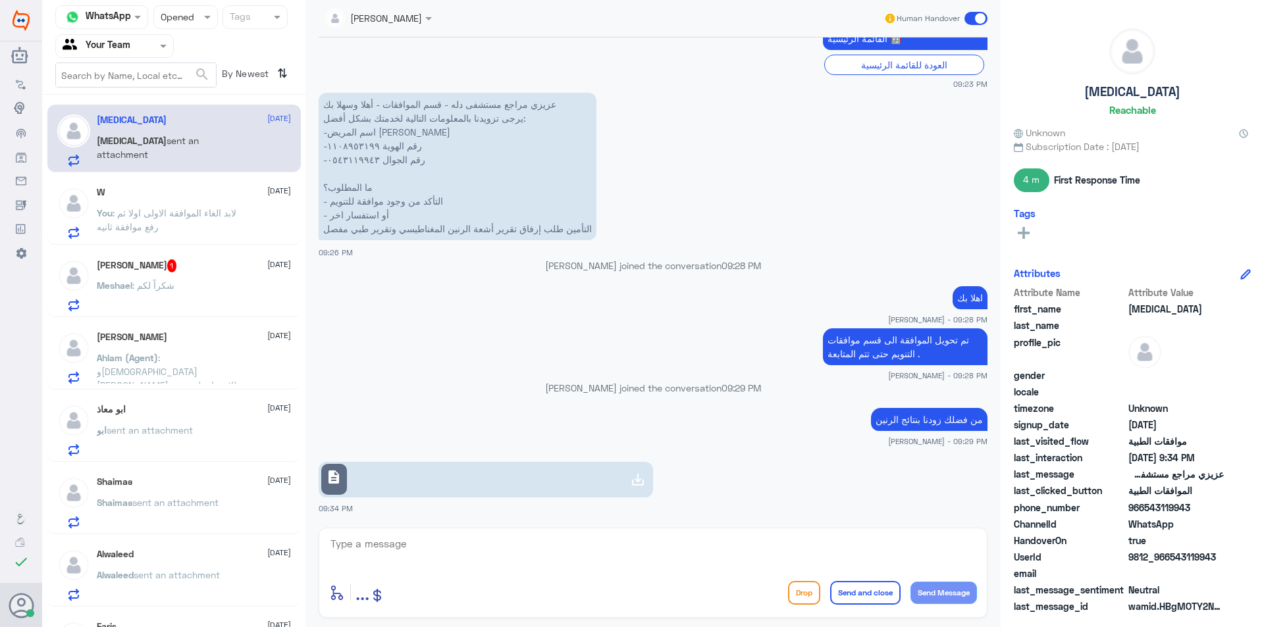
click at [206, 267] on div "[PERSON_NAME] 1 [DATE]" at bounding box center [194, 265] width 194 height 13
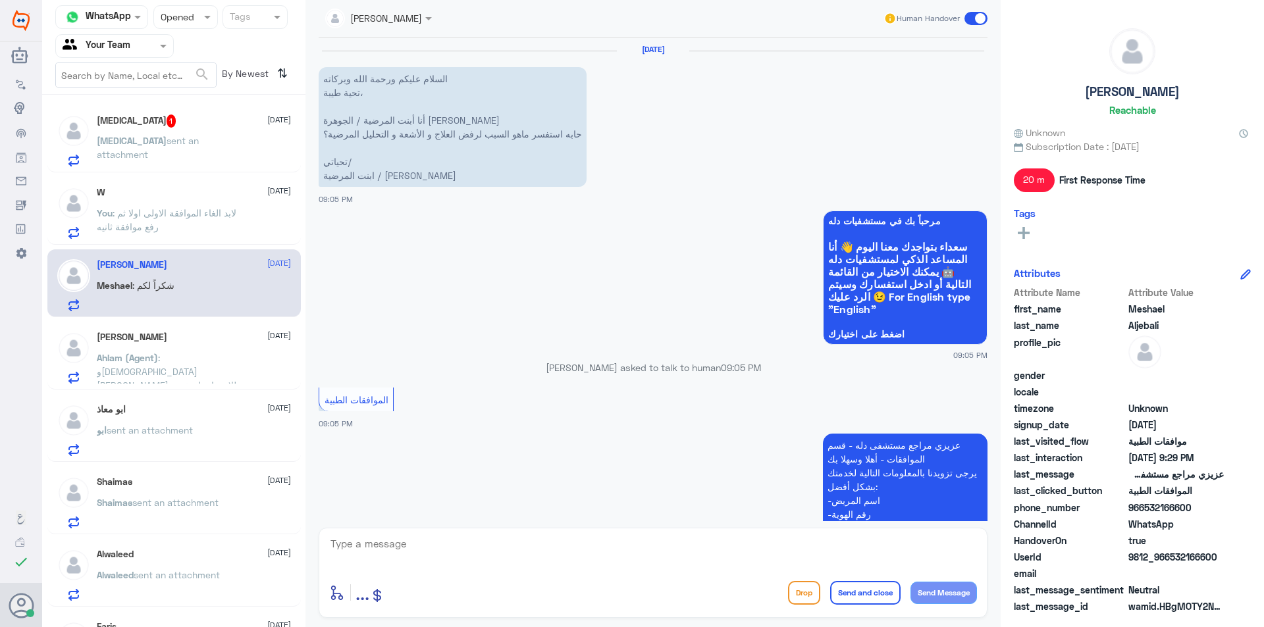
scroll to position [733, 0]
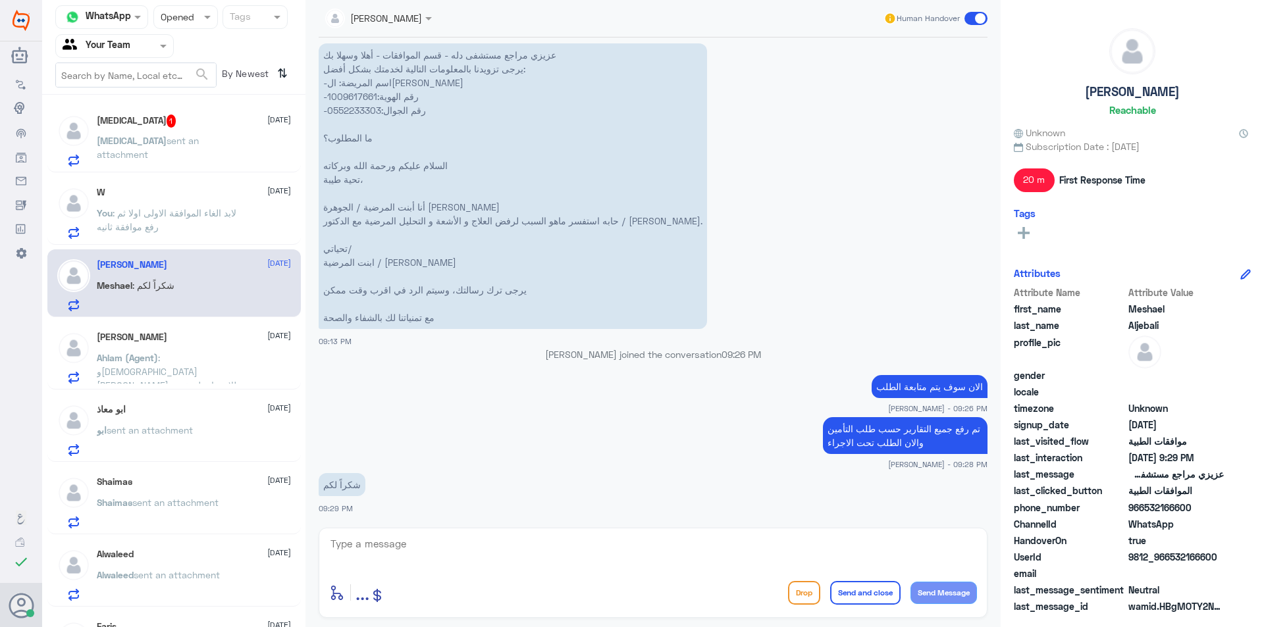
click at [565, 539] on textarea at bounding box center [653, 551] width 648 height 32
click at [394, 317] on p "عزيزي مراجع مستشفى دله - قسم الموافقات - أهلا وسهلا بك يرجى تزويدنا بالمعلومات …" at bounding box center [513, 186] width 388 height 286
click at [167, 138] on span "sent an attachment" at bounding box center [148, 147] width 102 height 25
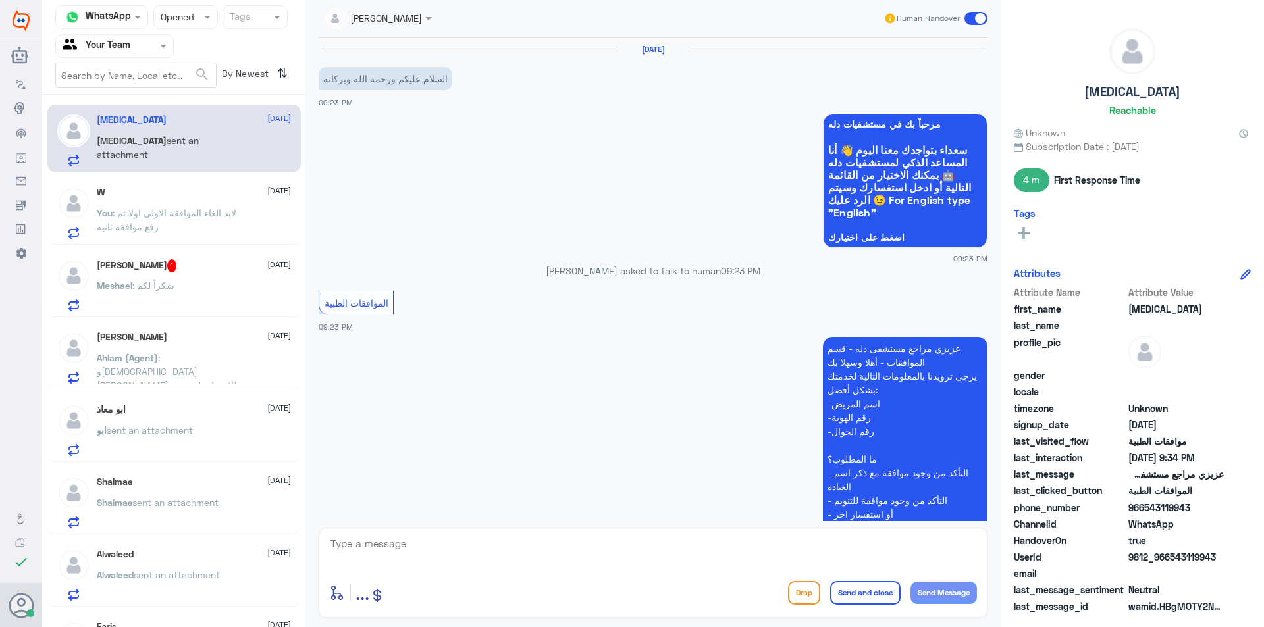
scroll to position [587, 0]
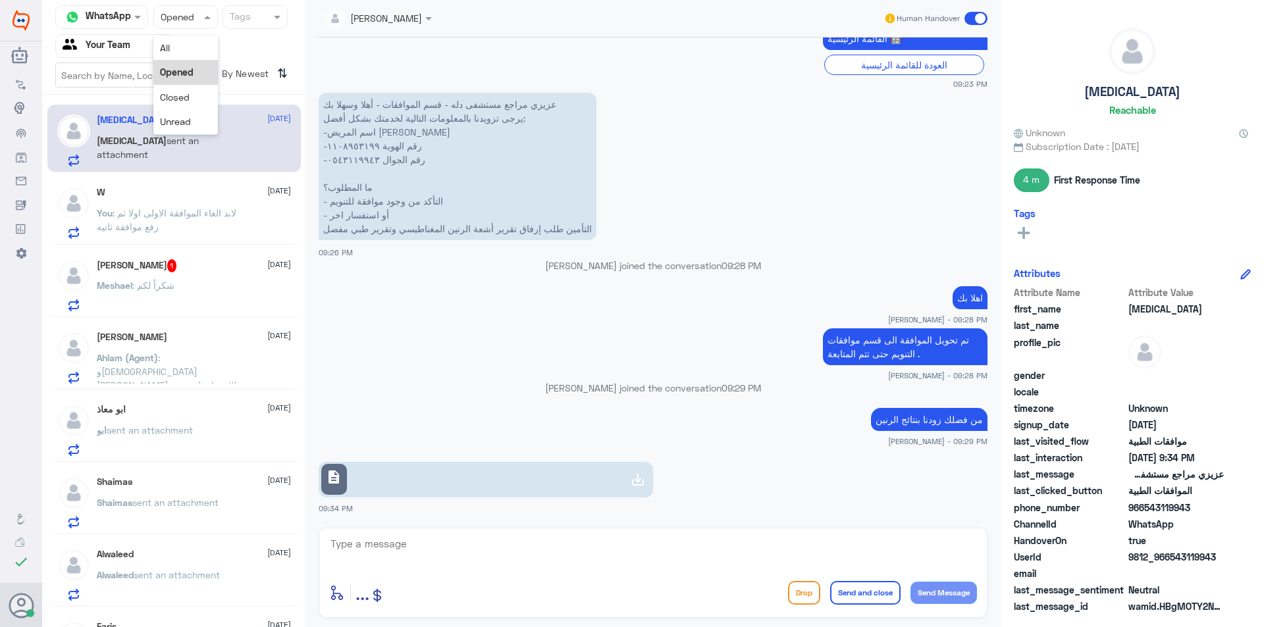
click at [199, 18] on div at bounding box center [185, 16] width 63 height 15
click at [189, 126] on span "Unread" at bounding box center [175, 121] width 31 height 11
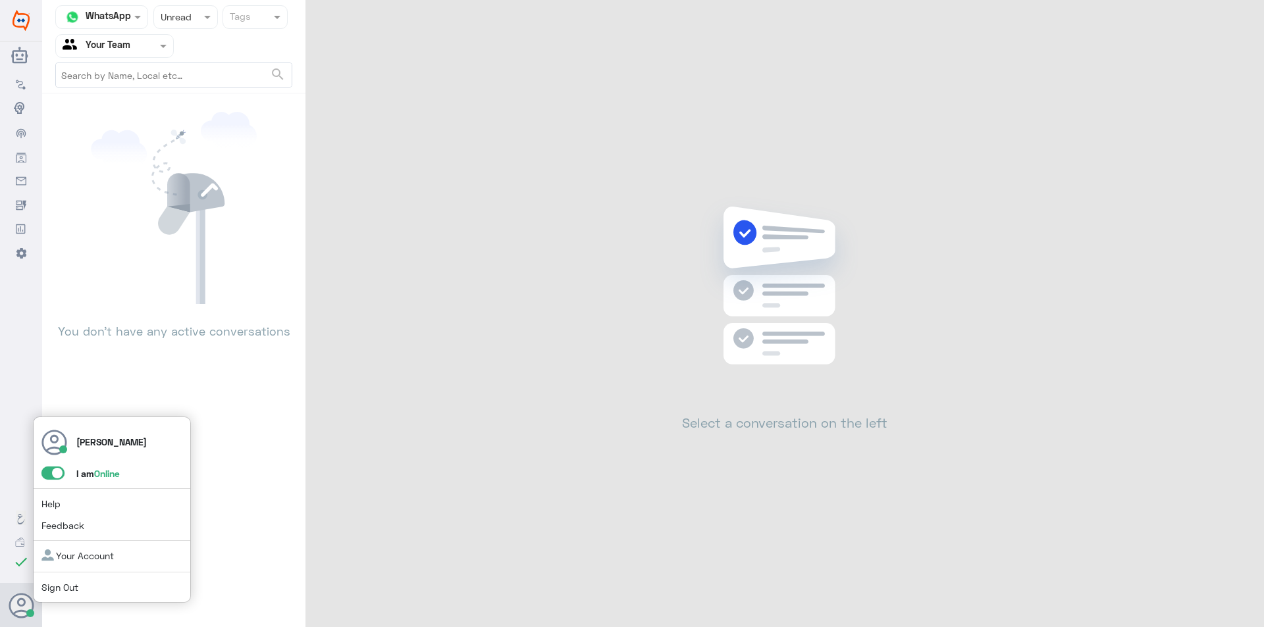
click at [59, 472] on span at bounding box center [52, 473] width 23 height 13
click at [0, 0] on input "checkbox" at bounding box center [0, 0] width 0 height 0
